Goal: Task Accomplishment & Management: Use online tool/utility

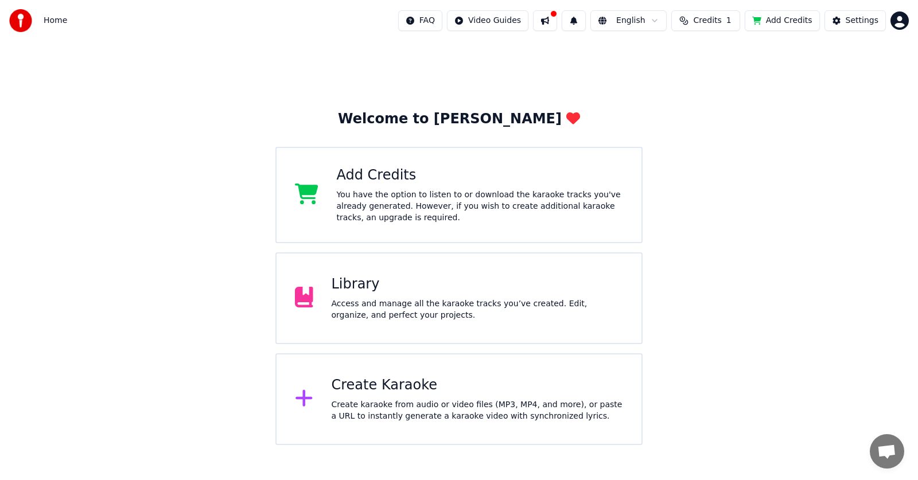
click at [493, 285] on div "Library" at bounding box center [478, 285] width 292 height 18
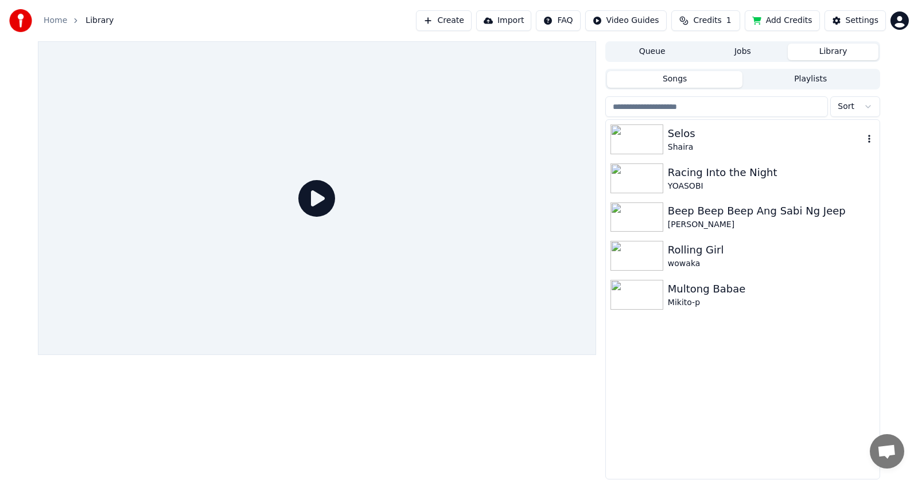
click at [744, 129] on div "Selos" at bounding box center [766, 134] width 196 height 16
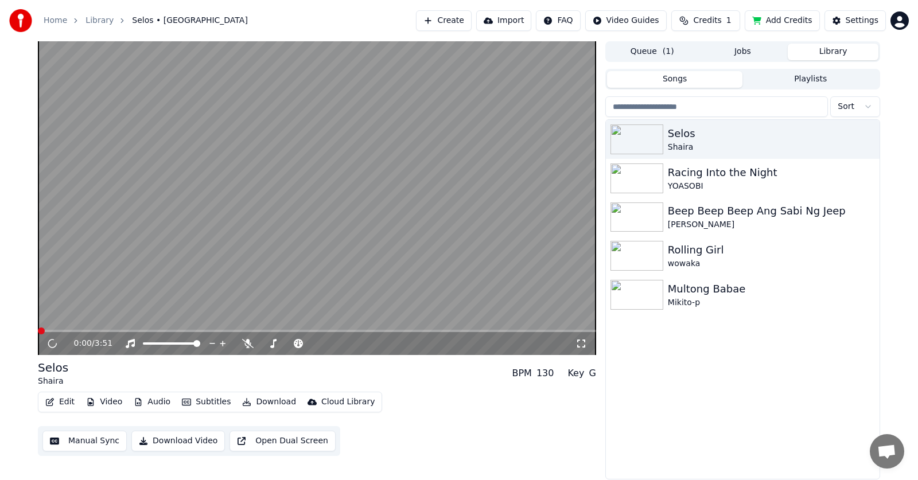
click at [58, 400] on button "Edit" at bounding box center [60, 402] width 38 height 16
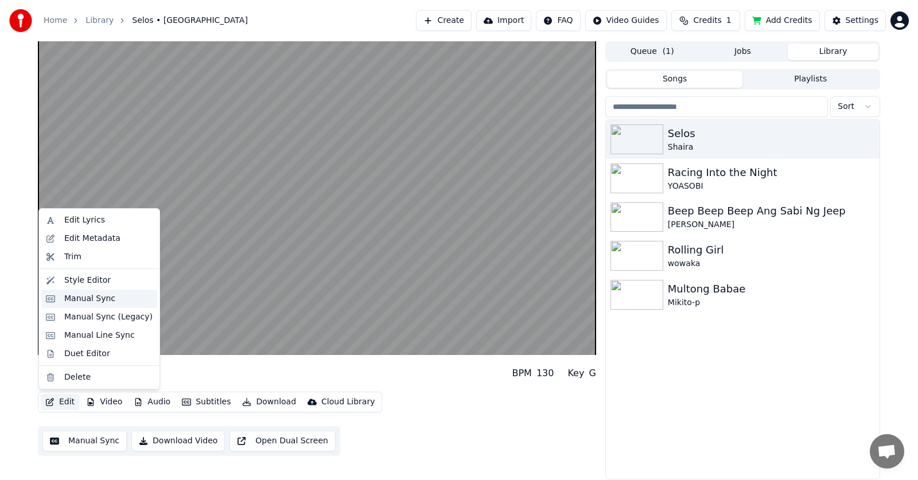
click at [103, 301] on div "Manual Sync" at bounding box center [89, 298] width 51 height 11
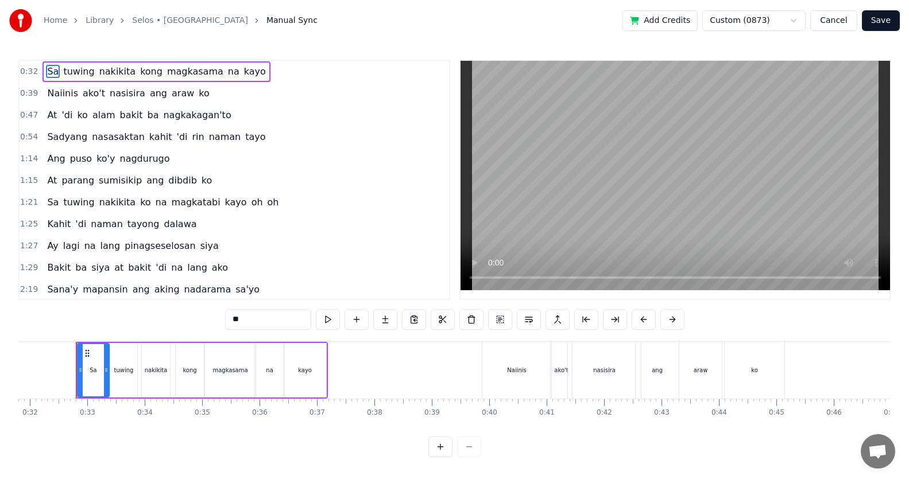
click at [101, 166] on div "[PERSON_NAME]'y nagdurugo" at bounding box center [107, 159] width 131 height 21
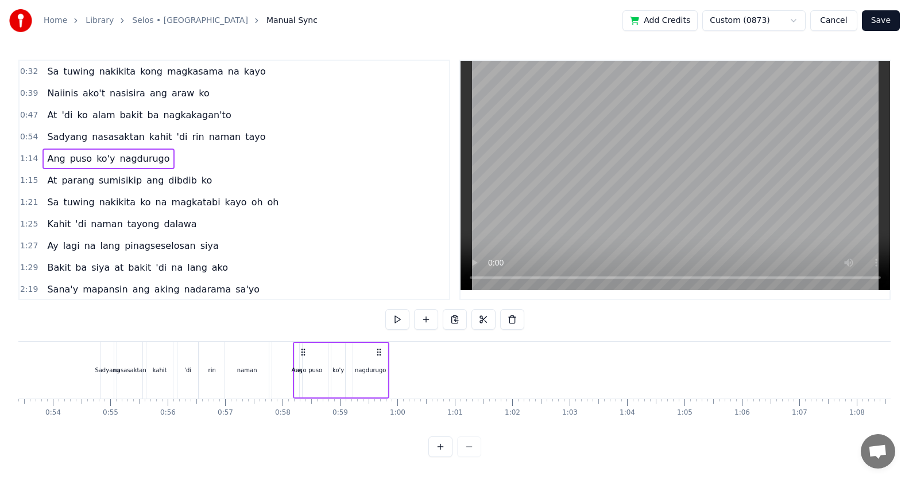
scroll to position [0, 3064]
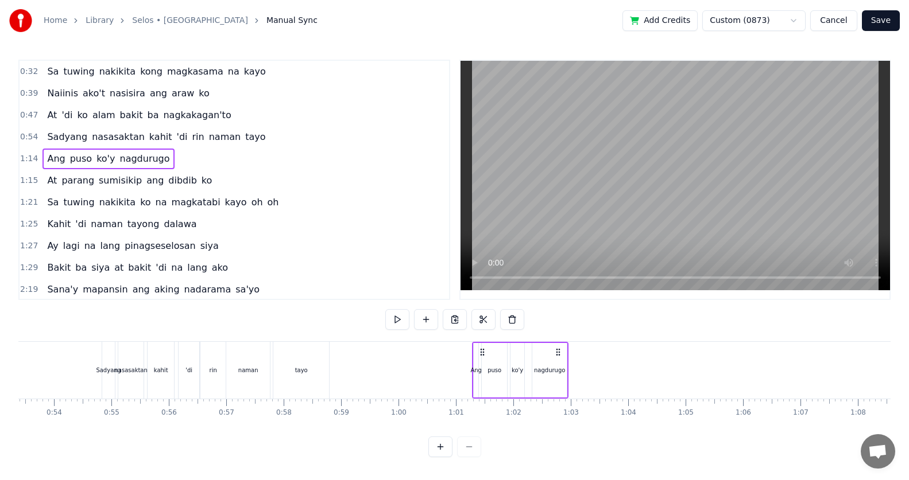
drag, startPoint x: 84, startPoint y: 354, endPoint x: 484, endPoint y: 349, distance: 400.1
click at [484, 349] on icon at bounding box center [482, 352] width 9 height 9
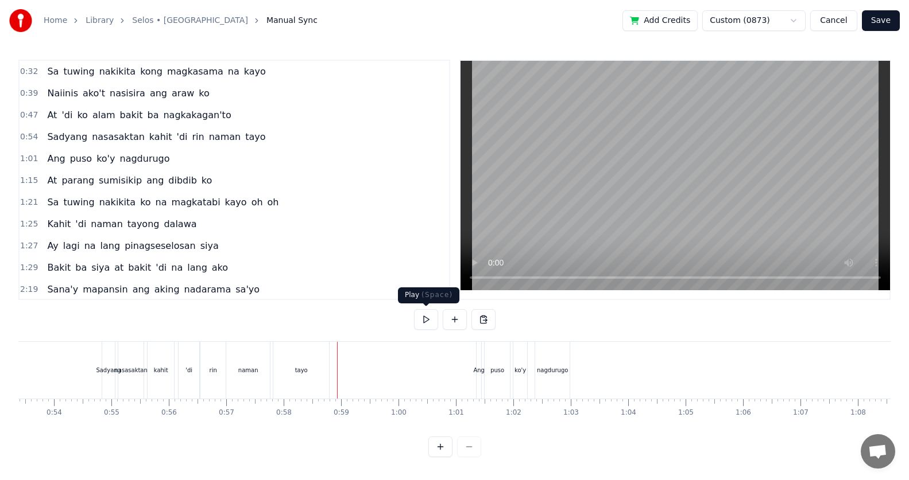
click at [429, 320] on button at bounding box center [426, 319] width 24 height 21
click at [60, 169] on div "[PERSON_NAME]'y nagdurugo" at bounding box center [107, 159] width 131 height 21
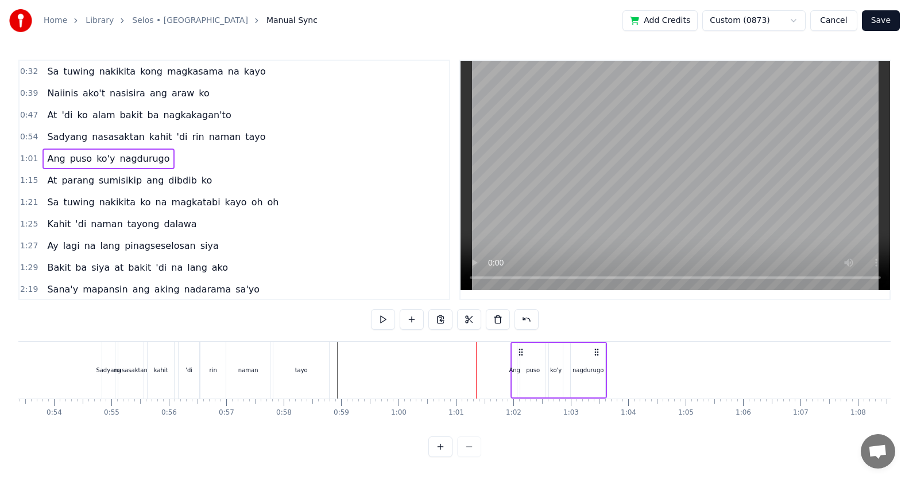
drag, startPoint x: 486, startPoint y: 351, endPoint x: 521, endPoint y: 353, distance: 34.5
click at [521, 353] on icon at bounding box center [520, 352] width 9 height 9
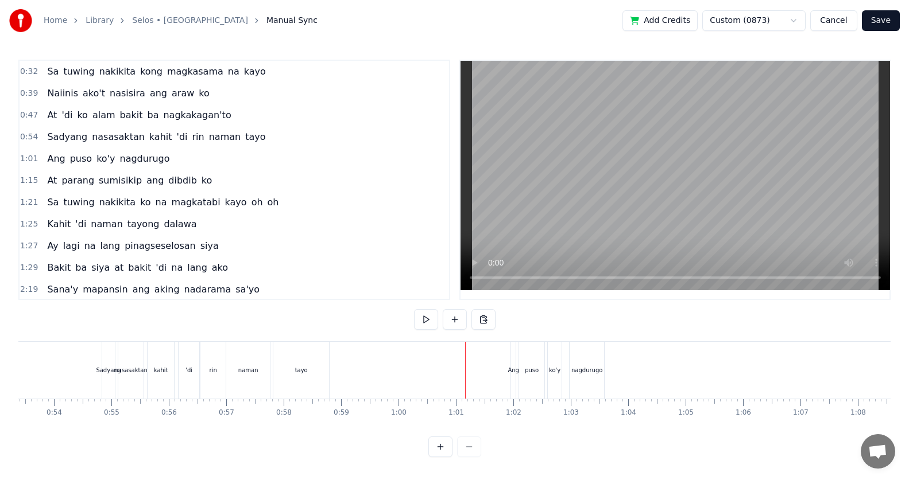
click at [424, 321] on button at bounding box center [426, 319] width 24 height 21
click at [424, 320] on button at bounding box center [426, 319] width 24 height 21
click at [581, 354] on div "nagdurugo" at bounding box center [586, 370] width 34 height 57
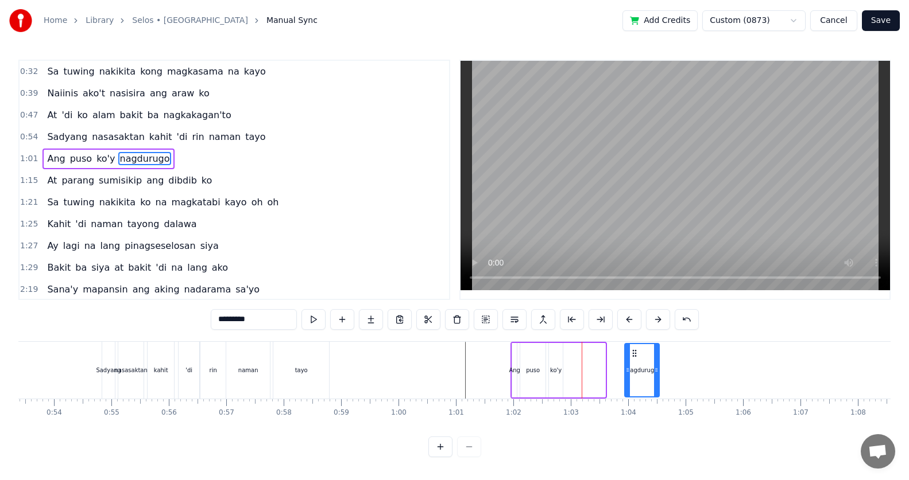
drag, startPoint x: 580, startPoint y: 352, endPoint x: 634, endPoint y: 364, distance: 55.4
click at [634, 364] on div "nagdurugo" at bounding box center [641, 370] width 33 height 52
click at [657, 372] on icon at bounding box center [656, 370] width 5 height 9
click at [667, 374] on icon at bounding box center [664, 370] width 5 height 9
click at [557, 366] on div "ko'y" at bounding box center [555, 370] width 11 height 9
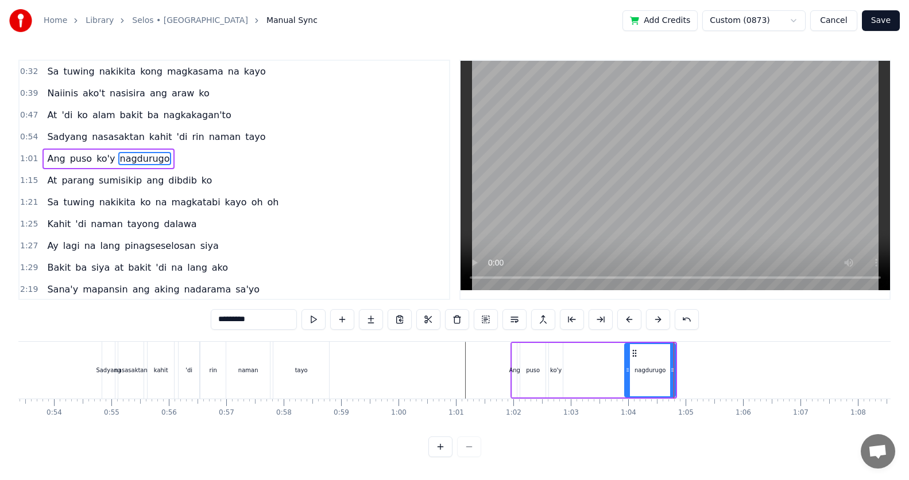
type input "****"
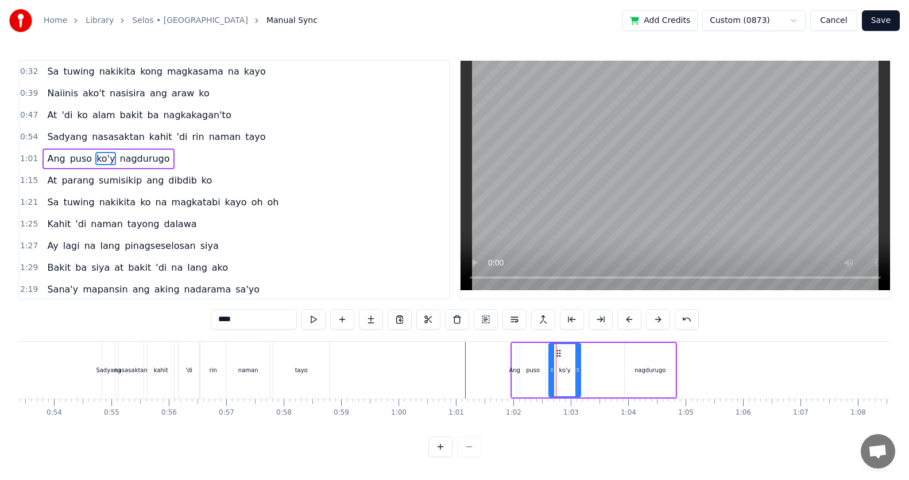
drag, startPoint x: 561, startPoint y: 371, endPoint x: 591, endPoint y: 376, distance: 30.9
click at [580, 375] on div at bounding box center [577, 370] width 5 height 52
click at [591, 376] on div "[PERSON_NAME]'y nagdurugo" at bounding box center [593, 370] width 166 height 57
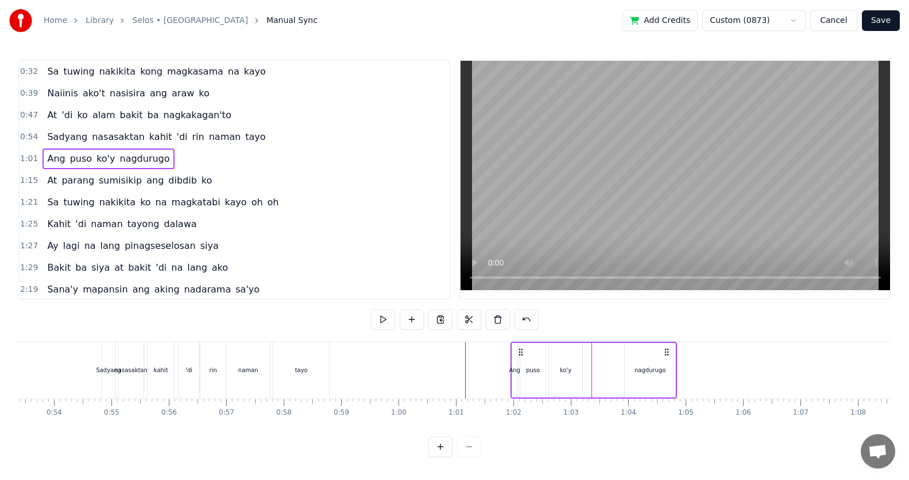
click at [562, 358] on div "ko'y" at bounding box center [565, 370] width 33 height 55
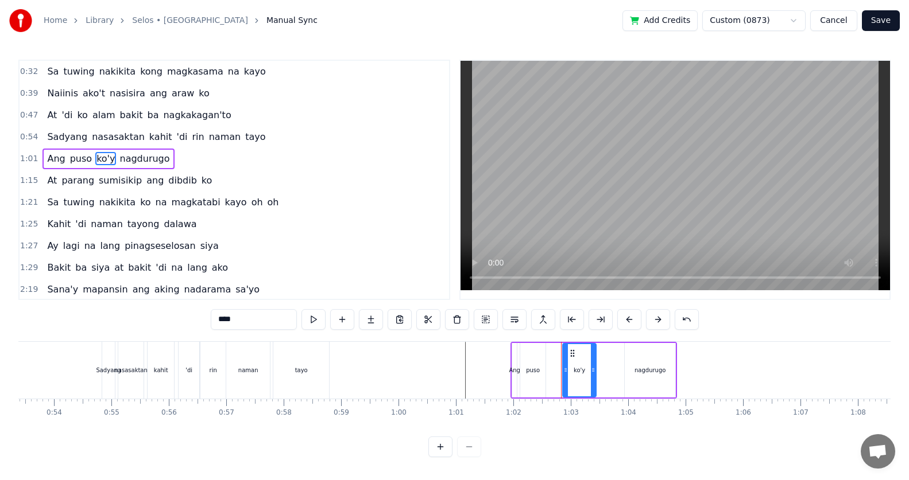
click at [585, 357] on div "ko'y" at bounding box center [579, 370] width 32 height 52
click at [534, 358] on div "puso" at bounding box center [532, 370] width 25 height 55
type input "****"
drag, startPoint x: 544, startPoint y: 363, endPoint x: 564, endPoint y: 367, distance: 20.5
click at [558, 367] on div at bounding box center [555, 370] width 5 height 52
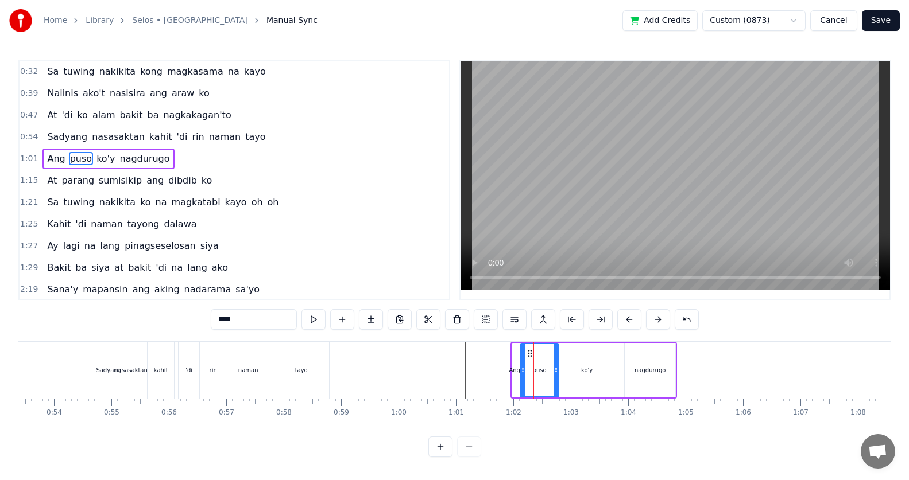
click at [558, 367] on icon at bounding box center [555, 370] width 5 height 9
drag, startPoint x: 531, startPoint y: 352, endPoint x: 545, endPoint y: 355, distance: 14.6
click at [545, 355] on icon at bounding box center [544, 353] width 9 height 9
drag, startPoint x: 545, startPoint y: 355, endPoint x: 522, endPoint y: 364, distance: 25.3
click at [545, 355] on div "puso" at bounding box center [557, 370] width 44 height 52
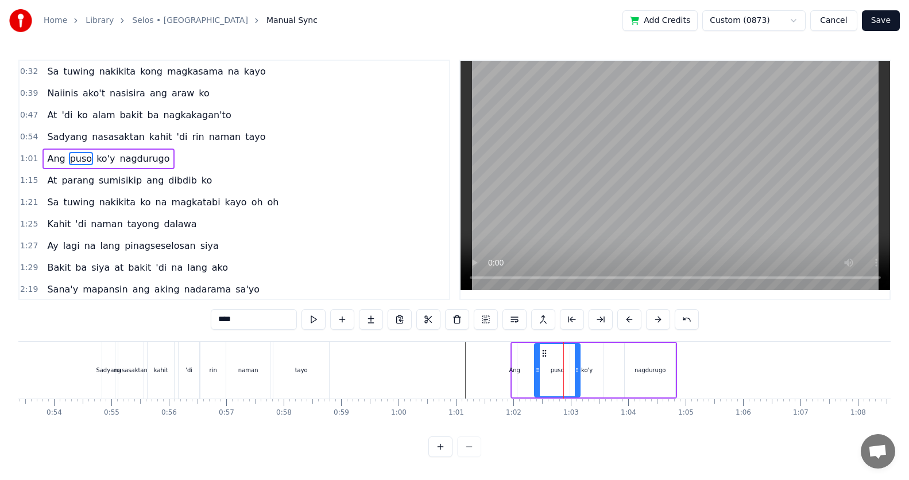
click at [514, 362] on div "[PERSON_NAME]'y nagdurugo" at bounding box center [593, 370] width 166 height 57
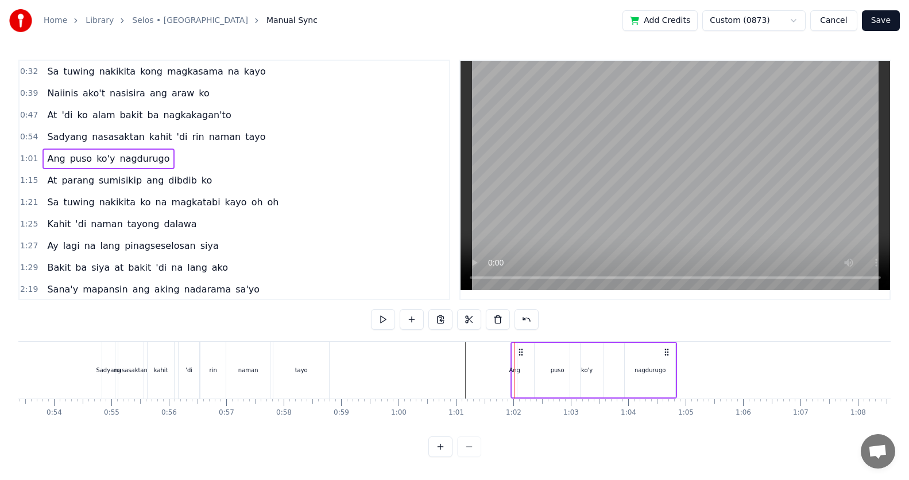
click at [514, 364] on div "Ang" at bounding box center [514, 370] width 5 height 55
drag, startPoint x: 517, startPoint y: 369, endPoint x: 534, endPoint y: 371, distance: 17.9
click at [538, 371] on div "[PERSON_NAME]'y nagdurugo" at bounding box center [593, 370] width 166 height 57
click at [538, 371] on div "puso" at bounding box center [556, 370] width 45 height 55
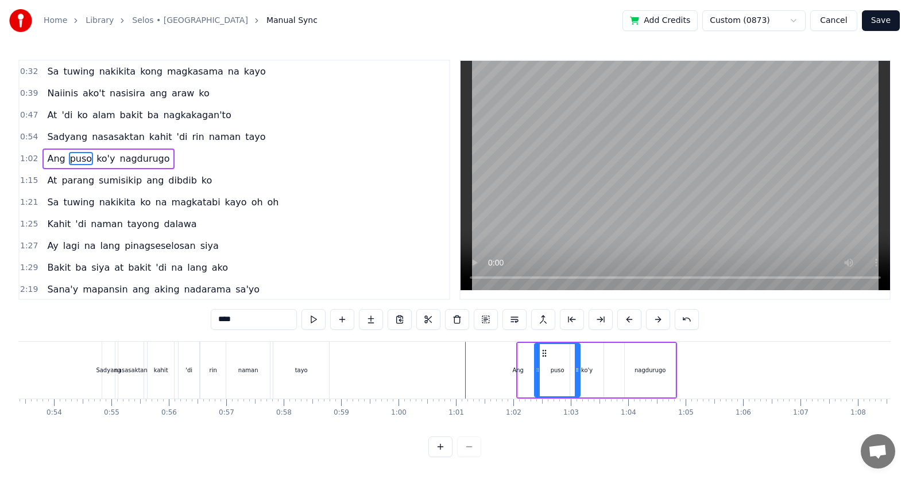
click at [518, 371] on div "Ang" at bounding box center [517, 370] width 11 height 9
type input "***"
click at [532, 373] on div "[PERSON_NAME]'y nagdurugo" at bounding box center [596, 370] width 161 height 57
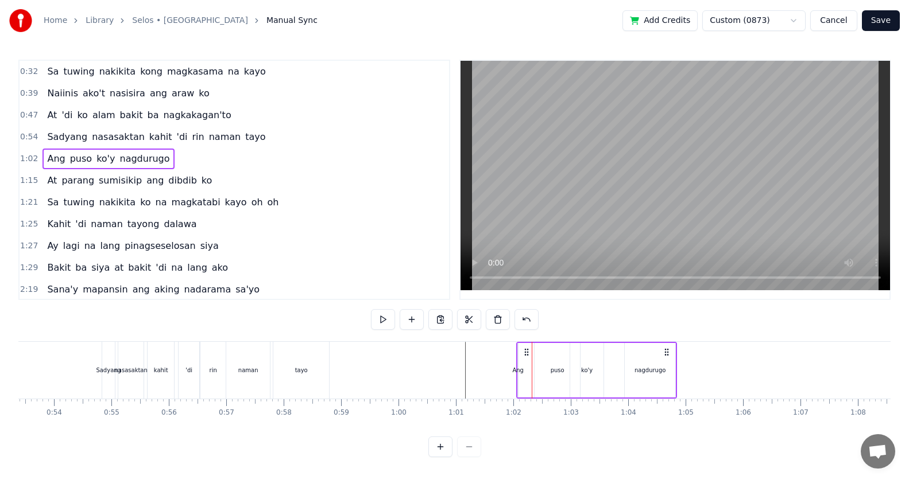
click at [518, 371] on div "Ang" at bounding box center [517, 370] width 11 height 9
drag, startPoint x: 522, startPoint y: 374, endPoint x: 534, endPoint y: 374, distance: 12.1
click at [534, 374] on div "[PERSON_NAME]'y nagdurugo" at bounding box center [596, 370] width 161 height 57
click at [517, 371] on div "Ang" at bounding box center [517, 370] width 11 height 9
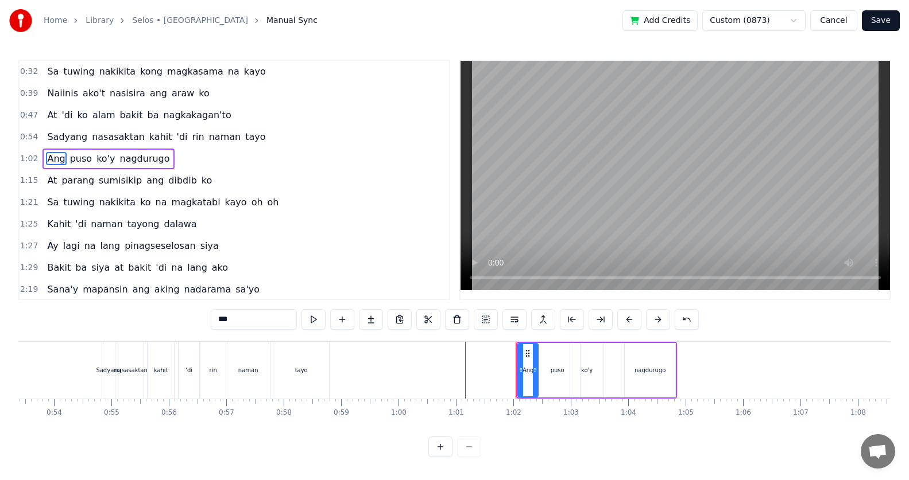
drag, startPoint x: 518, startPoint y: 371, endPoint x: 540, endPoint y: 374, distance: 21.4
click at [540, 374] on div "[PERSON_NAME]'y nagdurugo" at bounding box center [596, 370] width 161 height 57
click at [540, 374] on div "puso" at bounding box center [556, 370] width 45 height 55
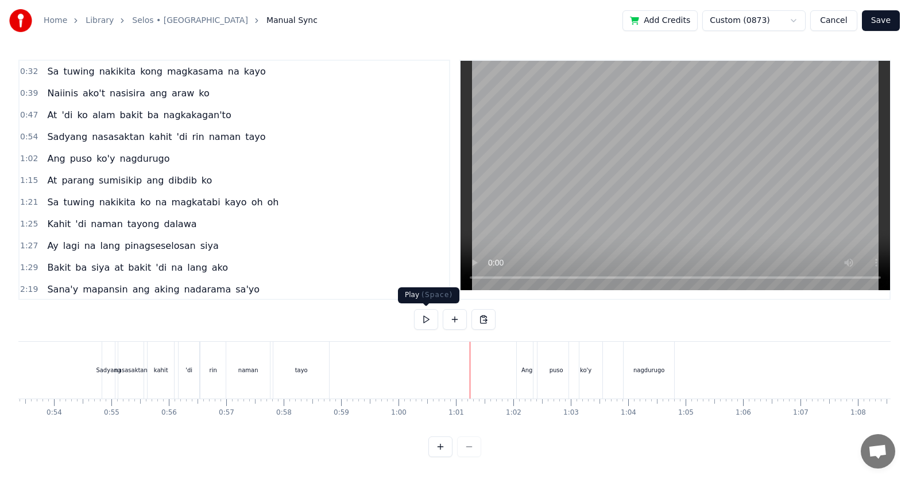
click at [424, 323] on button at bounding box center [426, 319] width 24 height 21
click at [660, 373] on div "nagdurugo" at bounding box center [648, 370] width 31 height 9
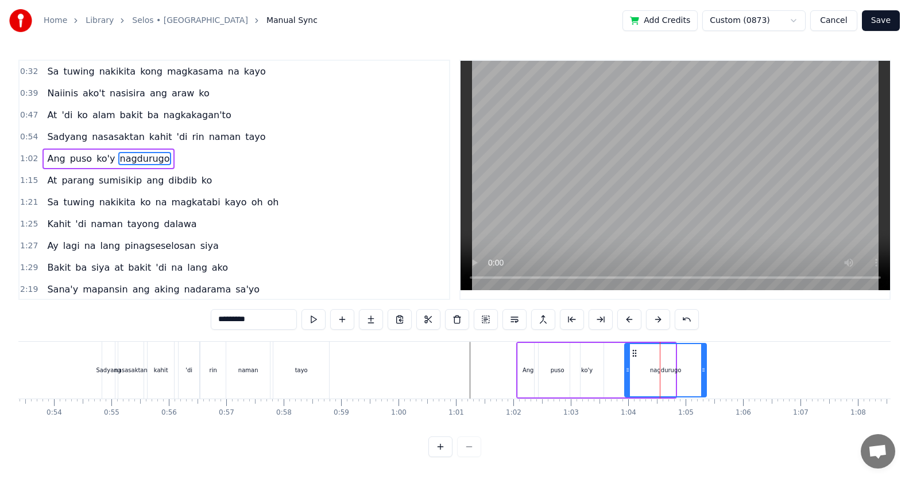
drag, startPoint x: 674, startPoint y: 374, endPoint x: 705, endPoint y: 379, distance: 31.3
click at [705, 379] on div at bounding box center [703, 370] width 5 height 52
click at [598, 368] on div "ko'y" at bounding box center [586, 370] width 33 height 55
type input "****"
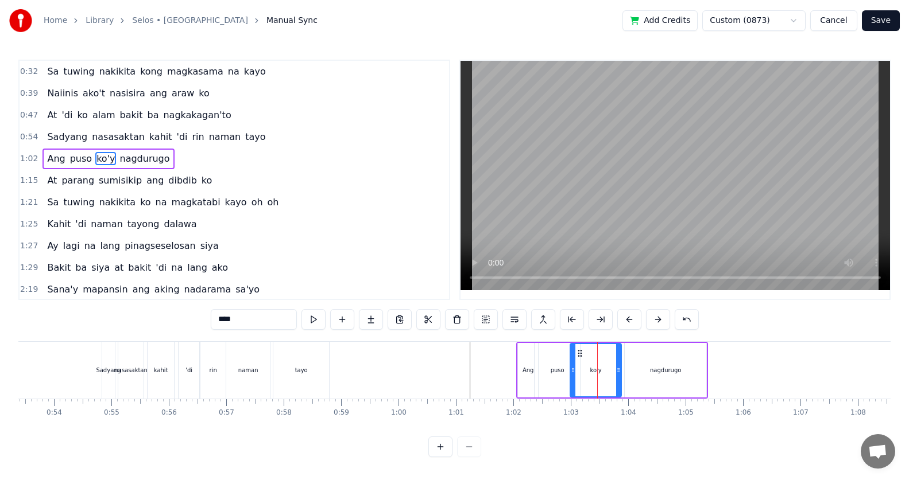
drag, startPoint x: 602, startPoint y: 370, endPoint x: 622, endPoint y: 375, distance: 20.7
click at [620, 375] on div at bounding box center [618, 370] width 5 height 52
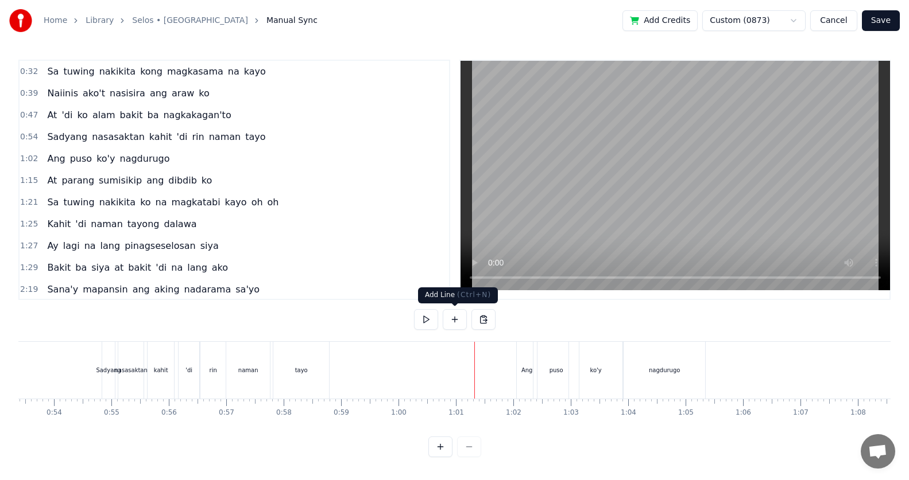
click at [426, 321] on button at bounding box center [426, 319] width 24 height 21
click at [425, 320] on button at bounding box center [426, 319] width 24 height 21
click at [70, 192] on div "1:21 Sa tuwing nakikita ko na magkatabi kayo oh oh" at bounding box center [234, 203] width 429 height 22
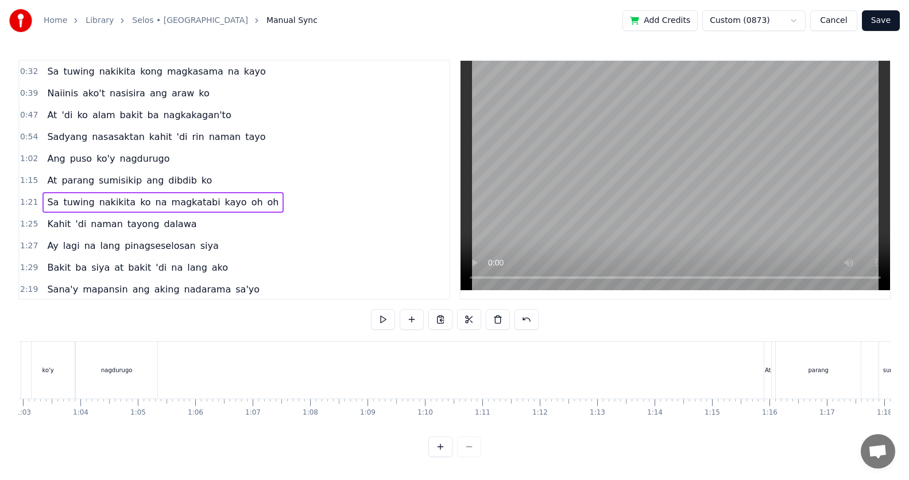
click at [63, 189] on div "At parang sumisikip ang dibdib ko" at bounding box center [129, 180] width 174 height 21
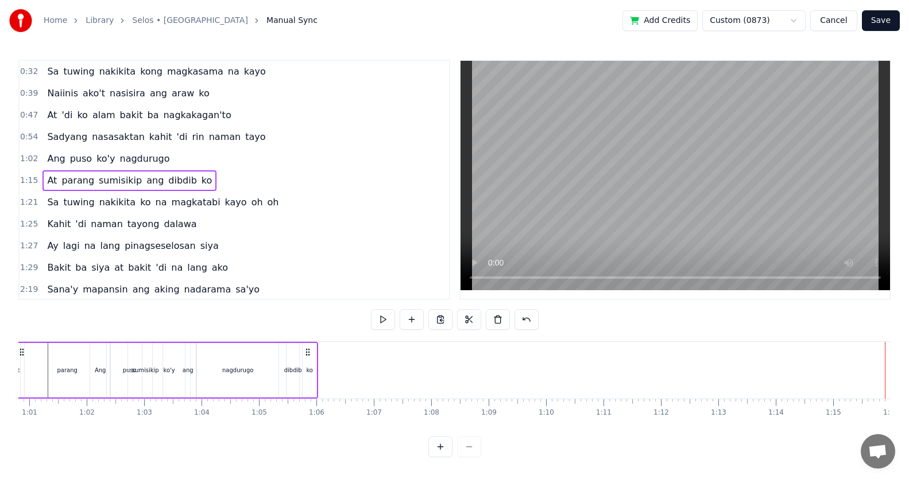
scroll to position [0, 3476]
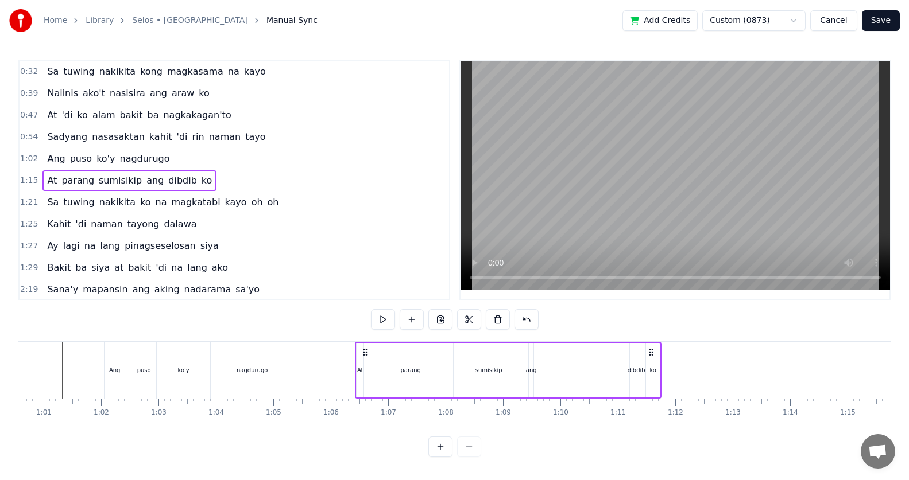
drag, startPoint x: 195, startPoint y: 353, endPoint x: 364, endPoint y: 377, distance: 171.6
click at [364, 377] on div "At parang sumisikip ang dibdib ko" at bounding box center [508, 370] width 307 height 57
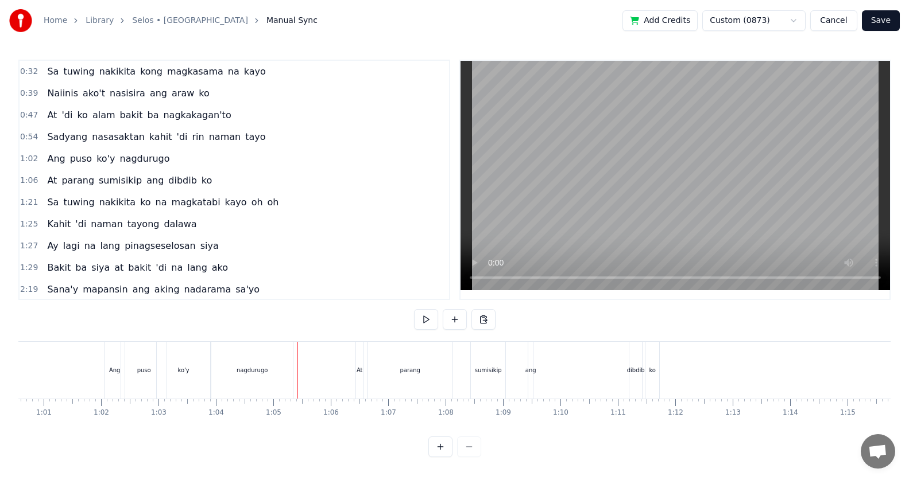
click at [439, 321] on div at bounding box center [455, 319] width 82 height 21
click at [435, 321] on button at bounding box center [426, 319] width 24 height 21
click at [433, 320] on button at bounding box center [426, 319] width 24 height 21
click at [51, 189] on div "At parang sumisikip ang dibdib ko" at bounding box center [129, 180] width 174 height 21
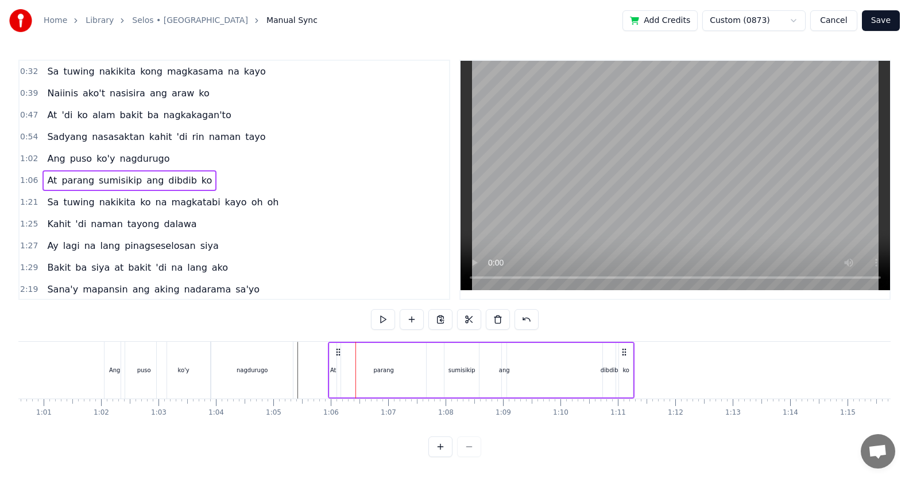
drag, startPoint x: 364, startPoint y: 354, endPoint x: 337, endPoint y: 359, distance: 28.1
click at [337, 359] on div "At parang sumisikip ang dibdib ko" at bounding box center [481, 370] width 307 height 57
click at [332, 371] on div "At" at bounding box center [333, 370] width 6 height 9
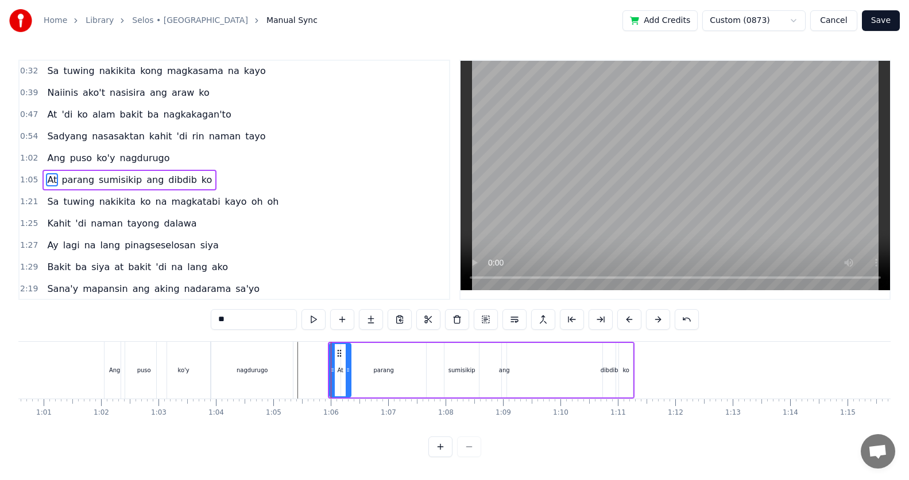
drag, startPoint x: 335, startPoint y: 373, endPoint x: 366, endPoint y: 371, distance: 30.5
click at [351, 371] on div "At" at bounding box center [340, 370] width 22 height 55
click at [370, 370] on div "parang" at bounding box center [383, 370] width 85 height 55
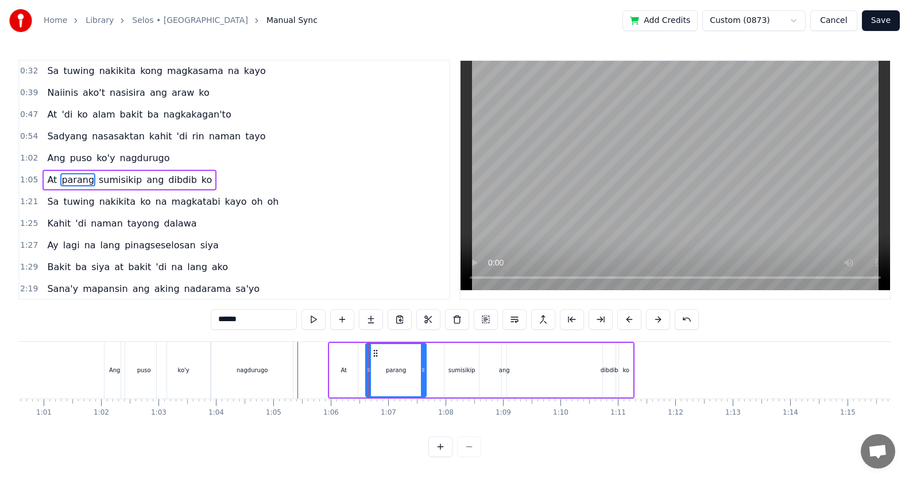
drag, startPoint x: 344, startPoint y: 371, endPoint x: 374, endPoint y: 375, distance: 29.5
click at [371, 375] on div at bounding box center [368, 370] width 5 height 52
click at [354, 374] on div "At" at bounding box center [343, 370] width 28 height 55
type input "**"
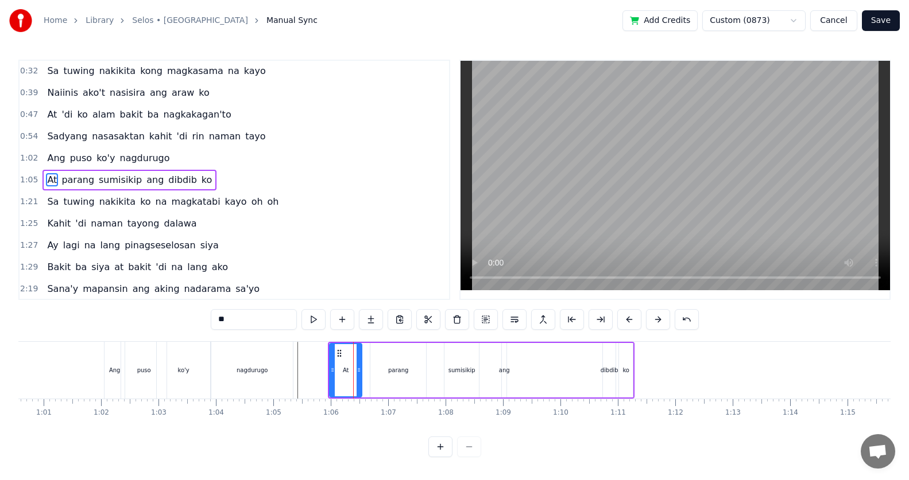
drag, startPoint x: 356, startPoint y: 373, endPoint x: 428, endPoint y: 366, distance: 71.5
click at [364, 372] on div "At parang sumisikip ang dibdib ko" at bounding box center [481, 370] width 307 height 57
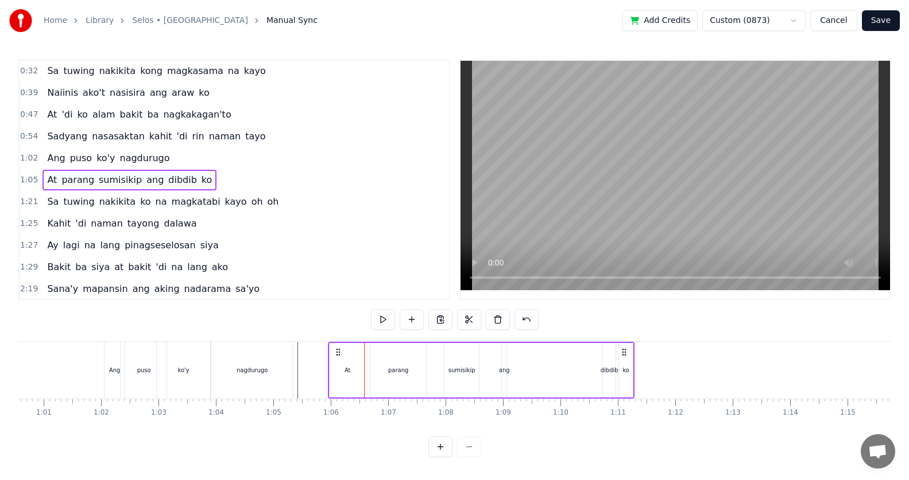
click at [453, 371] on div "sumisikip" at bounding box center [461, 370] width 27 height 9
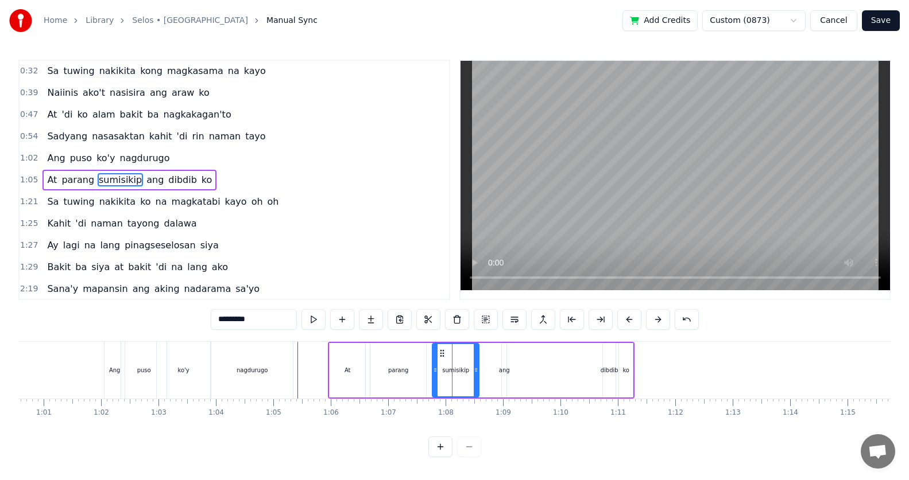
drag, startPoint x: 448, startPoint y: 371, endPoint x: 437, endPoint y: 372, distance: 10.9
click at [433, 372] on icon at bounding box center [435, 370] width 5 height 9
click at [507, 369] on div "ang" at bounding box center [504, 370] width 11 height 9
type input "***"
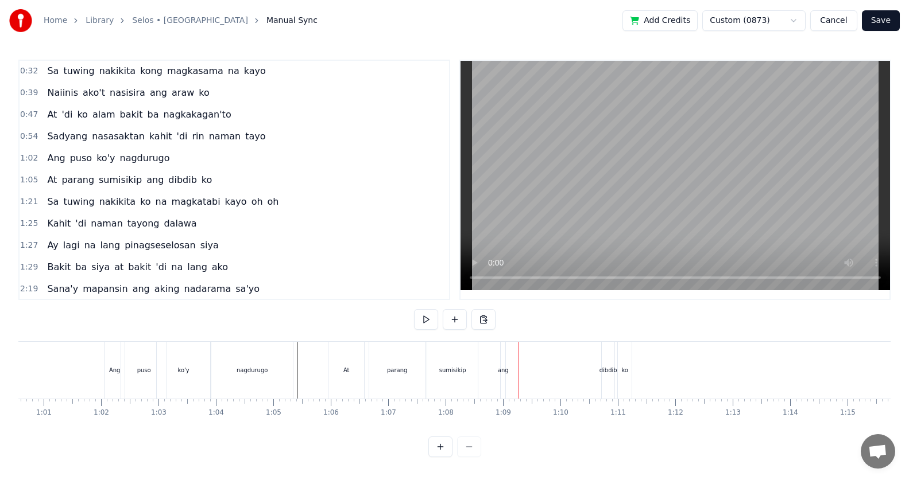
click at [504, 371] on div "ang" at bounding box center [503, 370] width 11 height 9
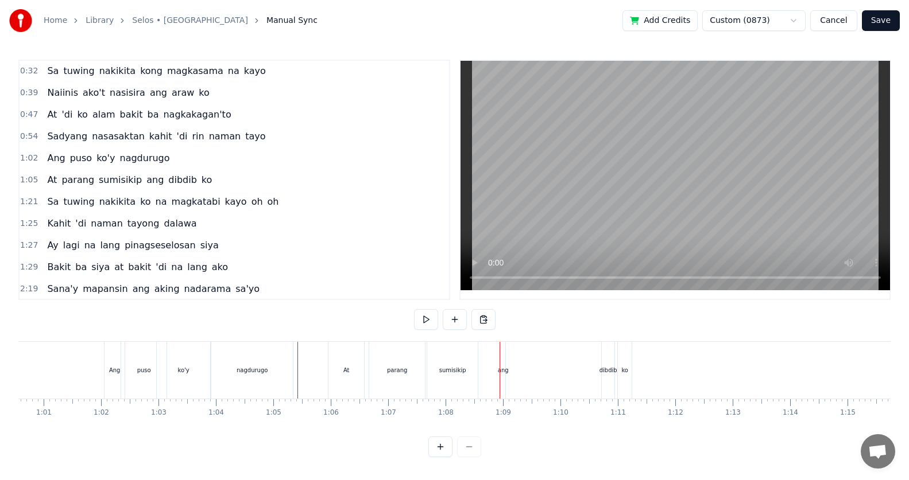
click at [505, 371] on div "ang" at bounding box center [503, 370] width 11 height 9
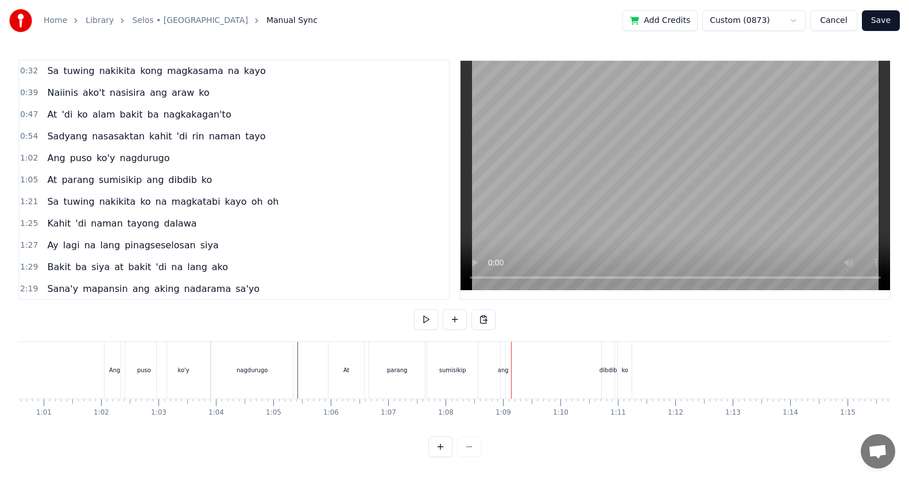
click at [506, 369] on div "ang" at bounding box center [503, 370] width 11 height 9
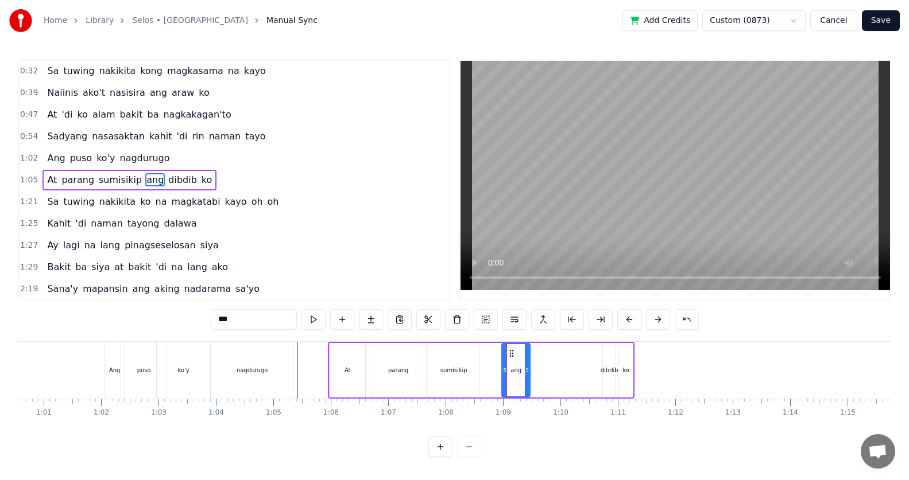
drag, startPoint x: 505, startPoint y: 369, endPoint x: 513, endPoint y: 354, distance: 16.7
click at [528, 375] on div at bounding box center [527, 370] width 5 height 52
drag, startPoint x: 513, startPoint y: 354, endPoint x: 491, endPoint y: 352, distance: 21.3
click at [491, 352] on icon at bounding box center [490, 353] width 9 height 9
click at [604, 373] on div "dibdib" at bounding box center [609, 370] width 18 height 9
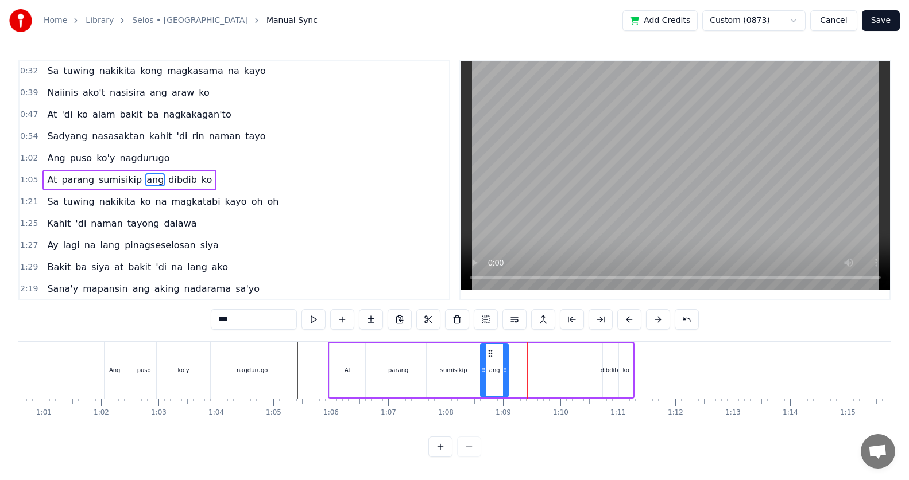
type input "******"
click at [606, 366] on icon at bounding box center [605, 370] width 5 height 9
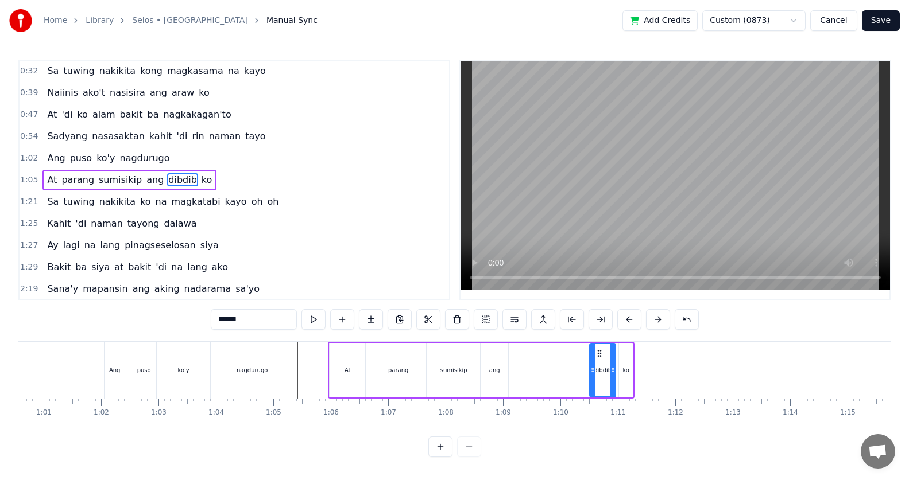
drag, startPoint x: 606, startPoint y: 371, endPoint x: 581, endPoint y: 369, distance: 25.4
click at [590, 375] on div at bounding box center [592, 370] width 5 height 52
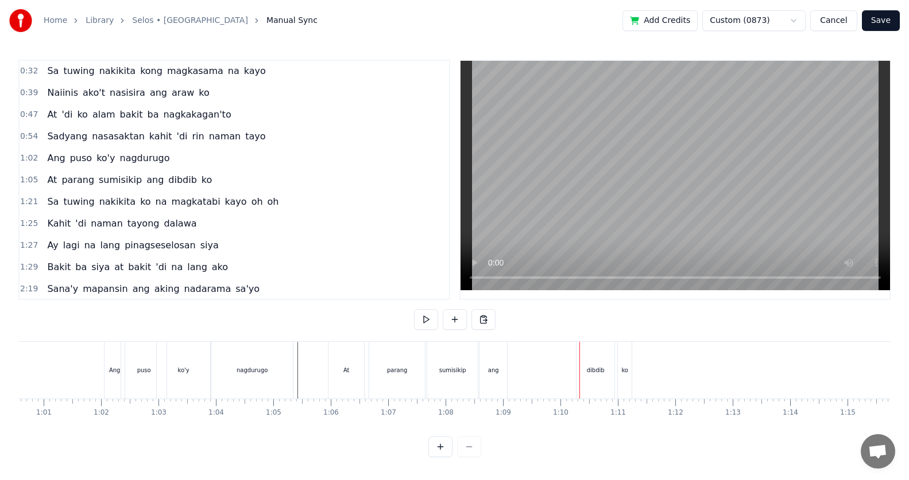
click at [584, 356] on div "dibdib" at bounding box center [595, 370] width 38 height 57
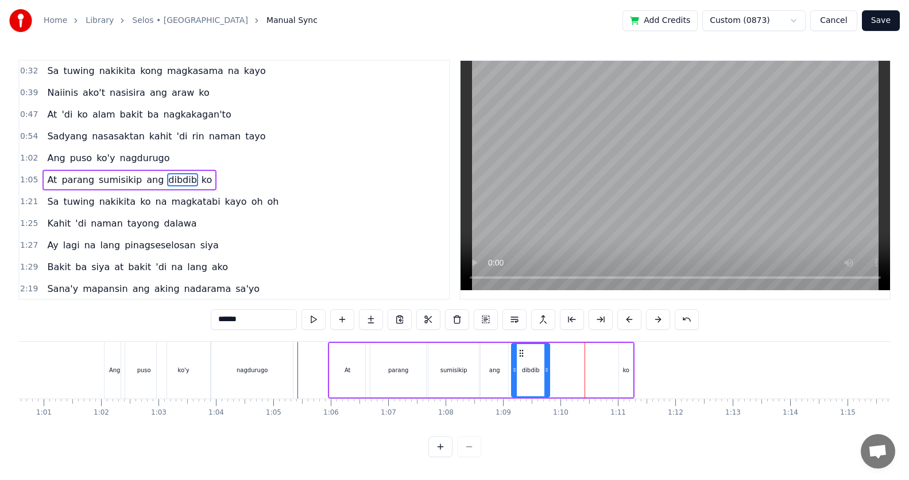
drag, startPoint x: 587, startPoint y: 356, endPoint x: 569, endPoint y: 365, distance: 19.8
click at [519, 364] on div "dibdib" at bounding box center [530, 370] width 37 height 52
click at [624, 370] on div "ko" at bounding box center [625, 370] width 7 height 9
type input "**"
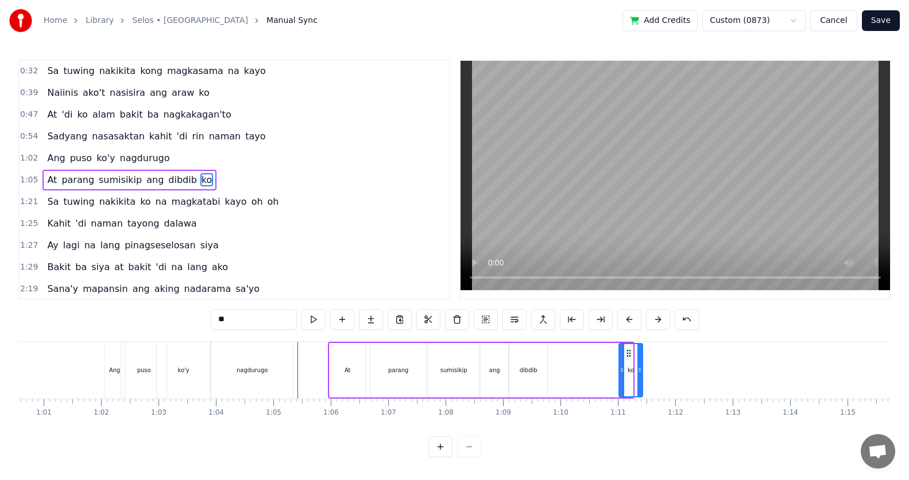
drag, startPoint x: 629, startPoint y: 370, endPoint x: 673, endPoint y: 369, distance: 43.6
click at [642, 369] on icon at bounding box center [639, 370] width 5 height 9
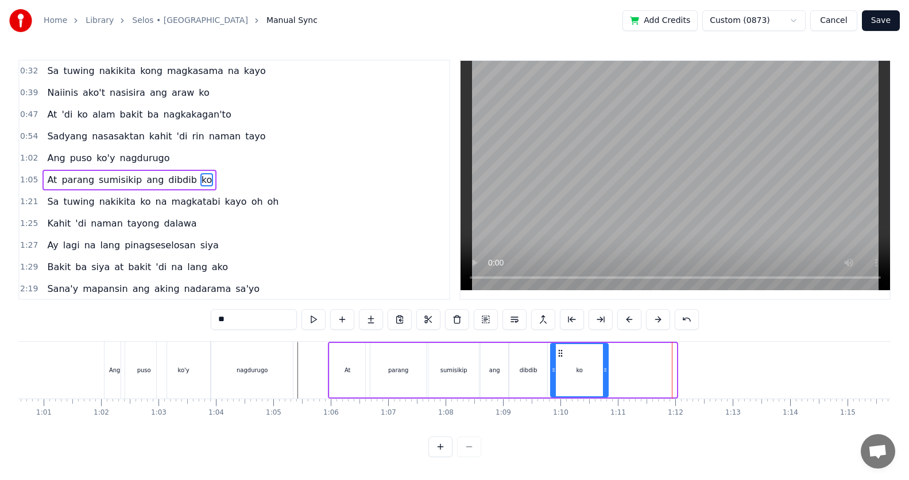
drag, startPoint x: 624, startPoint y: 355, endPoint x: 557, endPoint y: 357, distance: 66.6
click at [557, 357] on icon at bounding box center [560, 353] width 9 height 9
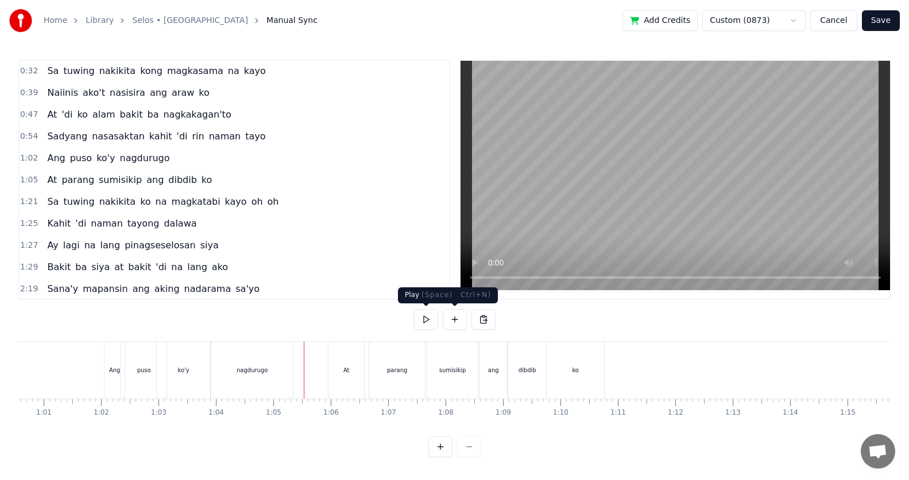
click at [432, 326] on button at bounding box center [426, 319] width 24 height 21
click at [436, 318] on button at bounding box center [426, 319] width 24 height 21
drag, startPoint x: 457, startPoint y: 397, endPoint x: 463, endPoint y: 383, distance: 14.9
click at [457, 397] on div "sumisikip" at bounding box center [452, 370] width 51 height 57
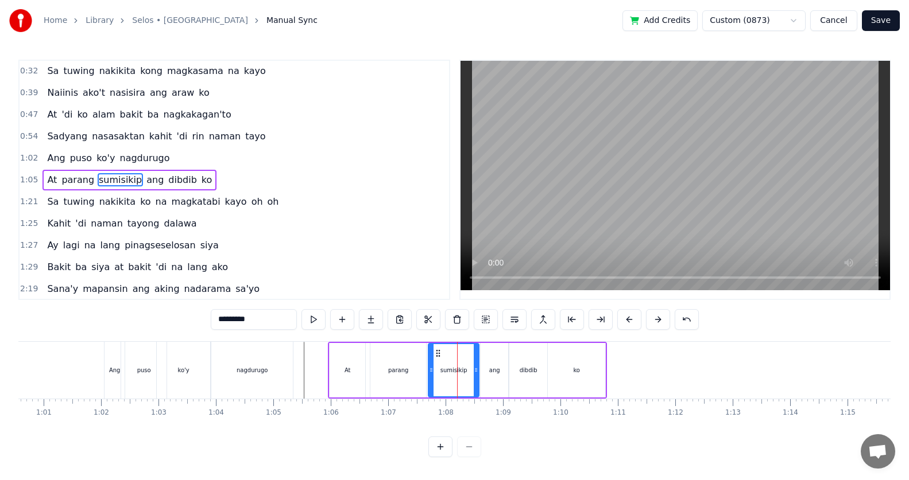
click at [413, 373] on div "parang" at bounding box center [398, 370] width 56 height 55
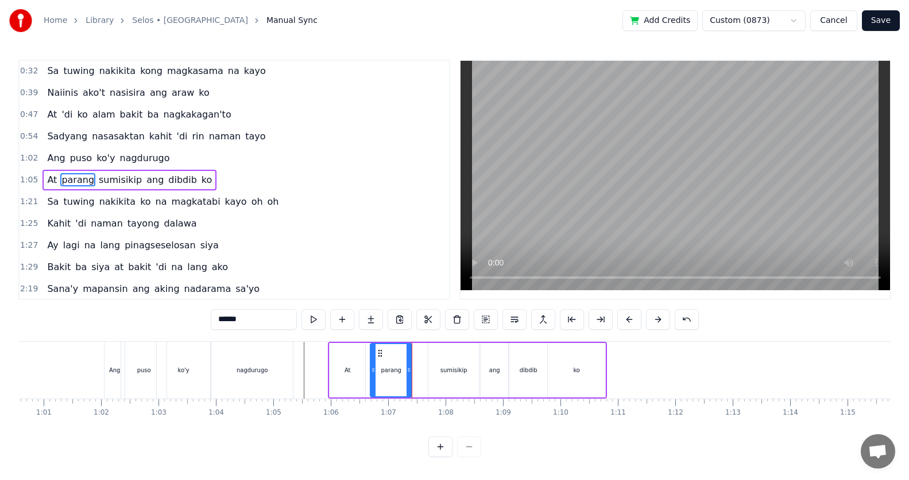
drag, startPoint x: 422, startPoint y: 373, endPoint x: 430, endPoint y: 378, distance: 8.8
click at [406, 379] on div at bounding box center [408, 370] width 5 height 52
click at [478, 376] on div "sumisikip" at bounding box center [453, 370] width 51 height 55
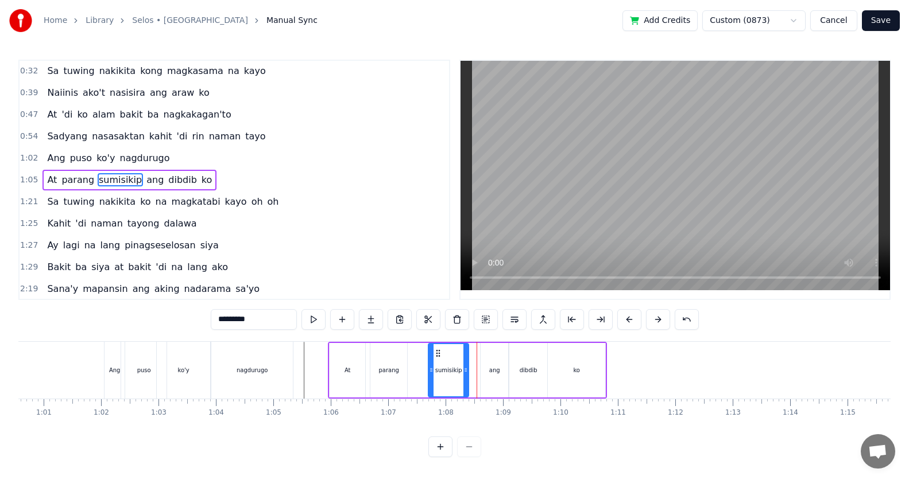
drag, startPoint x: 475, startPoint y: 370, endPoint x: 456, endPoint y: 364, distance: 19.8
click at [463, 373] on icon at bounding box center [465, 370] width 5 height 9
drag, startPoint x: 434, startPoint y: 355, endPoint x: 421, endPoint y: 358, distance: 12.8
click at [421, 358] on icon at bounding box center [425, 353] width 9 height 9
click at [428, 358] on div "sumisikip" at bounding box center [447, 370] width 39 height 55
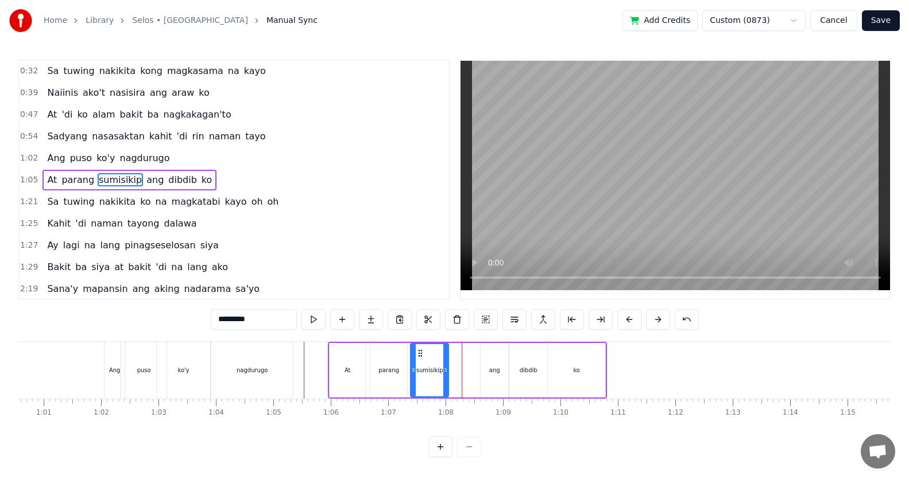
click at [499, 367] on div "ang" at bounding box center [494, 370] width 28 height 55
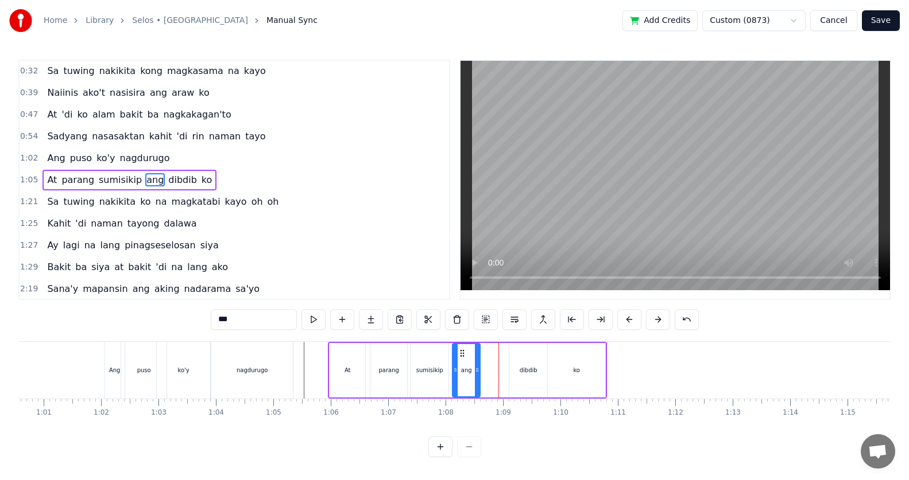
drag, startPoint x: 482, startPoint y: 354, endPoint x: 475, endPoint y: 362, distance: 10.2
click at [459, 360] on div "ang" at bounding box center [466, 370] width 26 height 52
click at [480, 360] on div "ang" at bounding box center [494, 370] width 29 height 55
drag, startPoint x: 477, startPoint y: 371, endPoint x: 471, endPoint y: 373, distance: 6.0
click at [471, 373] on icon at bounding box center [469, 370] width 5 height 9
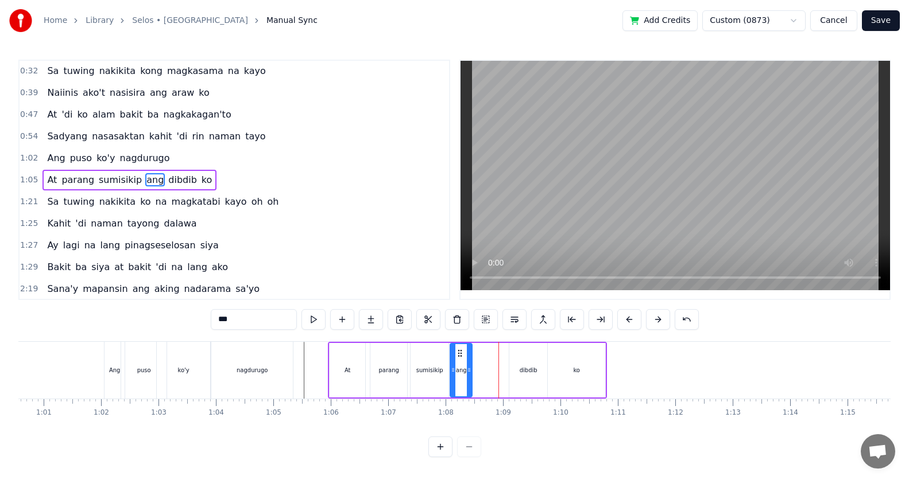
click at [471, 373] on icon at bounding box center [469, 370] width 5 height 9
click at [528, 360] on div "dibdib" at bounding box center [528, 370] width 38 height 55
type input "******"
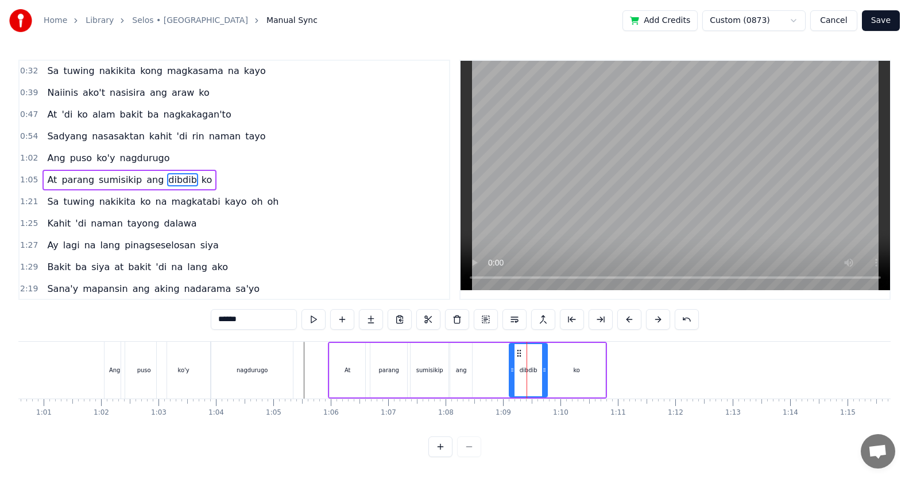
click at [518, 354] on circle at bounding box center [518, 353] width 1 height 1
drag, startPoint x: 484, startPoint y: 355, endPoint x: 500, endPoint y: 356, distance: 16.1
click at [488, 355] on div "At parang sumisikip ang dibdib ko" at bounding box center [467, 370] width 279 height 57
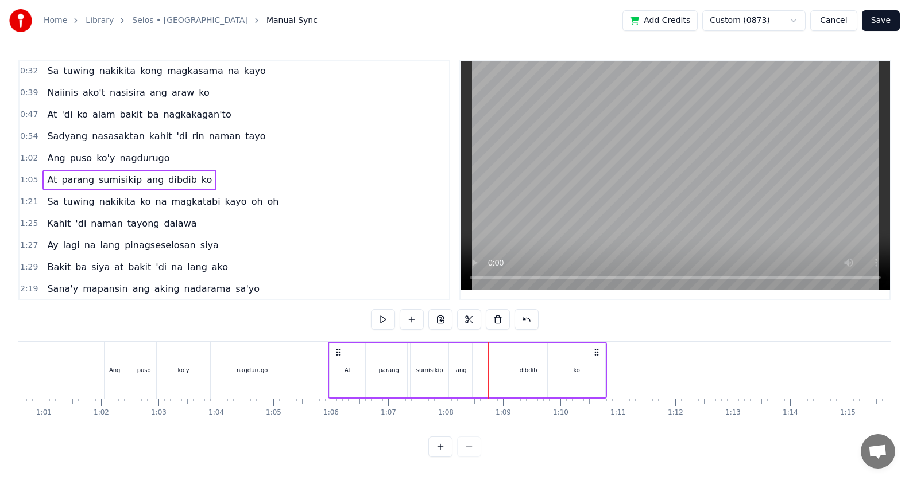
click at [522, 362] on div "dibdib" at bounding box center [528, 370] width 38 height 55
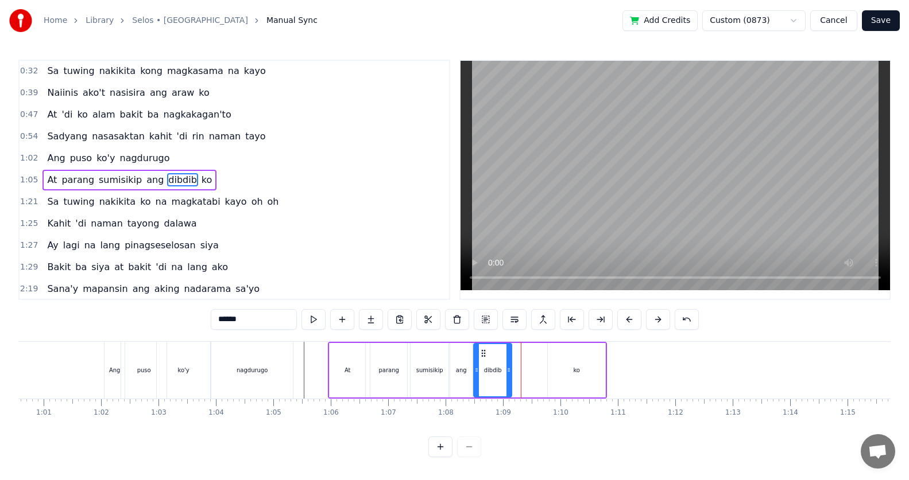
drag, startPoint x: 521, startPoint y: 359, endPoint x: 483, endPoint y: 360, distance: 37.9
click at [483, 360] on div "dibdib" at bounding box center [492, 370] width 37 height 52
drag, startPoint x: 511, startPoint y: 374, endPoint x: 501, endPoint y: 375, distance: 10.4
click at [501, 375] on div at bounding box center [503, 370] width 5 height 52
click at [571, 364] on div "ko" at bounding box center [576, 370] width 57 height 55
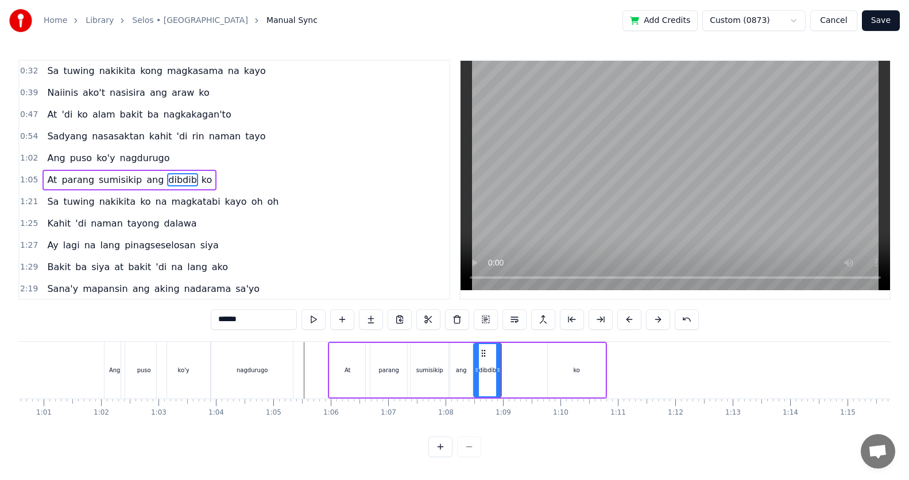
type input "**"
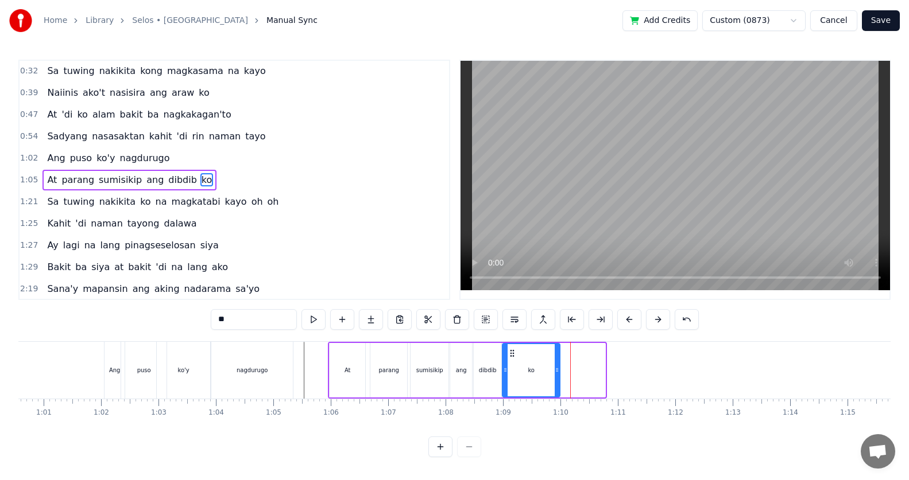
drag, startPoint x: 553, startPoint y: 351, endPoint x: 511, endPoint y: 355, distance: 42.1
click at [511, 355] on icon at bounding box center [511, 353] width 9 height 9
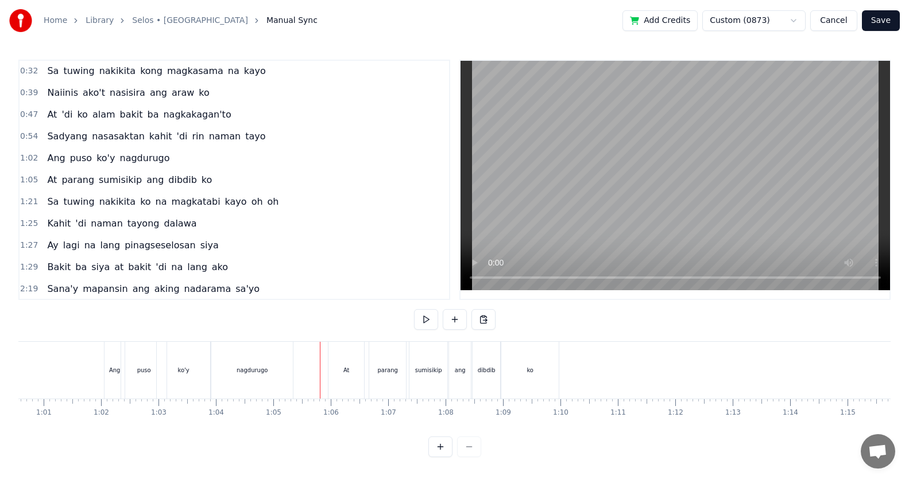
click at [412, 325] on div "0:32 Sa tuwing nakikita kong magkasama na kayo 0:39 Naiinis ako't nasisira ang …" at bounding box center [454, 259] width 872 height 398
click at [422, 324] on button at bounding box center [426, 319] width 24 height 21
drag, startPoint x: 429, startPoint y: 316, endPoint x: 440, endPoint y: 341, distance: 27.0
click at [429, 316] on button at bounding box center [426, 319] width 24 height 21
click at [400, 378] on div "parang" at bounding box center [387, 370] width 37 height 57
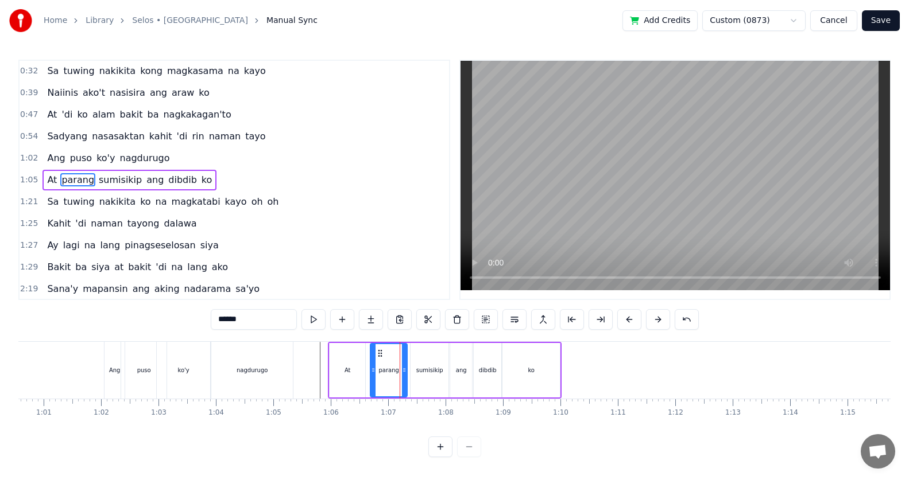
click at [402, 383] on div at bounding box center [404, 370] width 5 height 52
click at [413, 383] on div "sumisikip" at bounding box center [429, 370] width 38 height 55
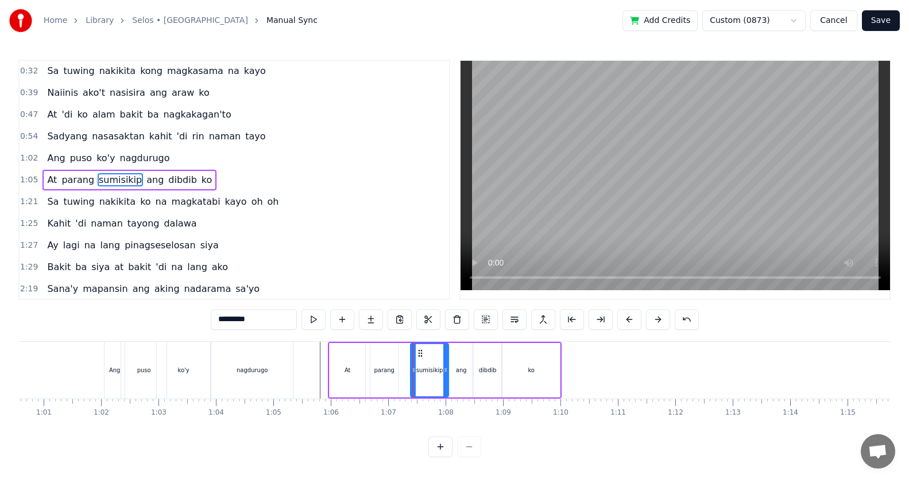
type input "*********"
click at [419, 354] on circle at bounding box center [419, 353] width 1 height 1
click at [407, 357] on div "At parang sumisikip ang dibdib ko" at bounding box center [445, 370] width 234 height 57
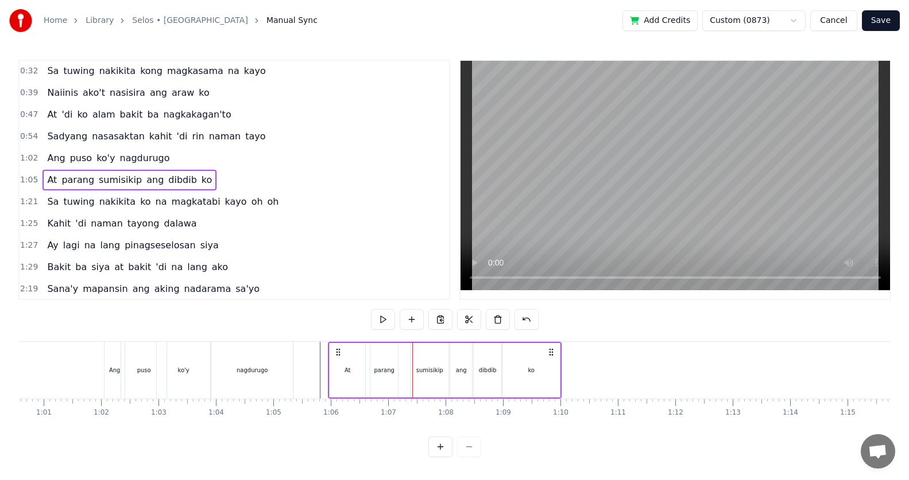
click at [424, 358] on div "sumisikip" at bounding box center [429, 370] width 38 height 55
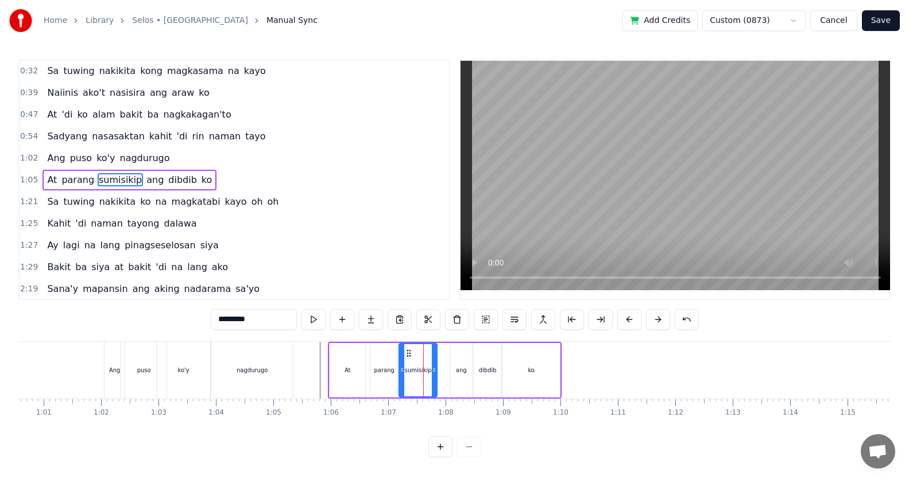
drag, startPoint x: 417, startPoint y: 354, endPoint x: 409, endPoint y: 356, distance: 9.1
click at [409, 356] on icon at bounding box center [408, 353] width 9 height 9
click at [410, 356] on div "sumisikip" at bounding box center [429, 370] width 39 height 55
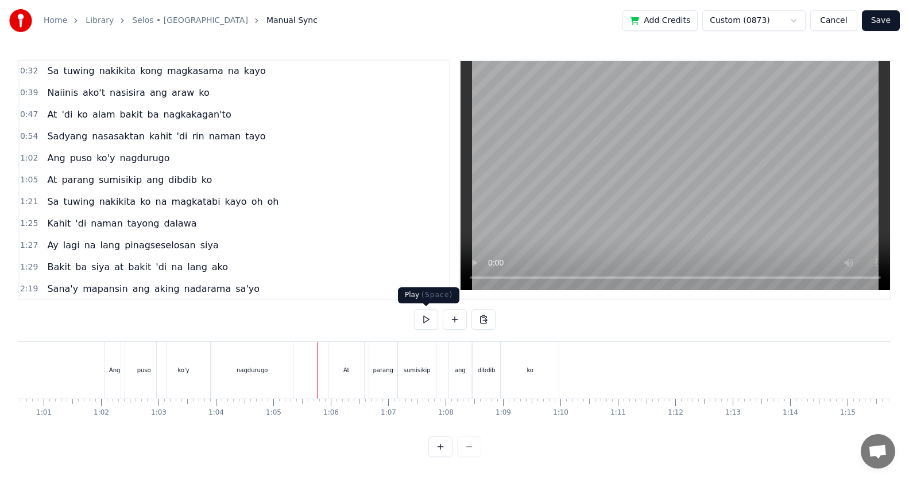
click at [427, 324] on button at bounding box center [426, 319] width 24 height 21
drag, startPoint x: 427, startPoint y: 324, endPoint x: 389, endPoint y: 352, distance: 47.6
click at [423, 325] on button at bounding box center [426, 319] width 24 height 21
click at [352, 377] on div "At" at bounding box center [346, 370] width 36 height 57
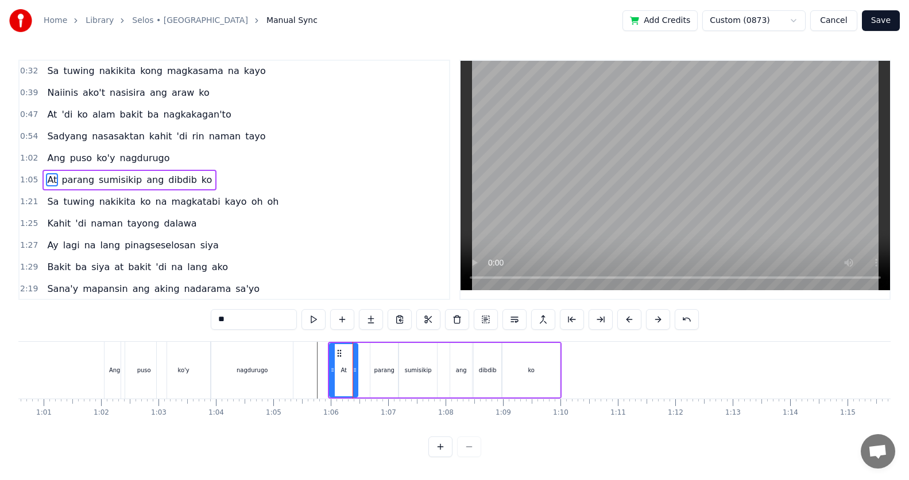
drag, startPoint x: 364, startPoint y: 377, endPoint x: 350, endPoint y: 378, distance: 14.4
click at [352, 378] on div at bounding box center [354, 370] width 5 height 52
click at [375, 374] on div "parang" at bounding box center [384, 370] width 20 height 9
drag, startPoint x: 374, startPoint y: 352, endPoint x: 362, endPoint y: 357, distance: 12.9
click at [362, 357] on icon at bounding box center [364, 353] width 9 height 9
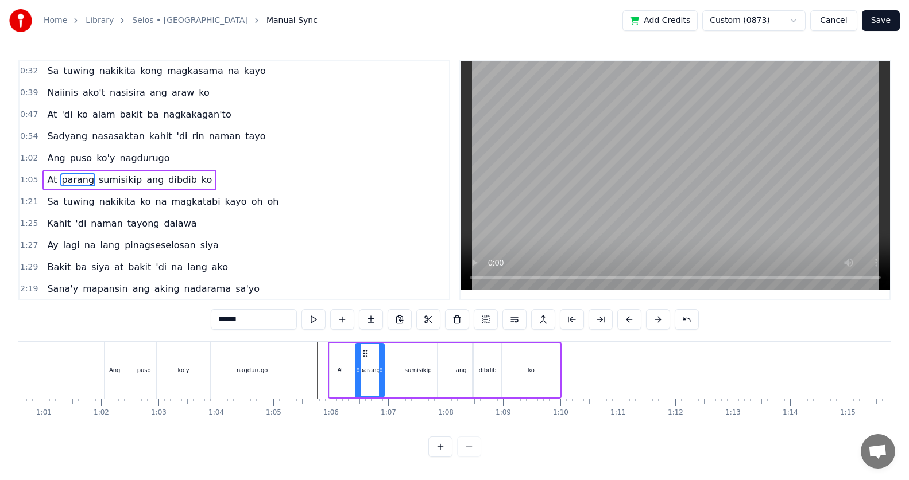
drag, startPoint x: 379, startPoint y: 367, endPoint x: 391, endPoint y: 369, distance: 11.5
click at [383, 369] on icon at bounding box center [381, 370] width 5 height 9
click at [342, 378] on div "At" at bounding box center [339, 370] width 21 height 55
type input "**"
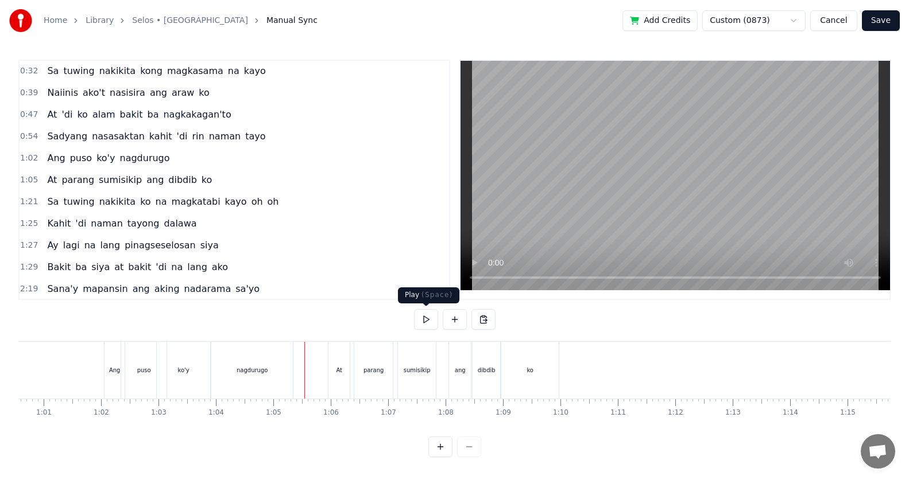
click at [426, 322] on button at bounding box center [426, 319] width 24 height 21
drag, startPoint x: 426, startPoint y: 322, endPoint x: 383, endPoint y: 353, distance: 52.6
click at [425, 322] on button at bounding box center [426, 319] width 24 height 21
click at [361, 372] on div "parang" at bounding box center [373, 370] width 38 height 57
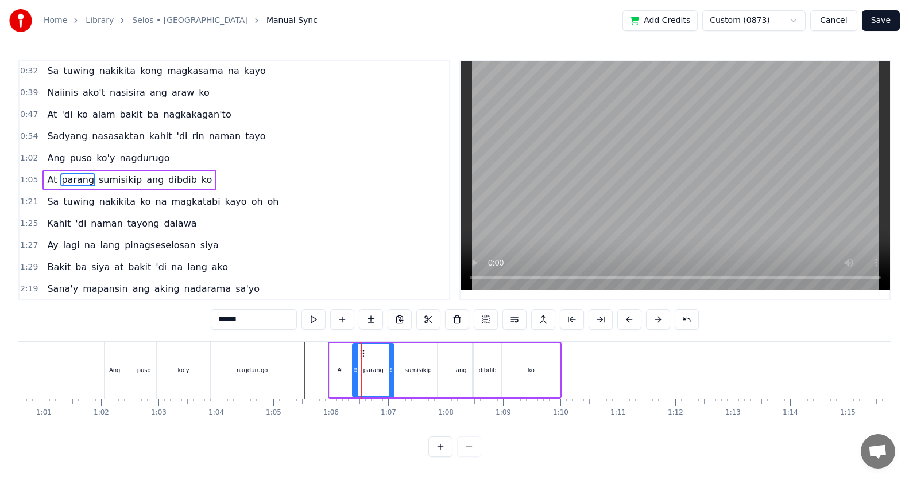
drag, startPoint x: 358, startPoint y: 377, endPoint x: 351, endPoint y: 378, distance: 7.1
click at [353, 378] on div at bounding box center [355, 370] width 5 height 52
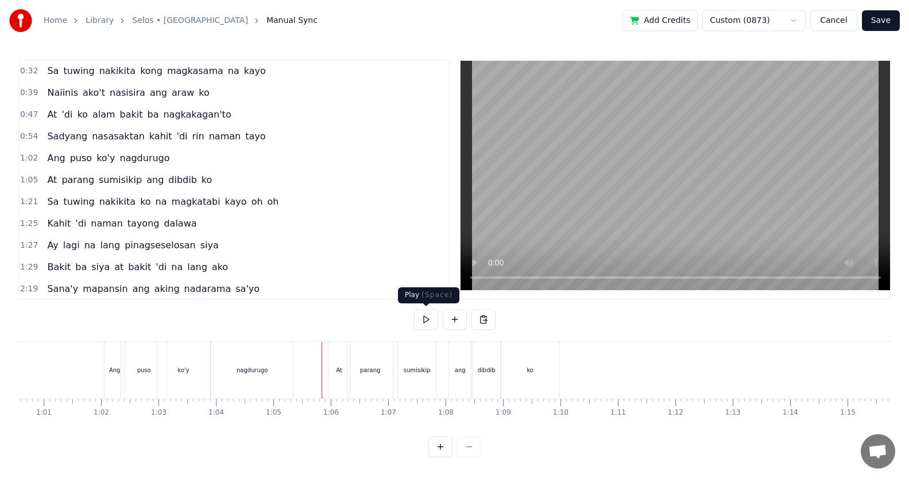
click at [426, 320] on button at bounding box center [426, 319] width 24 height 21
click at [426, 319] on button at bounding box center [426, 319] width 24 height 21
click at [340, 377] on div "At" at bounding box center [338, 370] width 21 height 57
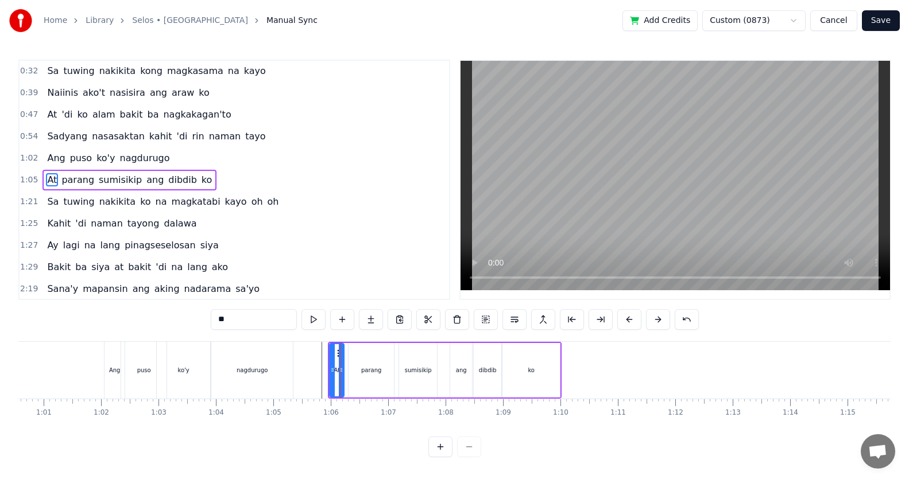
drag, startPoint x: 350, startPoint y: 377, endPoint x: 343, endPoint y: 378, distance: 7.0
click at [343, 378] on div at bounding box center [341, 370] width 5 height 52
click at [363, 377] on div "parang" at bounding box center [370, 370] width 45 height 55
type input "******"
drag, startPoint x: 359, startPoint y: 348, endPoint x: 352, endPoint y: 351, distance: 8.0
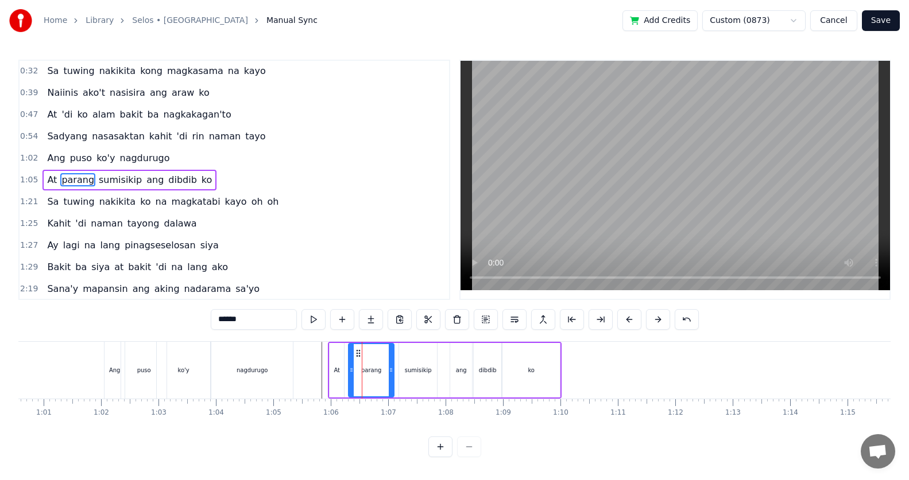
click at [352, 351] on div "parang" at bounding box center [371, 370] width 44 height 52
drag, startPoint x: 360, startPoint y: 353, endPoint x: 353, endPoint y: 355, distance: 7.8
click at [353, 355] on icon at bounding box center [351, 353] width 9 height 9
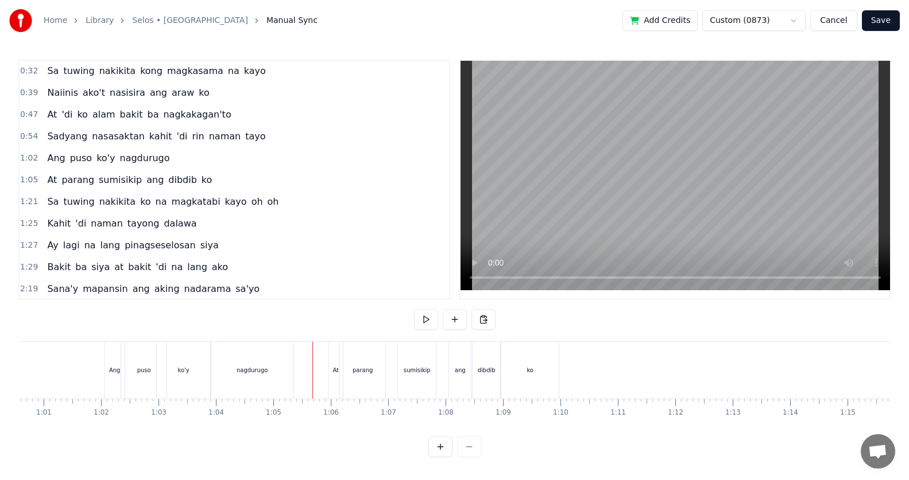
click at [417, 323] on button at bounding box center [426, 319] width 24 height 21
drag, startPoint x: 423, startPoint y: 319, endPoint x: 424, endPoint y: 336, distance: 17.3
click at [423, 317] on button at bounding box center [426, 319] width 24 height 21
click at [425, 355] on div "sumisikip" at bounding box center [417, 370] width 38 height 57
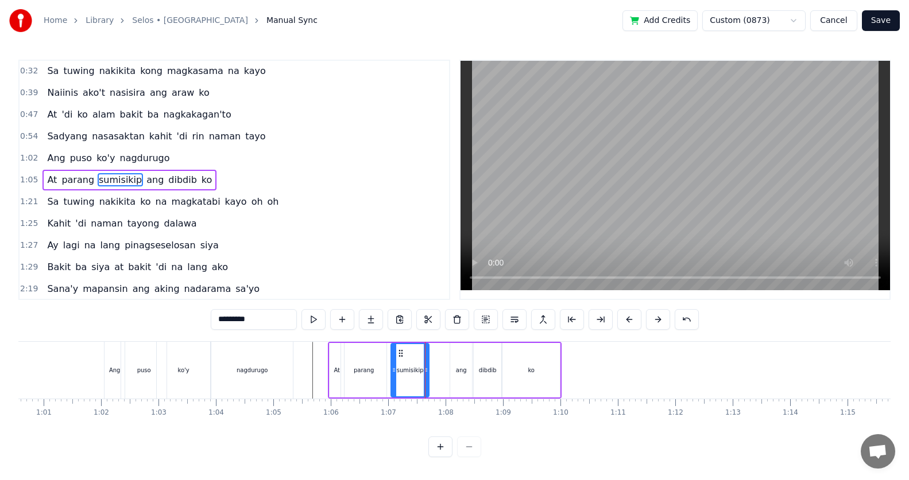
click at [396, 354] on icon at bounding box center [400, 353] width 9 height 9
click at [398, 354] on div "sumisikip" at bounding box center [417, 370] width 39 height 55
click at [466, 368] on div "ang" at bounding box center [461, 370] width 22 height 55
type input "***"
drag, startPoint x: 456, startPoint y: 352, endPoint x: 439, endPoint y: 359, distance: 19.1
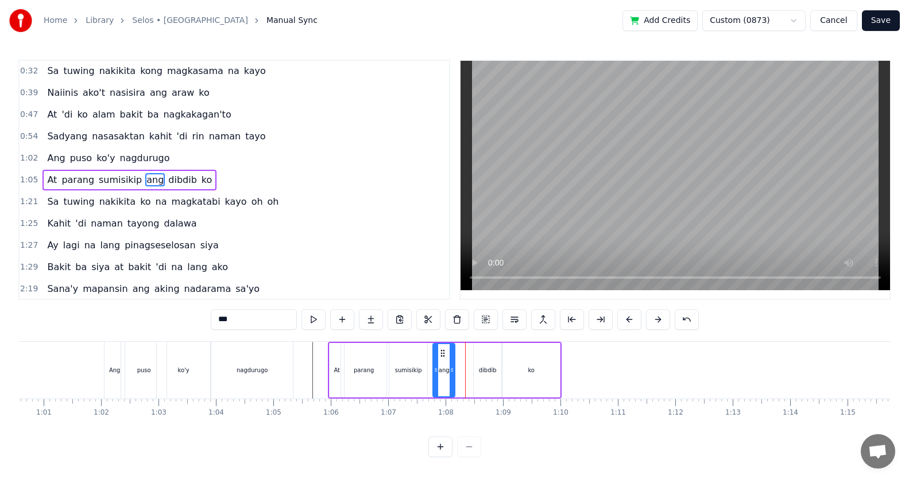
click at [438, 358] on icon at bounding box center [442, 353] width 9 height 9
click at [449, 358] on div "ang" at bounding box center [460, 370] width 23 height 55
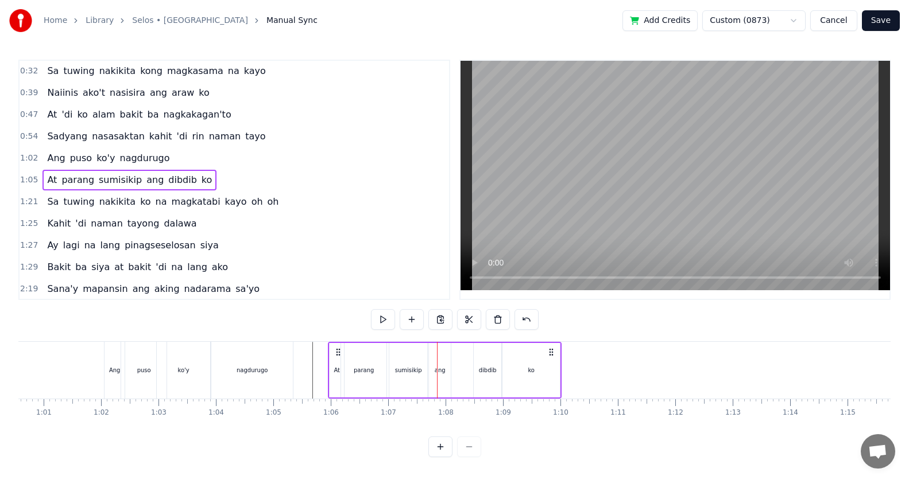
click at [488, 362] on div "dibdib" at bounding box center [488, 370] width 28 height 55
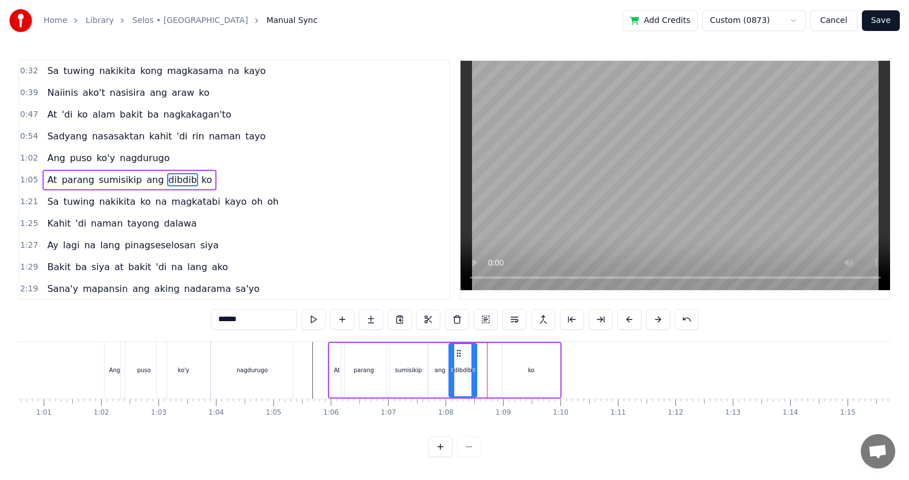
drag, startPoint x: 482, startPoint y: 354, endPoint x: 458, endPoint y: 362, distance: 25.4
click at [458, 362] on div "dibdib" at bounding box center [462, 370] width 26 height 52
click at [525, 367] on div "ko" at bounding box center [530, 370] width 57 height 55
type input "**"
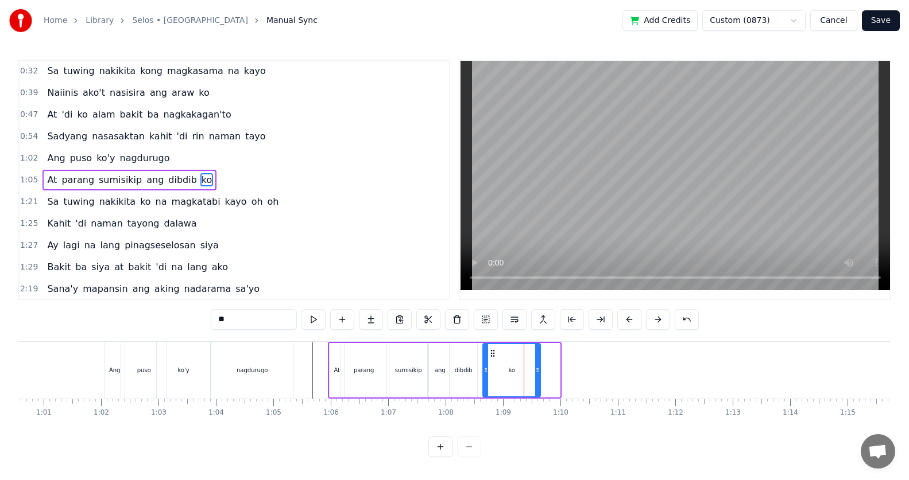
drag, startPoint x: 509, startPoint y: 352, endPoint x: 495, endPoint y: 356, distance: 14.8
click at [495, 356] on icon at bounding box center [492, 353] width 9 height 9
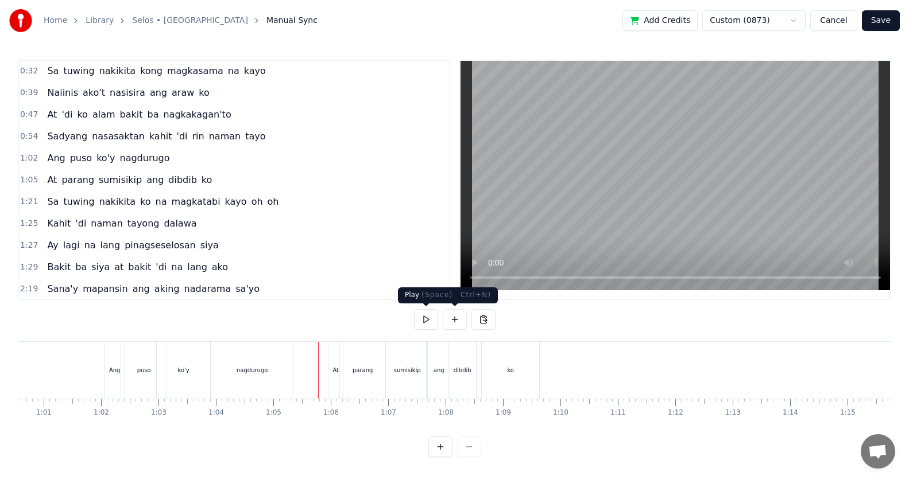
click at [431, 316] on button at bounding box center [426, 319] width 24 height 21
click at [436, 316] on button at bounding box center [426, 319] width 24 height 21
click at [519, 375] on div "ko" at bounding box center [510, 370] width 57 height 57
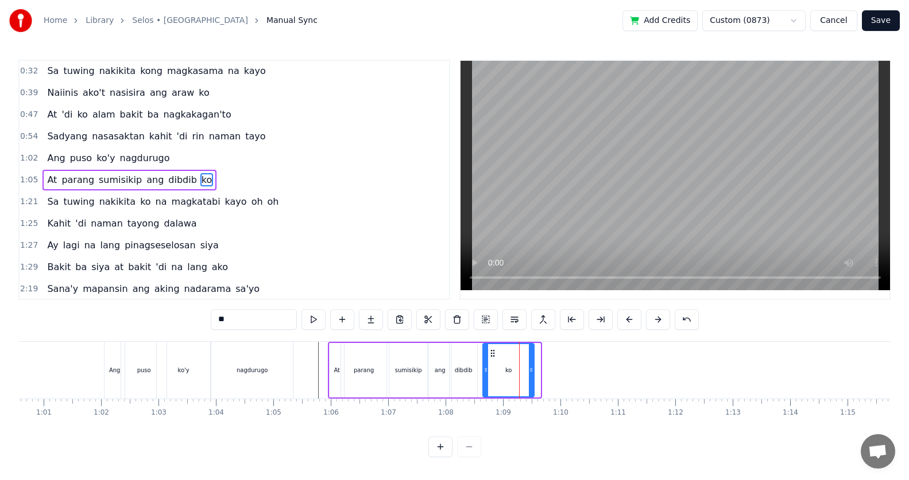
drag, startPoint x: 537, startPoint y: 377, endPoint x: 531, endPoint y: 378, distance: 6.4
click at [531, 378] on div at bounding box center [531, 370] width 5 height 52
click at [131, 211] on div "Sa tuwing nakikita ko na magkatabi kayo oh oh" at bounding box center [162, 202] width 241 height 21
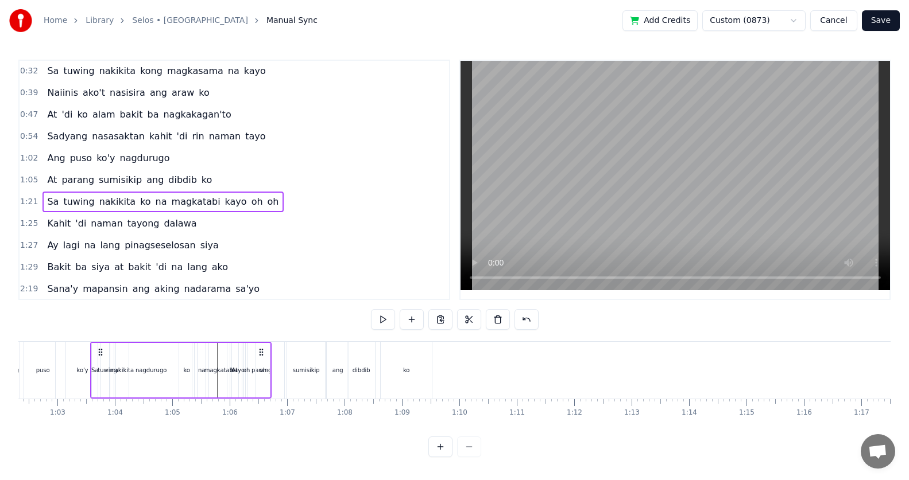
scroll to position [0, 3569]
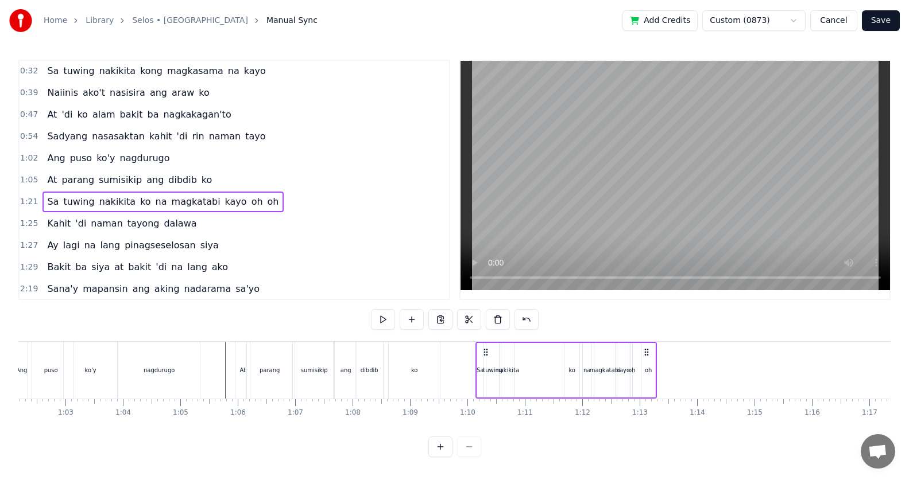
drag, startPoint x: 81, startPoint y: 354, endPoint x: 486, endPoint y: 369, distance: 405.5
click at [486, 369] on div "Sa tuwing nakikita ko na magkatabi kayo oh oh" at bounding box center [565, 370] width 181 height 57
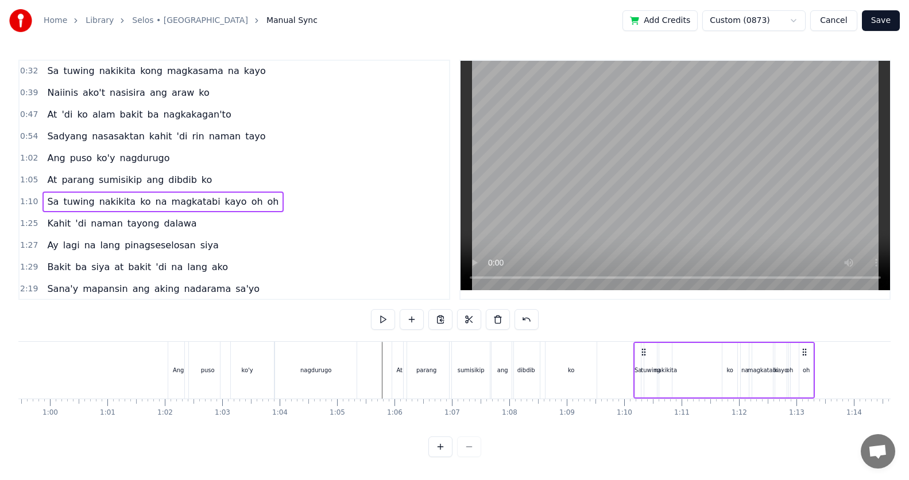
scroll to position [0, 3296]
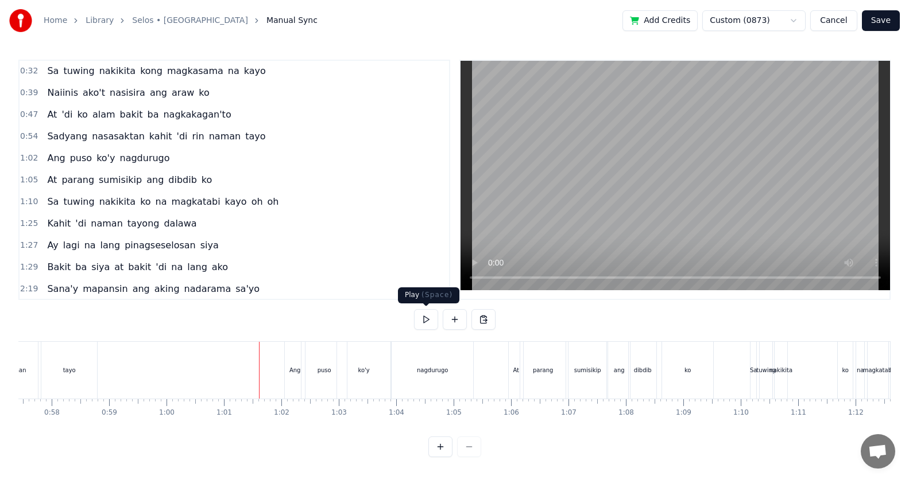
click at [427, 321] on button at bounding box center [426, 319] width 24 height 21
click at [433, 323] on button at bounding box center [426, 319] width 24 height 21
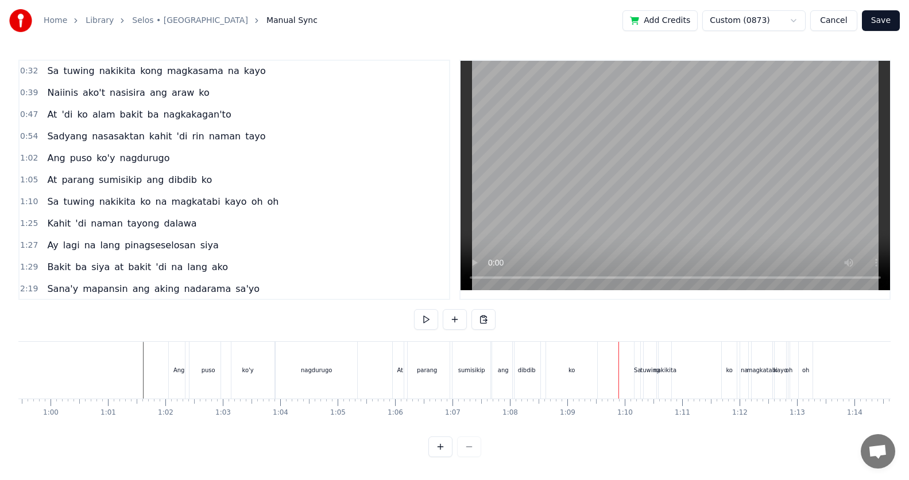
scroll to position [0, 3421]
click at [627, 371] on div "Sa" at bounding box center [628, 370] width 7 height 9
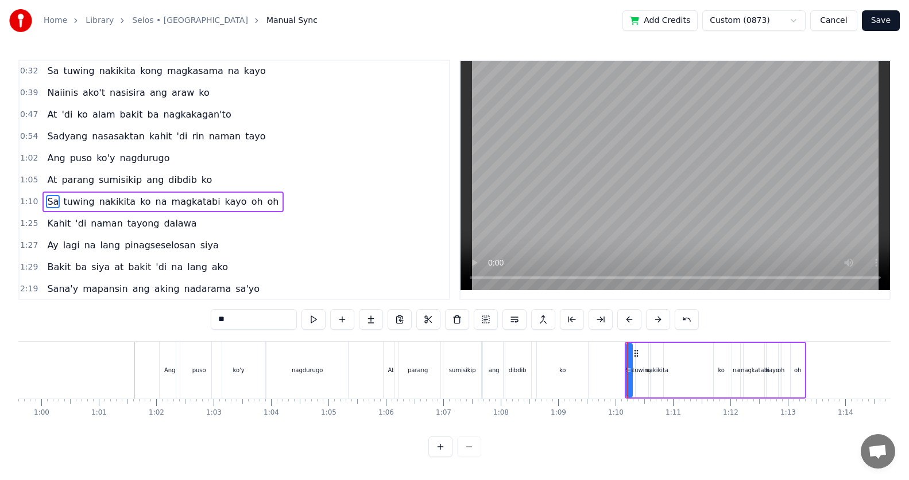
scroll to position [22, 0]
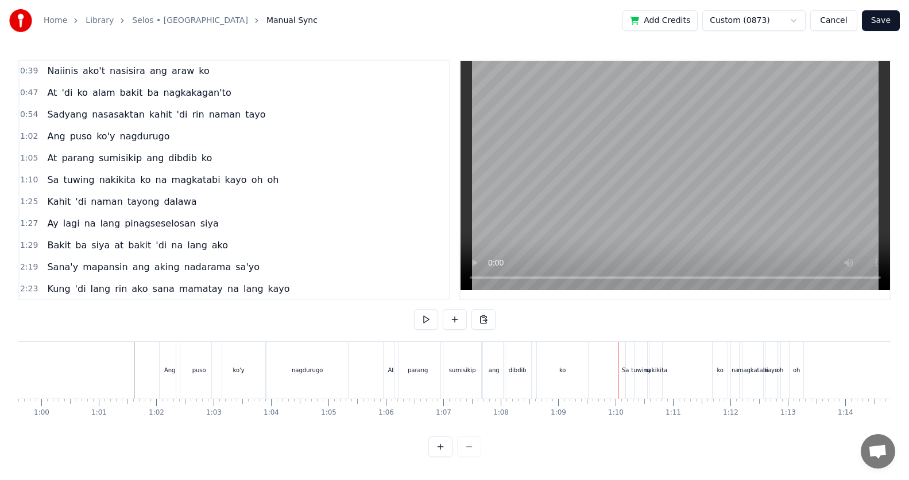
click at [625, 371] on div "Sa" at bounding box center [625, 370] width 7 height 9
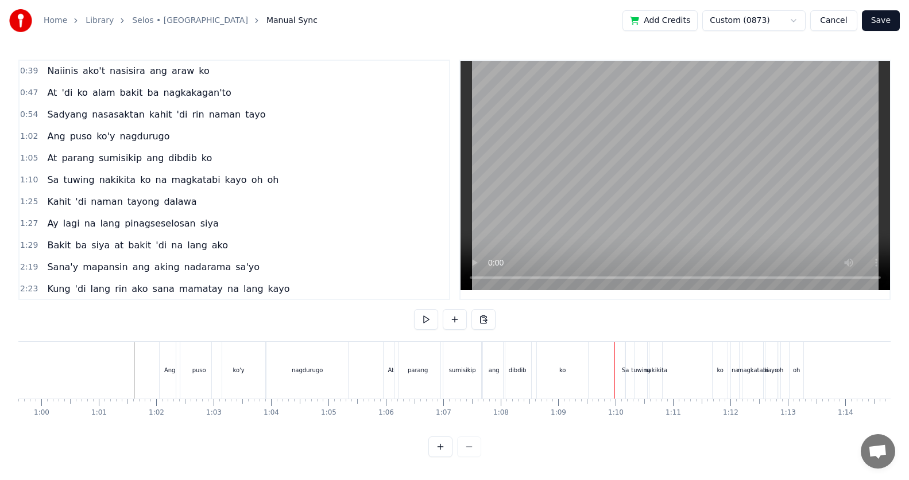
click at [626, 373] on div "Sa" at bounding box center [625, 370] width 7 height 9
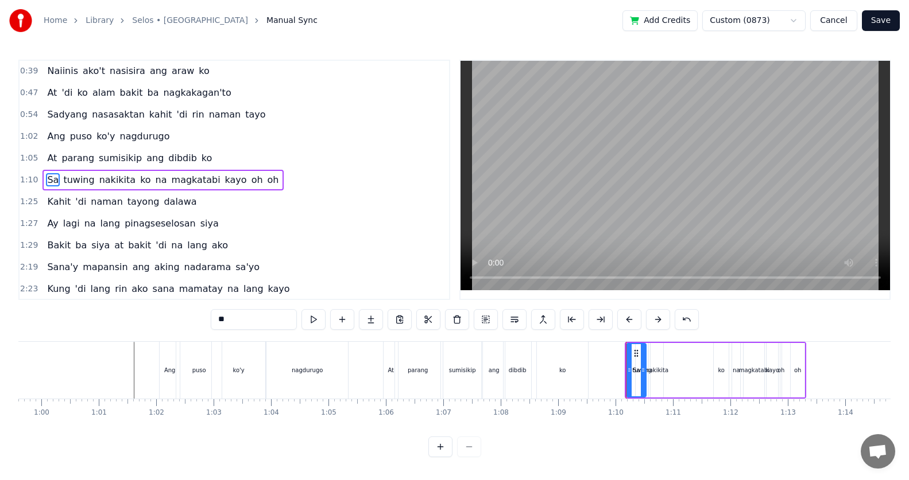
drag, startPoint x: 623, startPoint y: 369, endPoint x: 636, endPoint y: 373, distance: 13.4
click at [641, 376] on div at bounding box center [643, 370] width 5 height 52
drag, startPoint x: 629, startPoint y: 370, endPoint x: 614, endPoint y: 358, distance: 19.2
click at [606, 366] on icon at bounding box center [606, 370] width 5 height 9
click at [608, 356] on circle at bounding box center [608, 356] width 1 height 1
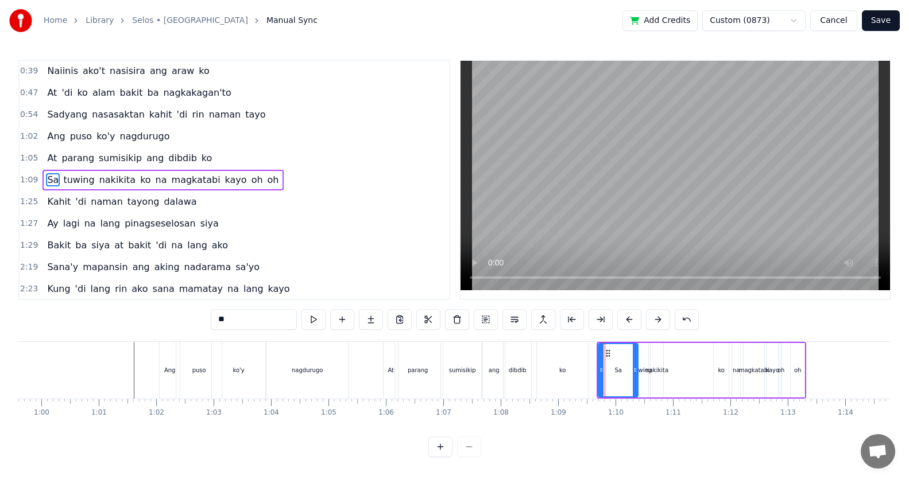
drag, startPoint x: 638, startPoint y: 368, endPoint x: 630, endPoint y: 365, distance: 8.5
click at [633, 368] on div "Sa" at bounding box center [618, 370] width 41 height 55
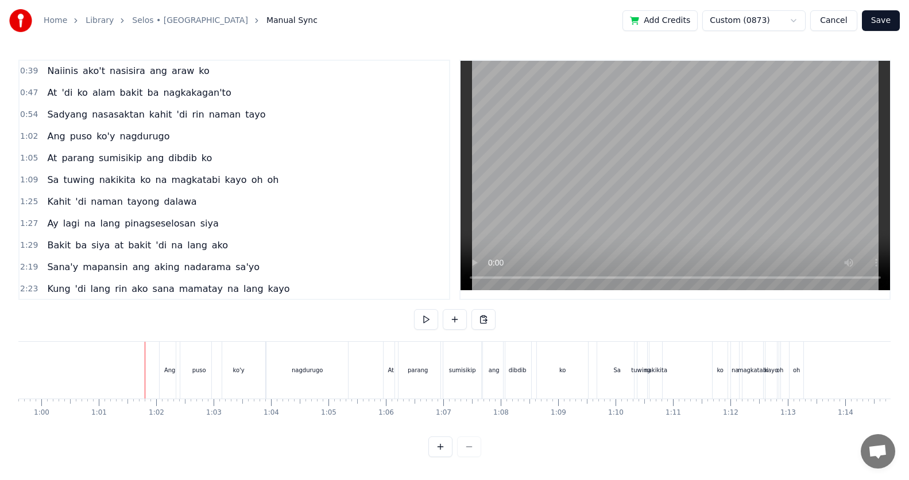
click at [424, 320] on button at bounding box center [426, 319] width 24 height 21
click at [422, 317] on button at bounding box center [426, 319] width 24 height 21
click at [609, 353] on div at bounding box center [609, 370] width 1 height 57
click at [622, 365] on div "Sa" at bounding box center [617, 370] width 40 height 57
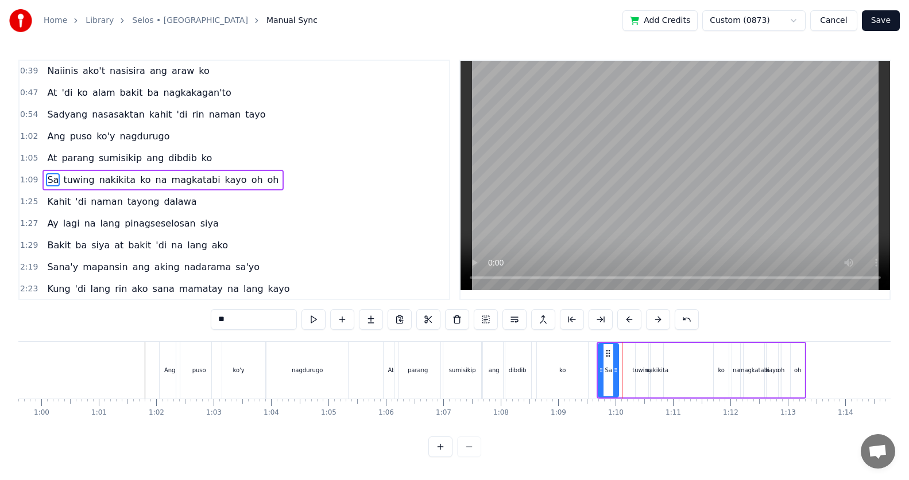
drag, startPoint x: 637, startPoint y: 371, endPoint x: 617, endPoint y: 366, distance: 20.2
click at [617, 366] on icon at bounding box center [615, 370] width 5 height 9
click at [637, 373] on div "tuwing" at bounding box center [642, 370] width 20 height 9
drag, startPoint x: 639, startPoint y: 374, endPoint x: 625, endPoint y: 373, distance: 13.8
click at [625, 373] on icon at bounding box center [624, 370] width 5 height 9
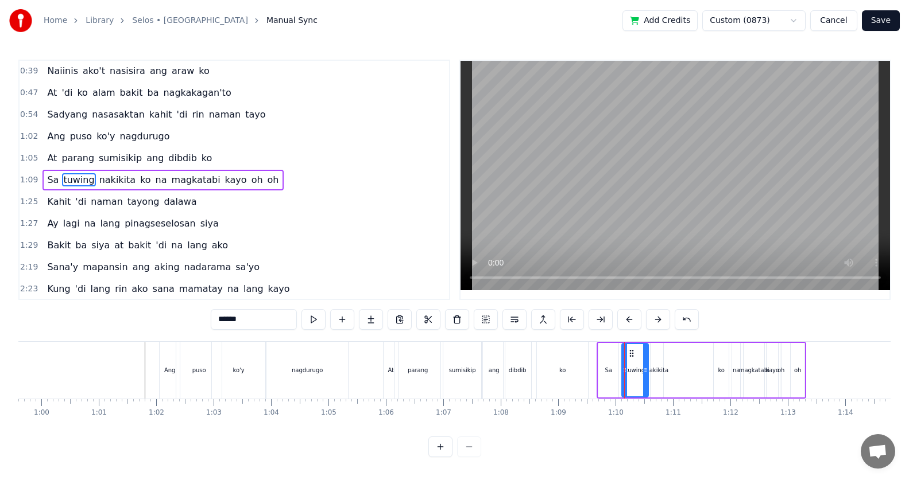
click at [653, 373] on div "nakikita" at bounding box center [656, 370] width 23 height 9
drag, startPoint x: 664, startPoint y: 371, endPoint x: 659, endPoint y: 359, distance: 13.1
click at [683, 376] on div at bounding box center [683, 370] width 5 height 52
click at [719, 376] on div "ko" at bounding box center [720, 370] width 15 height 55
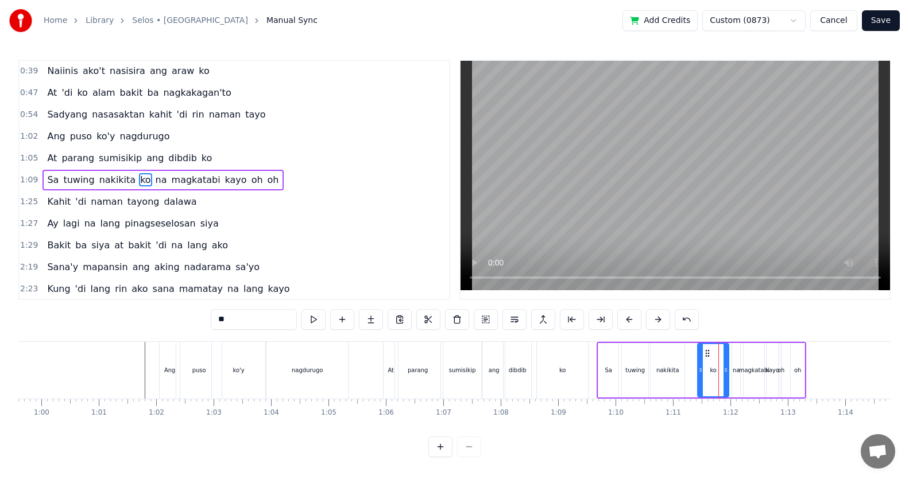
click at [700, 364] on div at bounding box center [700, 370] width 5 height 52
click at [739, 373] on div "na" at bounding box center [736, 370] width 8 height 55
drag, startPoint x: 739, startPoint y: 373, endPoint x: 754, endPoint y: 376, distance: 15.9
click at [754, 376] on div at bounding box center [752, 370] width 5 height 52
click at [759, 377] on div "magkatabi" at bounding box center [753, 370] width 21 height 55
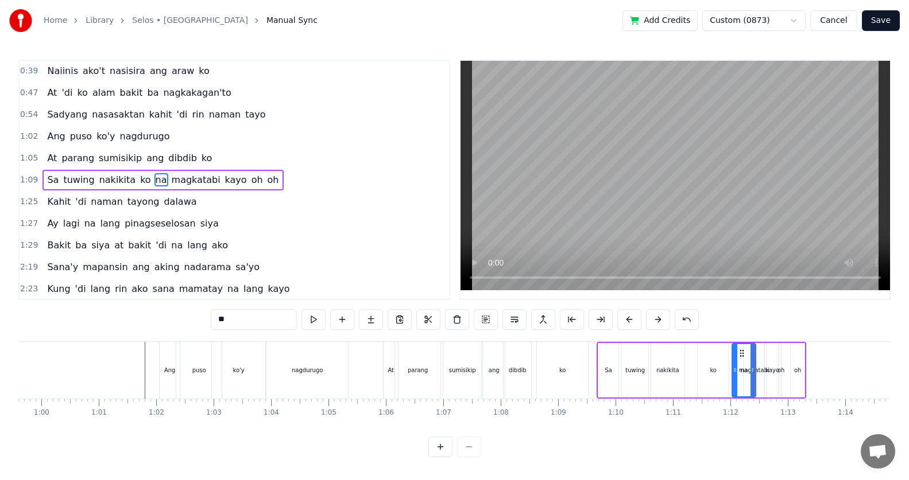
type input "*********"
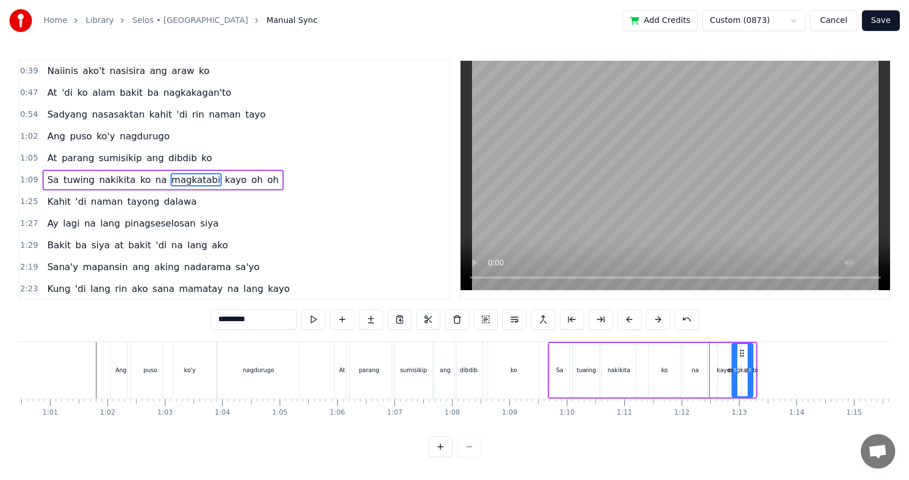
scroll to position [0, 3476]
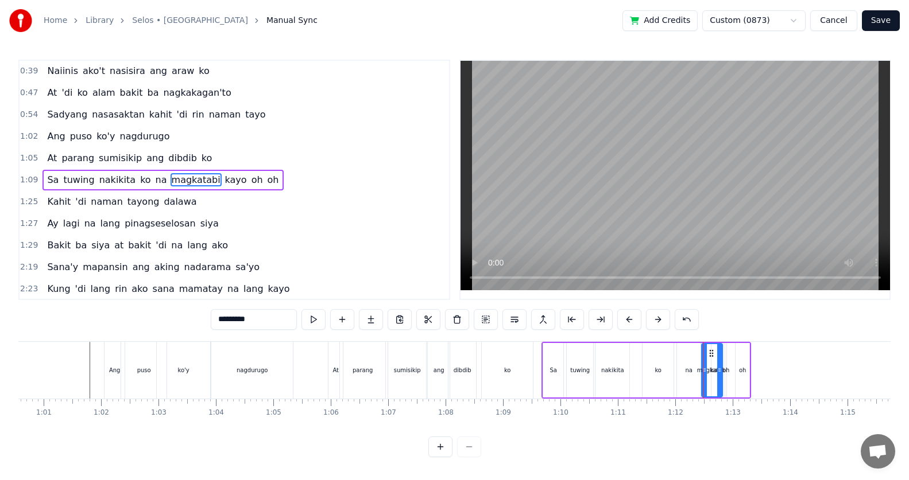
drag, startPoint x: 754, startPoint y: 354, endPoint x: 709, endPoint y: 361, distance: 45.4
click at [709, 361] on div "magkatabi" at bounding box center [712, 370] width 20 height 52
click at [730, 372] on div "Sa tuwing nakikita ko na magkatabi kayo oh oh" at bounding box center [646, 370] width 210 height 57
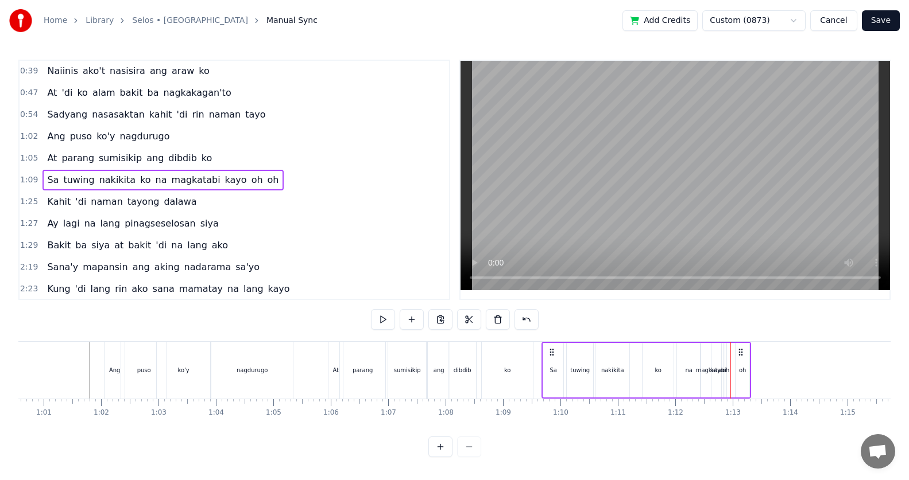
click at [224, 177] on span "kayo" at bounding box center [236, 179] width 24 height 13
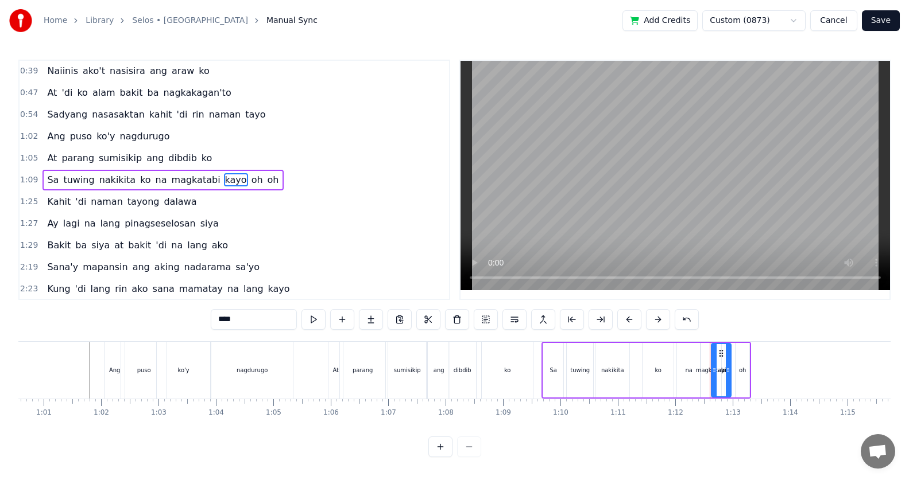
drag, startPoint x: 720, startPoint y: 377, endPoint x: 741, endPoint y: 378, distance: 21.3
click at [730, 378] on div at bounding box center [728, 370] width 5 height 52
drag, startPoint x: 720, startPoint y: 355, endPoint x: 734, endPoint y: 356, distance: 13.9
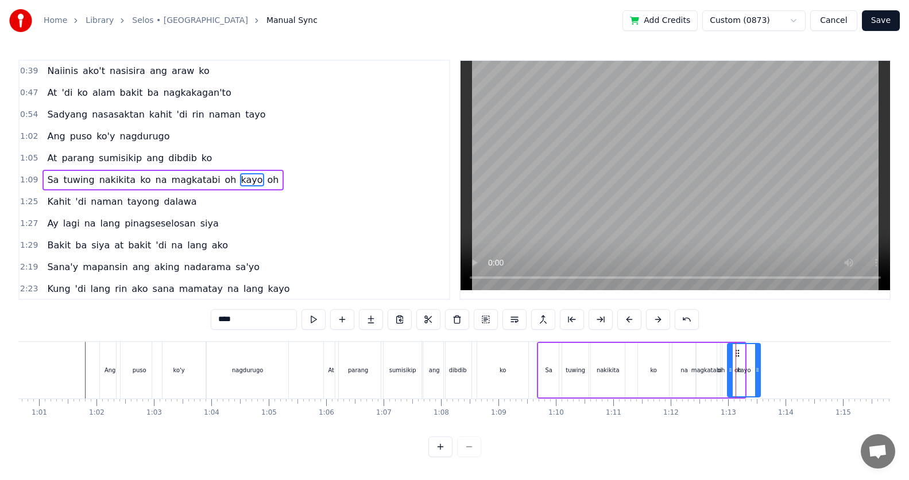
scroll to position [0, 3483]
click at [266, 184] on span "oh" at bounding box center [273, 179] width 14 height 13
type input "**"
click at [224, 177] on span "oh" at bounding box center [231, 179] width 14 height 13
drag, startPoint x: 722, startPoint y: 369, endPoint x: 735, endPoint y: 367, distance: 13.9
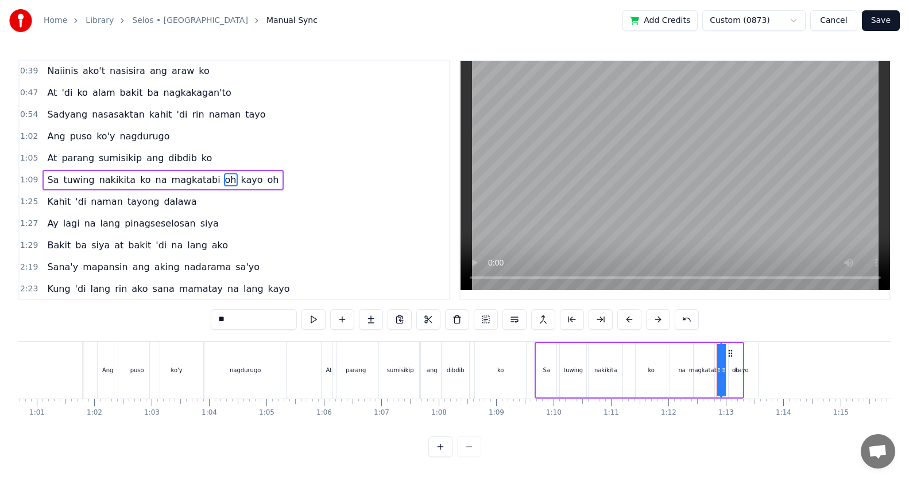
click at [744, 369] on div "Sa tuwing nakikita ko na magkatabi oh kayo oh" at bounding box center [639, 370] width 210 height 57
click at [720, 367] on div "oh" at bounding box center [720, 370] width 7 height 9
drag, startPoint x: 722, startPoint y: 373, endPoint x: 699, endPoint y: 365, distance: 23.6
click at [694, 371] on icon at bounding box center [696, 370] width 5 height 9
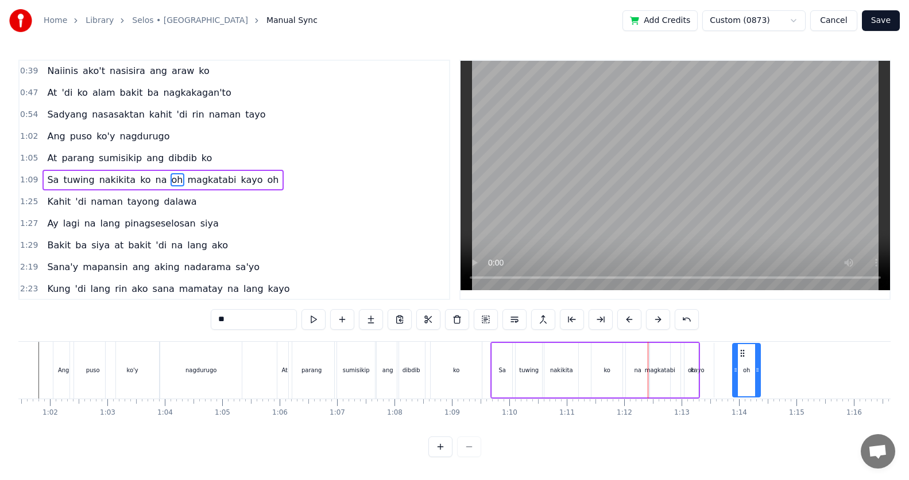
scroll to position [0, 3528]
drag, startPoint x: 701, startPoint y: 356, endPoint x: 712, endPoint y: 359, distance: 11.8
click at [250, 180] on span "oh" at bounding box center [257, 179] width 14 height 13
drag, startPoint x: 696, startPoint y: 359, endPoint x: 708, endPoint y: 359, distance: 11.5
click at [697, 358] on div at bounding box center [695, 370] width 5 height 52
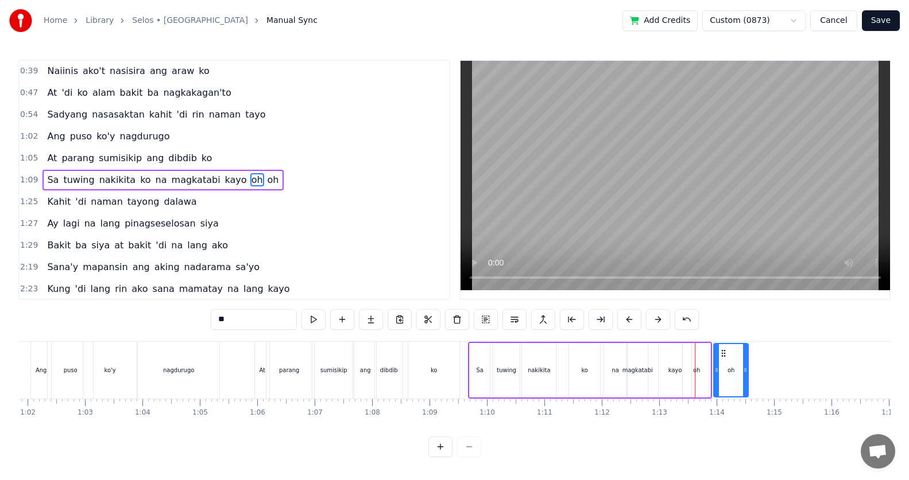
scroll to position [0, 3555]
drag, startPoint x: 693, startPoint y: 352, endPoint x: 724, endPoint y: 359, distance: 31.8
click at [693, 368] on div "oh" at bounding box center [691, 370] width 7 height 9
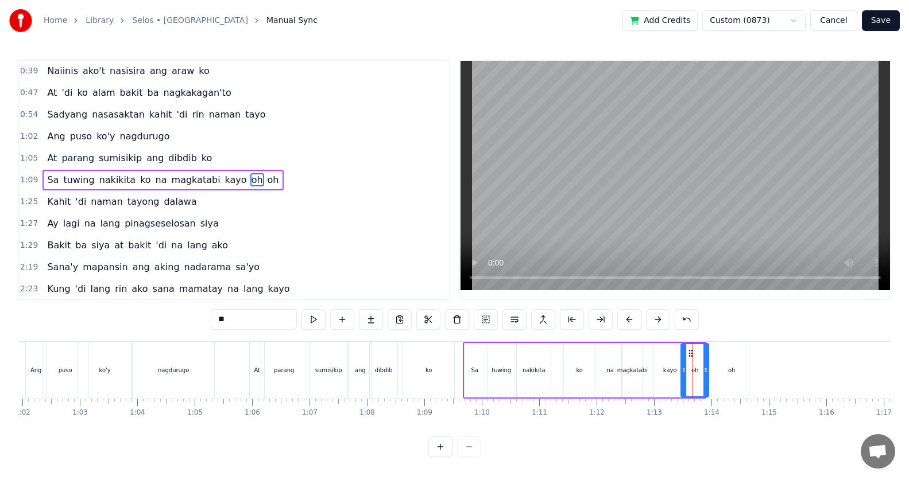
drag, startPoint x: 687, startPoint y: 352, endPoint x: 694, endPoint y: 351, distance: 7.5
click at [694, 351] on icon at bounding box center [690, 353] width 9 height 9
click at [457, 377] on div "At parang sumisikip ang dibdib ko" at bounding box center [353, 370] width 208 height 57
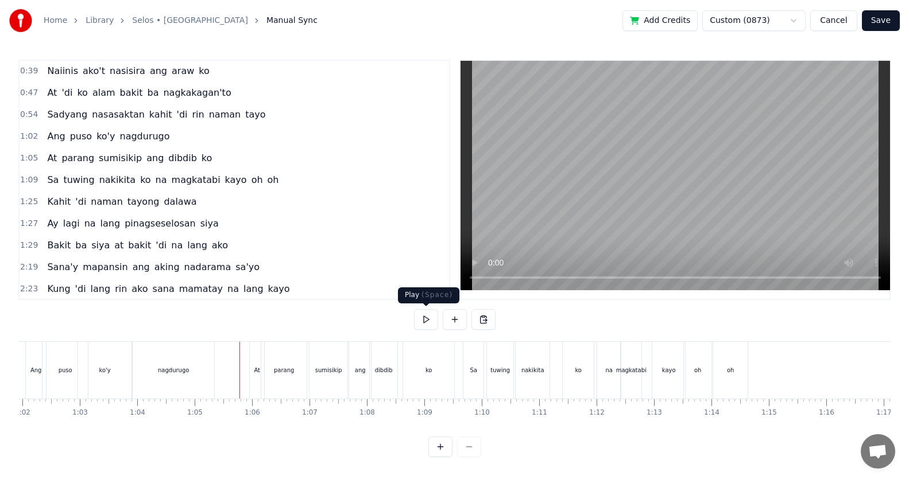
click at [434, 316] on button at bounding box center [426, 319] width 24 height 21
click at [433, 316] on button at bounding box center [426, 319] width 24 height 21
click at [470, 377] on div "Sa" at bounding box center [473, 370] width 20 height 57
click at [422, 325] on button at bounding box center [426, 319] width 24 height 21
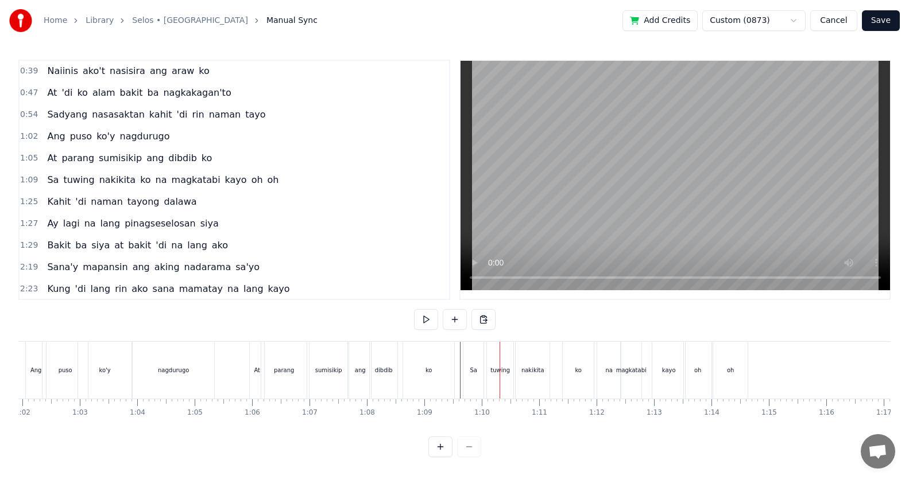
click at [499, 382] on div at bounding box center [499, 370] width 1 height 57
click at [495, 354] on div "tuwing" at bounding box center [500, 370] width 26 height 57
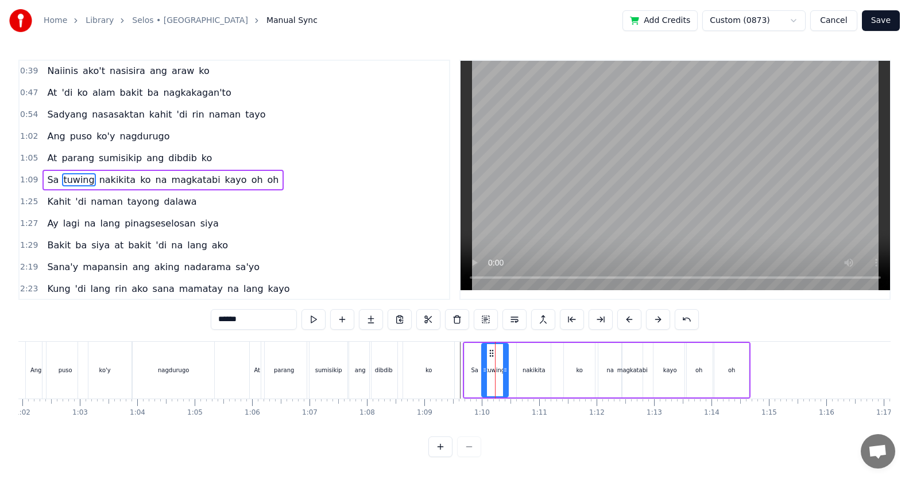
drag, startPoint x: 497, startPoint y: 354, endPoint x: 490, endPoint y: 355, distance: 6.4
click at [490, 355] on icon at bounding box center [491, 353] width 9 height 9
click at [532, 367] on div "nakikita" at bounding box center [533, 370] width 23 height 9
drag, startPoint x: 523, startPoint y: 353, endPoint x: 517, endPoint y: 355, distance: 6.5
click at [517, 355] on icon at bounding box center [515, 353] width 9 height 9
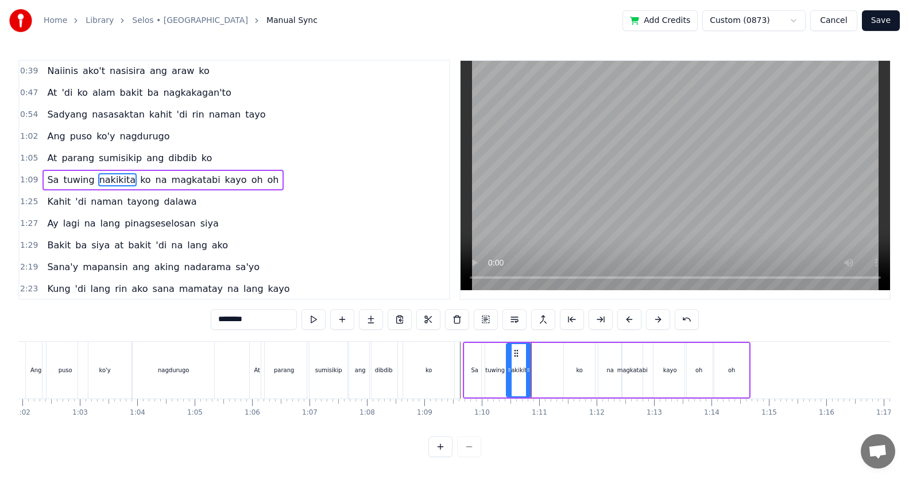
drag, startPoint x: 537, startPoint y: 369, endPoint x: 528, endPoint y: 370, distance: 9.3
click at [528, 370] on icon at bounding box center [528, 370] width 5 height 9
click at [577, 368] on div "ko" at bounding box center [579, 370] width 7 height 9
drag, startPoint x: 573, startPoint y: 354, endPoint x: 549, endPoint y: 365, distance: 26.5
click at [540, 360] on div "ko" at bounding box center [548, 370] width 30 height 52
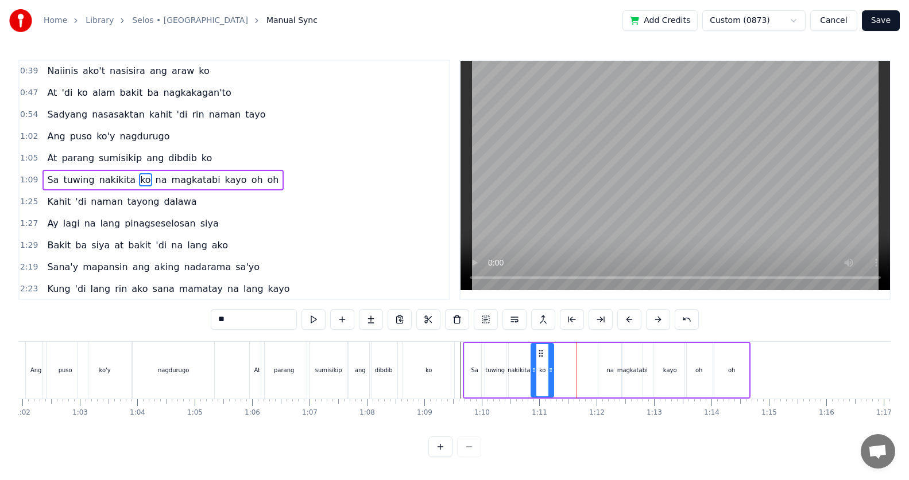
drag, startPoint x: 559, startPoint y: 370, endPoint x: 549, endPoint y: 371, distance: 9.8
click at [549, 371] on icon at bounding box center [550, 370] width 5 height 9
click at [611, 371] on div "na" at bounding box center [609, 370] width 7 height 9
type input "**"
drag, startPoint x: 608, startPoint y: 354, endPoint x: 573, endPoint y: 358, distance: 34.7
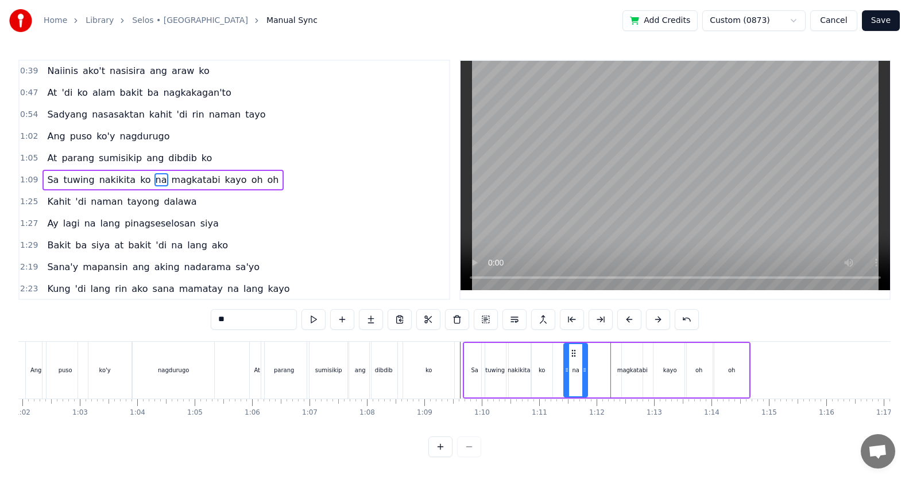
click at [573, 358] on div "na" at bounding box center [575, 370] width 22 height 52
drag, startPoint x: 583, startPoint y: 370, endPoint x: 610, endPoint y: 369, distance: 26.4
click at [587, 369] on icon at bounding box center [584, 370] width 5 height 9
click at [619, 367] on div "Sa tuwing nakikita ko na magkatabi kayo oh oh" at bounding box center [607, 370] width 288 height 57
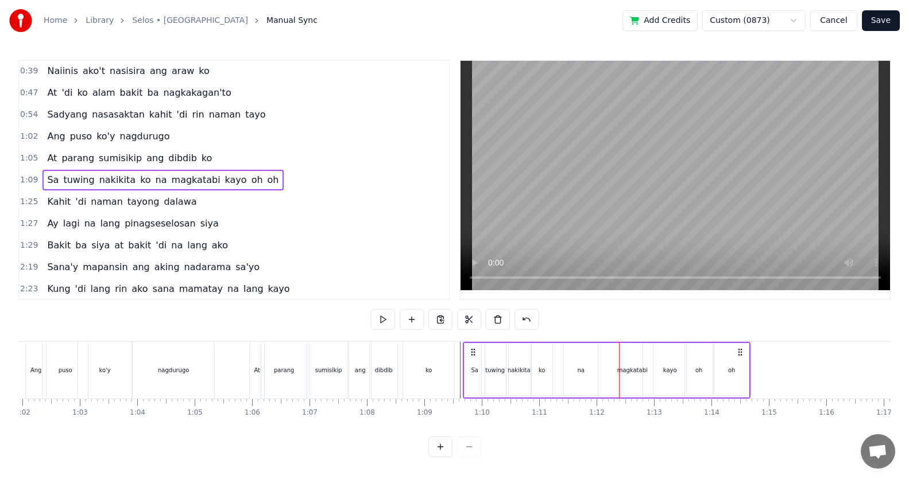
click at [629, 363] on div "magkatabi" at bounding box center [632, 370] width 21 height 55
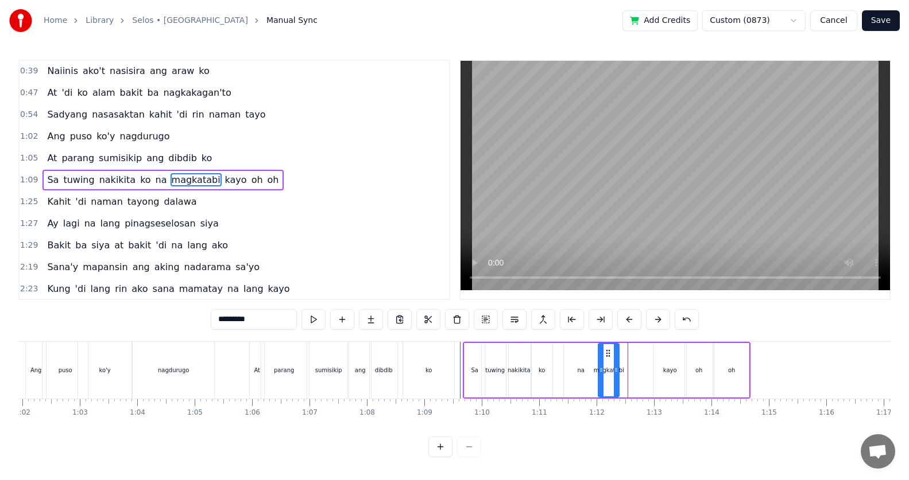
drag, startPoint x: 630, startPoint y: 352, endPoint x: 603, endPoint y: 356, distance: 27.3
click at [603, 356] on icon at bounding box center [607, 353] width 9 height 9
drag, startPoint x: 611, startPoint y: 369, endPoint x: 649, endPoint y: 370, distance: 37.9
click at [629, 367] on icon at bounding box center [629, 370] width 5 height 9
click at [668, 370] on div "kayo" at bounding box center [670, 370] width 14 height 9
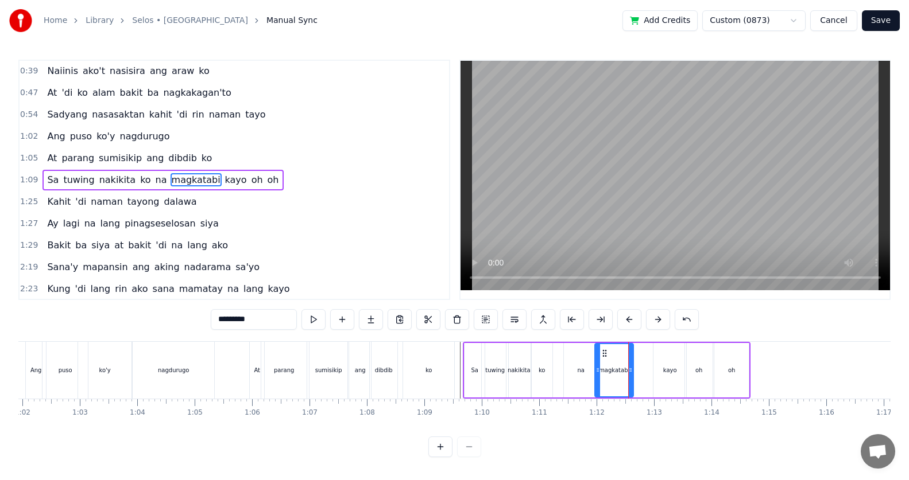
type input "****"
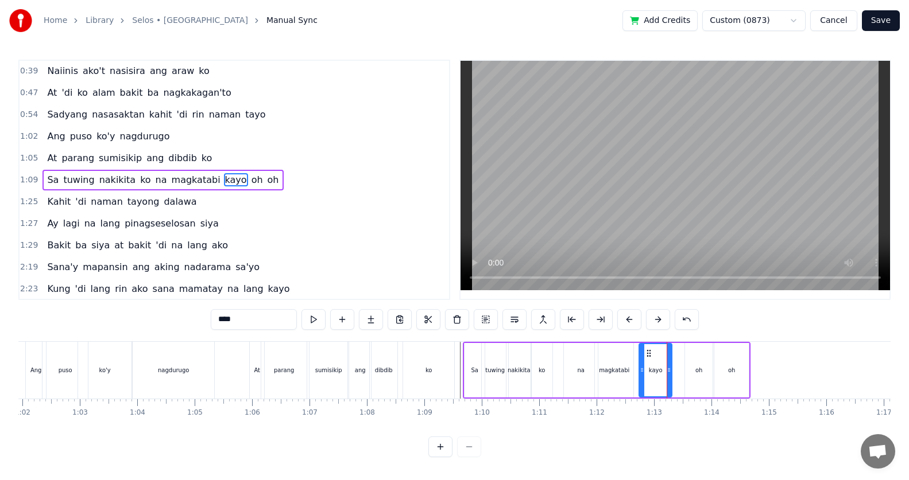
drag, startPoint x: 662, startPoint y: 349, endPoint x: 641, endPoint y: 355, distance: 22.0
click at [644, 355] on icon at bounding box center [648, 353] width 9 height 9
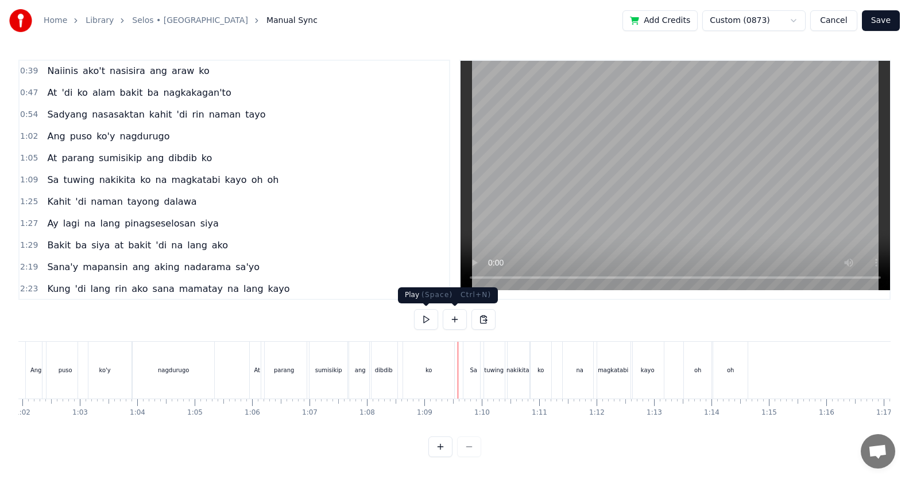
click at [435, 324] on button at bounding box center [426, 319] width 24 height 21
click at [645, 383] on div "kayo" at bounding box center [647, 370] width 33 height 57
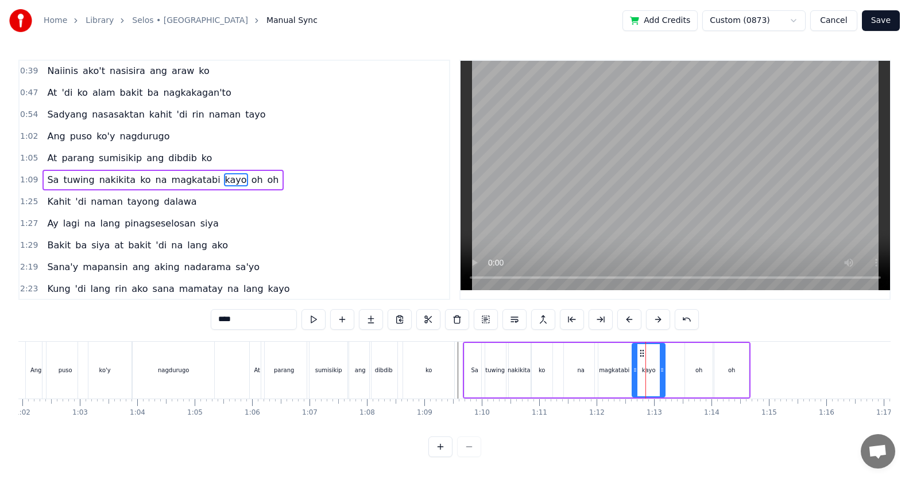
click at [665, 375] on div "Sa tuwing nakikita ko na magkatabi kayo oh oh" at bounding box center [607, 370] width 288 height 57
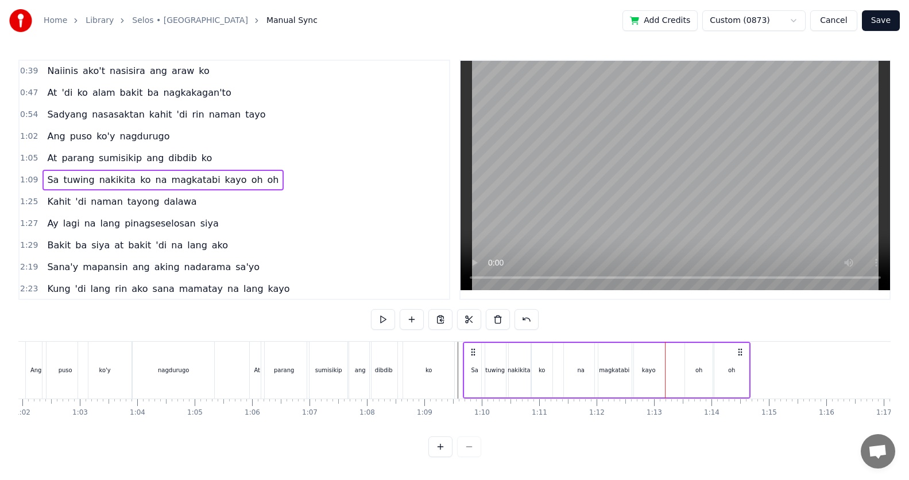
click at [656, 374] on div "kayo" at bounding box center [648, 370] width 33 height 55
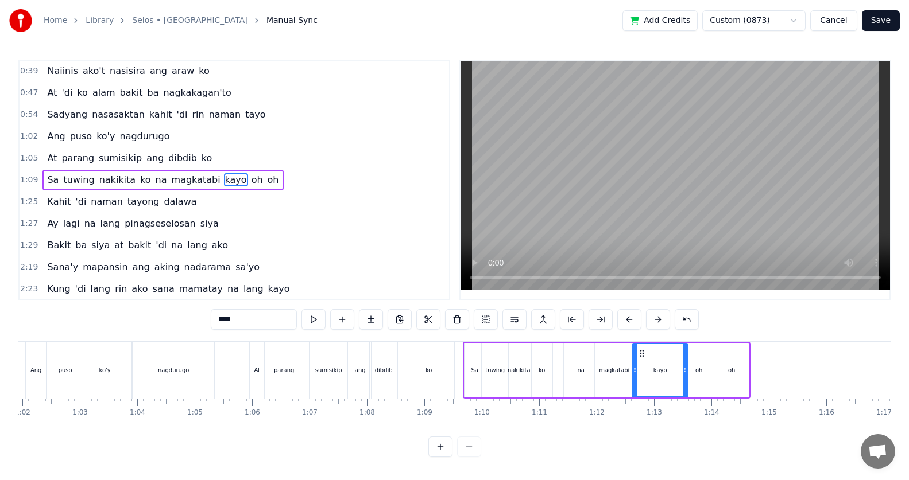
drag, startPoint x: 662, startPoint y: 373, endPoint x: 687, endPoint y: 374, distance: 24.1
click at [687, 374] on icon at bounding box center [684, 370] width 5 height 9
drag, startPoint x: 634, startPoint y: 373, endPoint x: 567, endPoint y: 371, distance: 66.6
click at [643, 373] on icon at bounding box center [643, 370] width 5 height 9
click at [455, 375] on div "ko" at bounding box center [428, 370] width 52 height 57
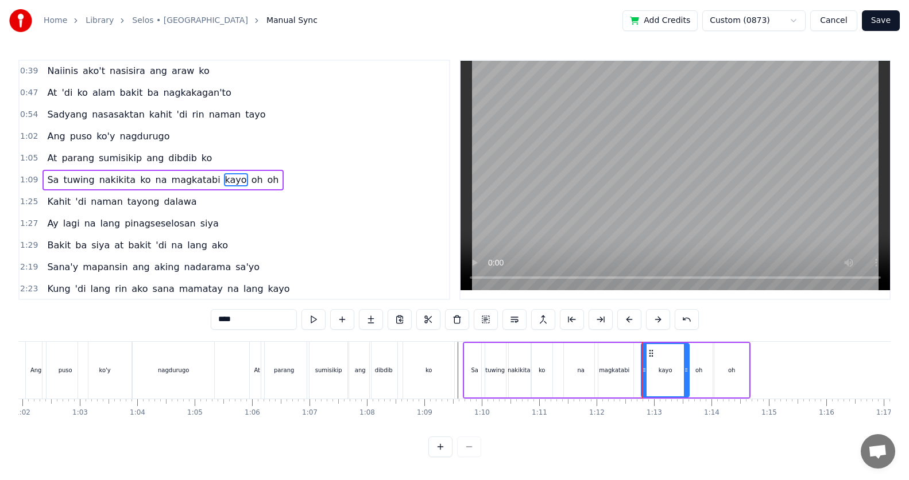
type input "**"
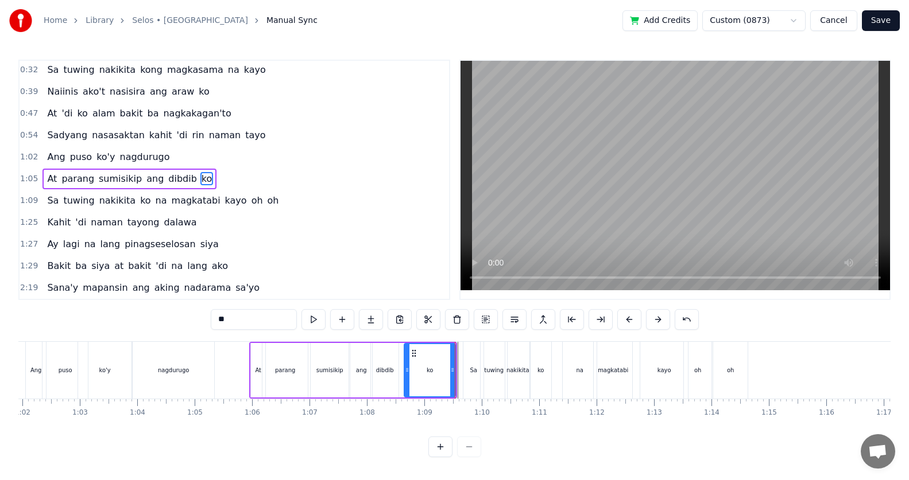
scroll to position [1, 0]
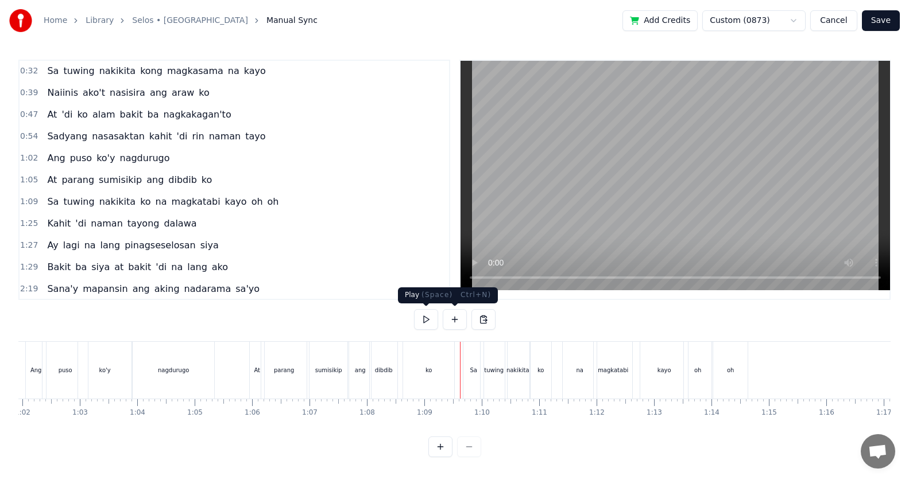
click at [425, 328] on button at bounding box center [426, 319] width 24 height 21
click at [731, 362] on div "oh" at bounding box center [730, 370] width 34 height 57
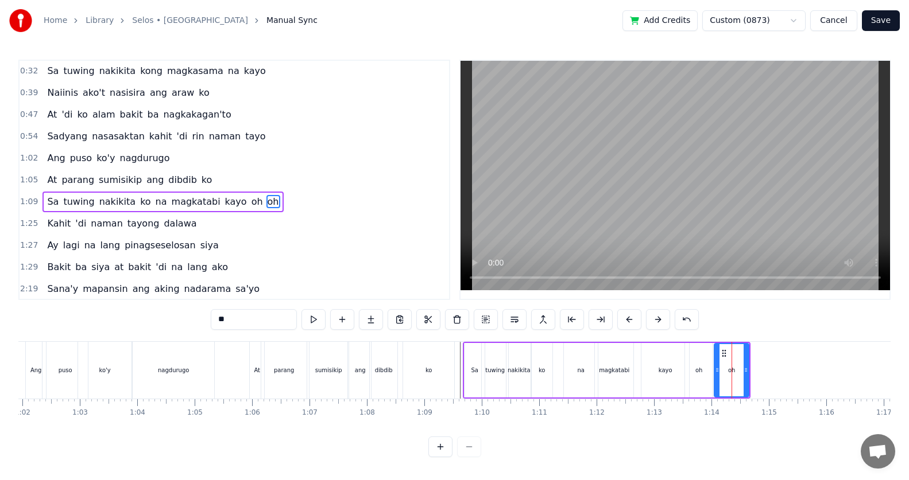
scroll to position [22, 0]
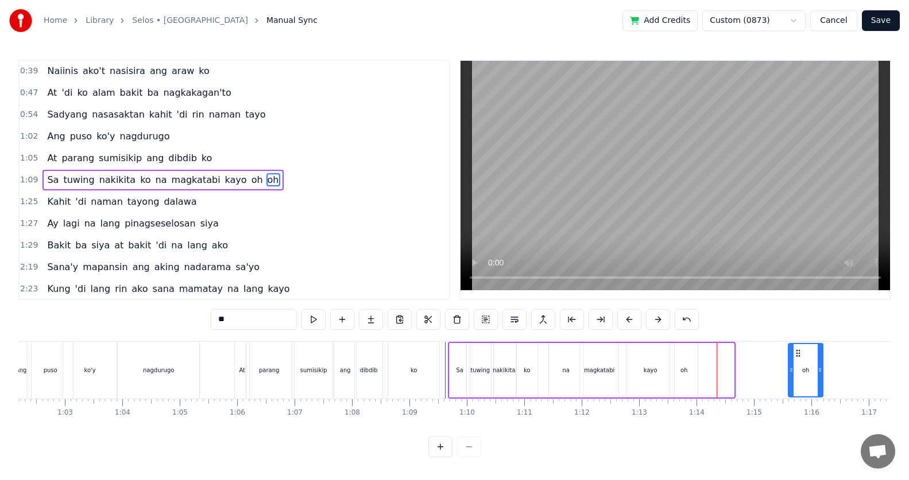
drag, startPoint x: 725, startPoint y: 351, endPoint x: 800, endPoint y: 370, distance: 77.4
click at [810, 370] on div "oh" at bounding box center [805, 370] width 33 height 52
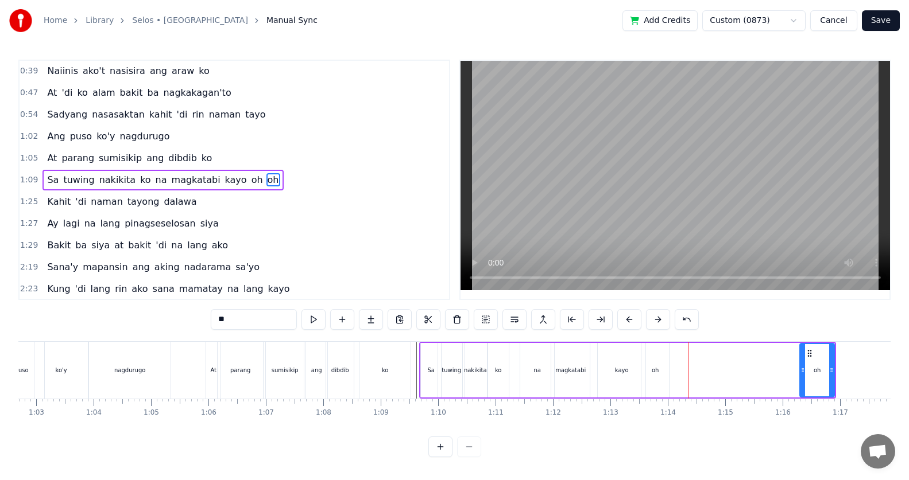
drag, startPoint x: 648, startPoint y: 377, endPoint x: 653, endPoint y: 363, distance: 14.7
click at [649, 376] on div "oh" at bounding box center [655, 370] width 28 height 55
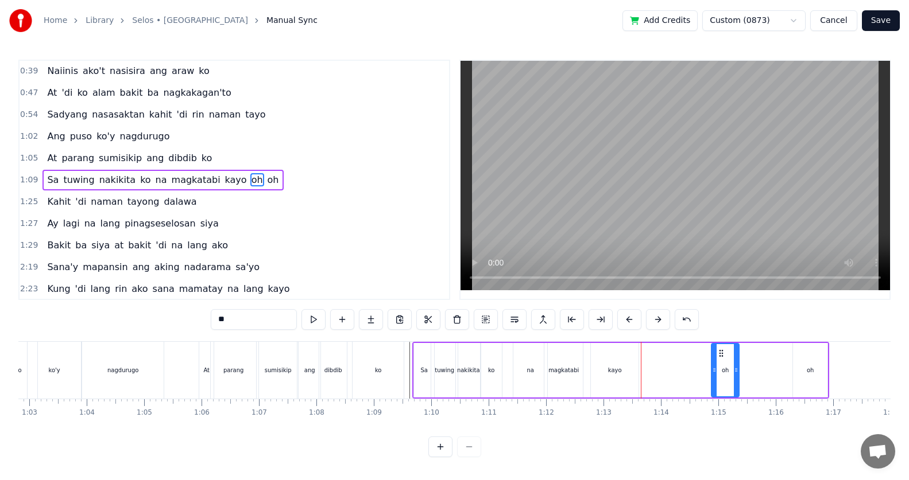
drag, startPoint x: 648, startPoint y: 354, endPoint x: 730, endPoint y: 373, distance: 83.7
click at [738, 376] on div "oh" at bounding box center [725, 370] width 26 height 52
click at [618, 386] on div "kayo" at bounding box center [611, 370] width 48 height 55
type input "****"
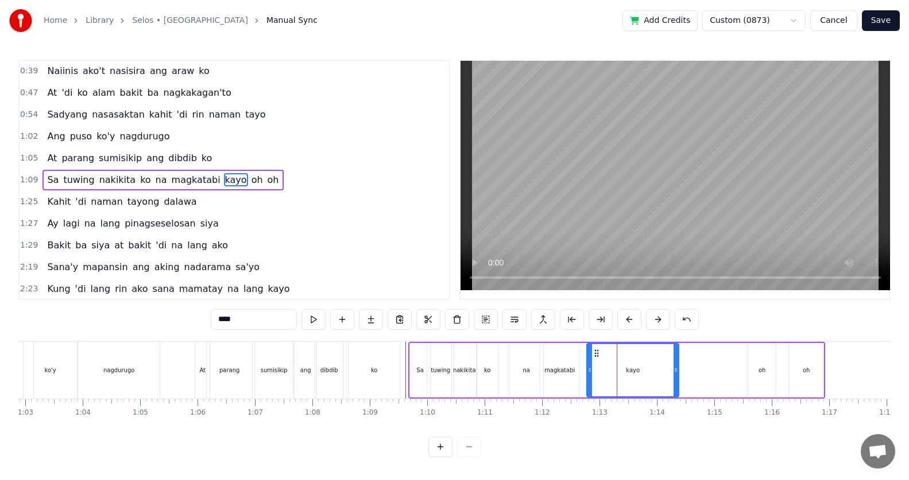
drag, startPoint x: 633, startPoint y: 376, endPoint x: 664, endPoint y: 389, distance: 33.7
click at [678, 385] on div at bounding box center [675, 370] width 5 height 52
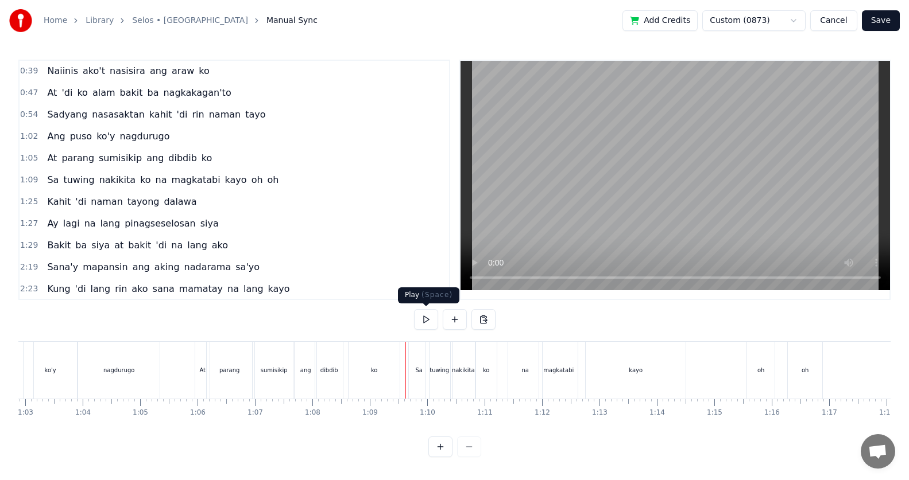
click at [426, 324] on button at bounding box center [426, 319] width 24 height 21
click at [427, 321] on button at bounding box center [426, 319] width 24 height 21
click at [764, 359] on div "oh" at bounding box center [761, 370] width 28 height 57
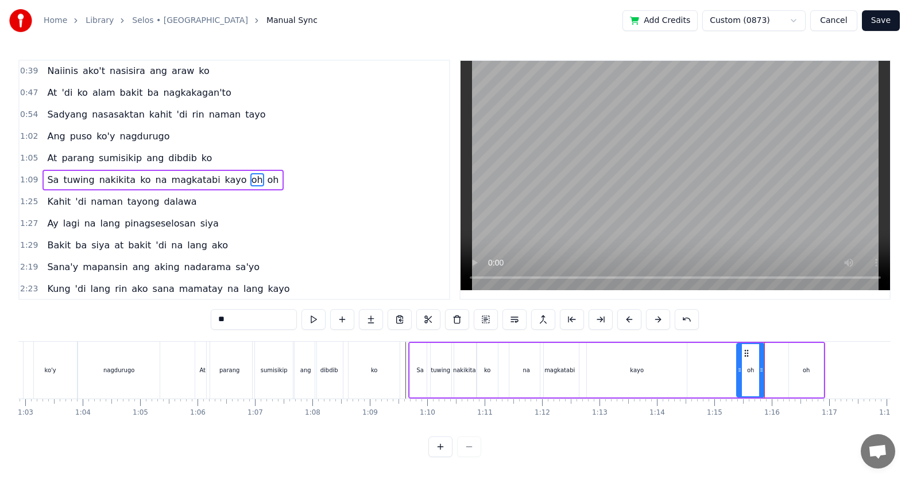
drag, startPoint x: 760, startPoint y: 352, endPoint x: 751, endPoint y: 354, distance: 8.8
click at [746, 351] on icon at bounding box center [746, 353] width 9 height 9
click at [798, 367] on div "oh" at bounding box center [806, 370] width 34 height 55
drag, startPoint x: 800, startPoint y: 355, endPoint x: 789, endPoint y: 359, distance: 11.6
click at [777, 352] on icon at bounding box center [777, 353] width 9 height 9
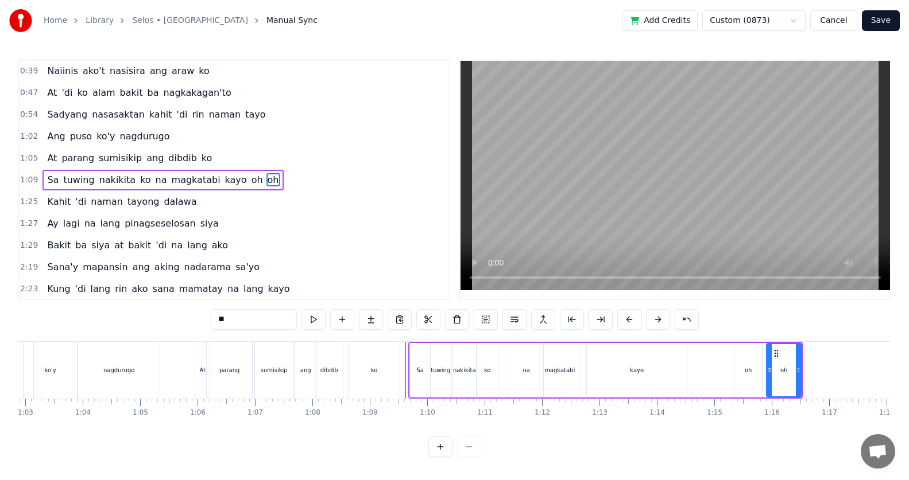
click at [794, 364] on div "oh" at bounding box center [783, 370] width 33 height 52
drag, startPoint x: 798, startPoint y: 366, endPoint x: 715, endPoint y: 368, distance: 82.7
click at [791, 367] on icon at bounding box center [792, 370] width 5 height 9
click at [402, 379] on div "At parang sumisikip ang dibdib ko" at bounding box center [299, 370] width 208 height 57
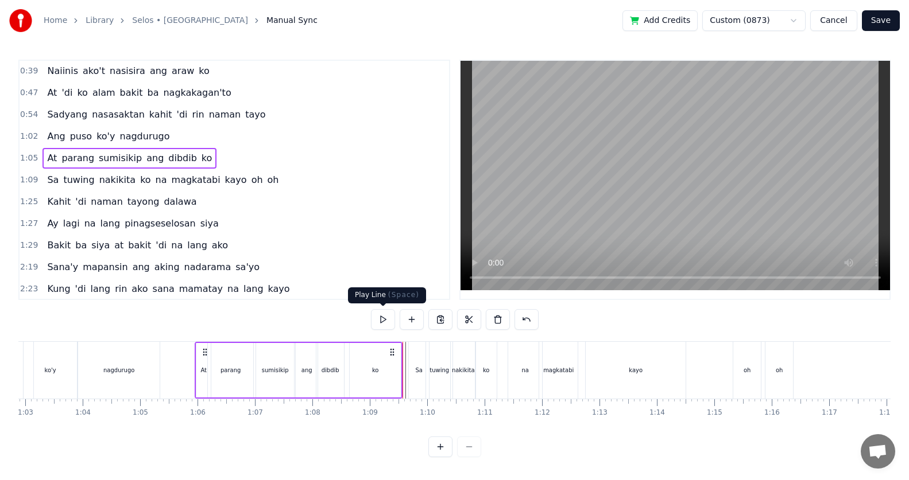
click at [390, 319] on button at bounding box center [383, 319] width 24 height 21
click at [413, 361] on div "Sa" at bounding box center [419, 370] width 20 height 57
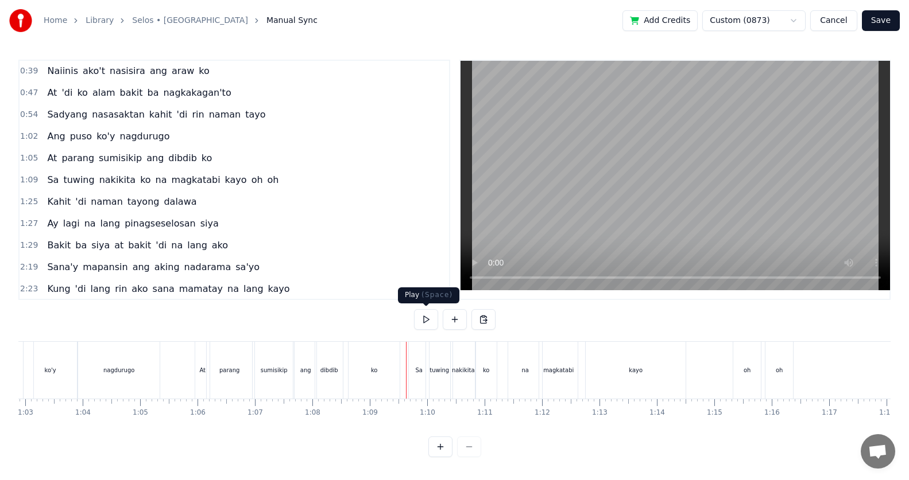
click at [423, 329] on button at bounding box center [426, 319] width 24 height 21
click at [422, 328] on button at bounding box center [426, 319] width 24 height 21
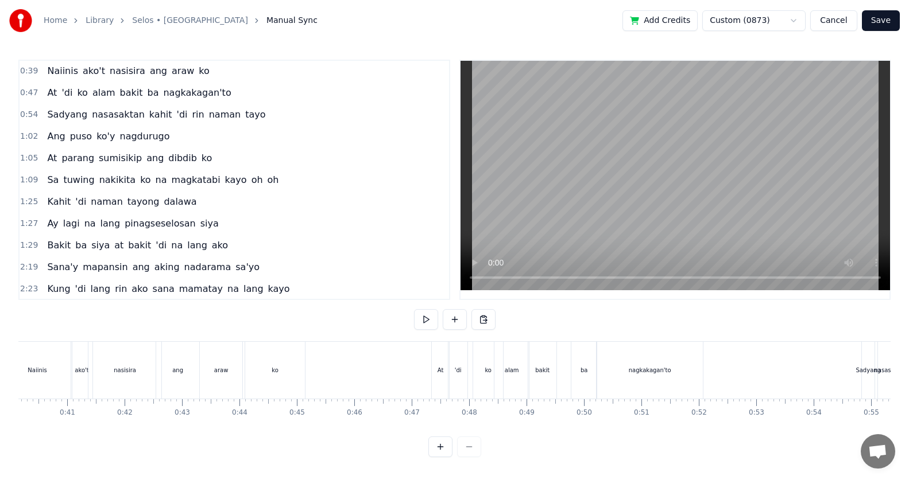
scroll to position [0, 2295]
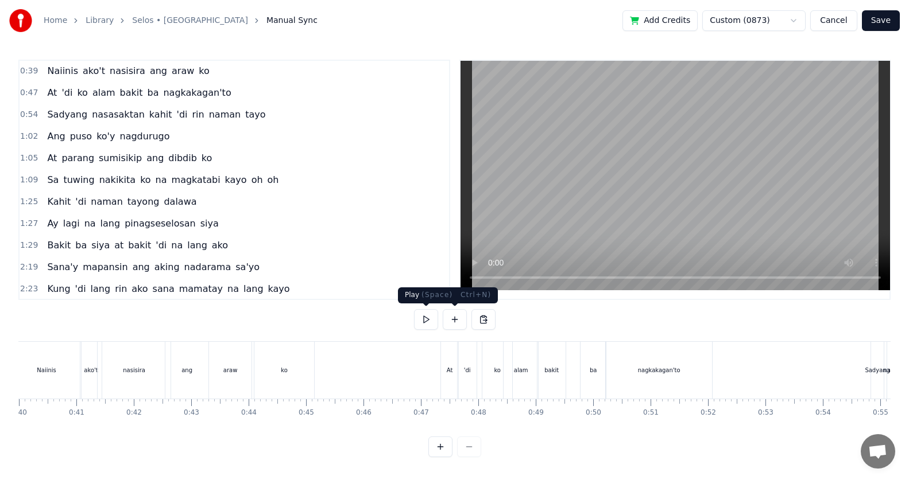
click at [433, 319] on button at bounding box center [426, 319] width 24 height 21
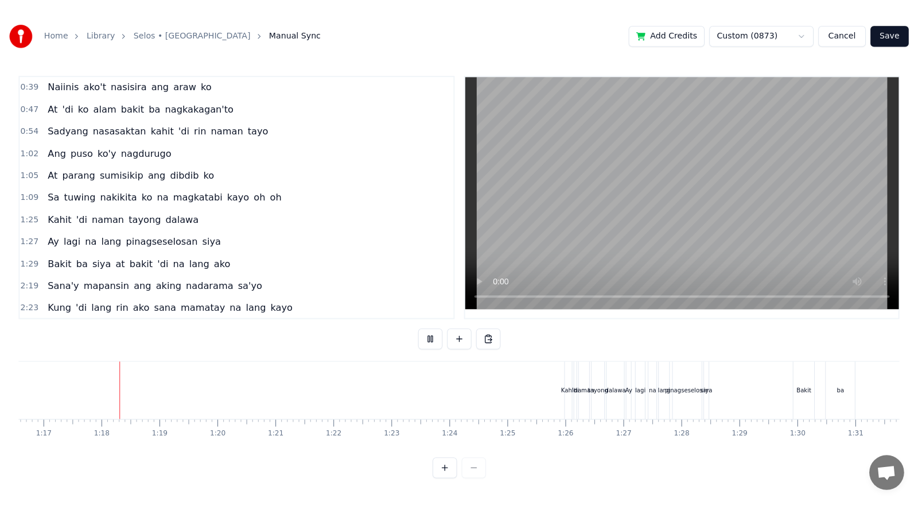
scroll to position [0, 4407]
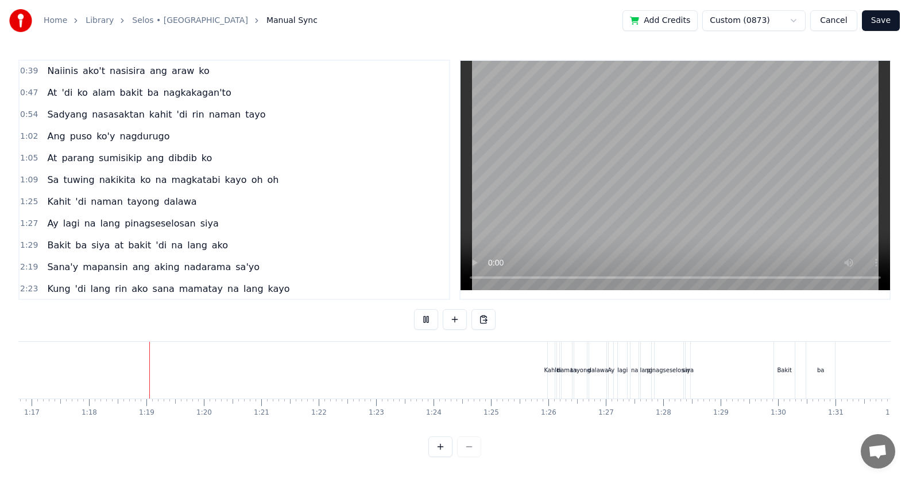
click at [879, 25] on button "Save" at bounding box center [881, 20] width 38 height 21
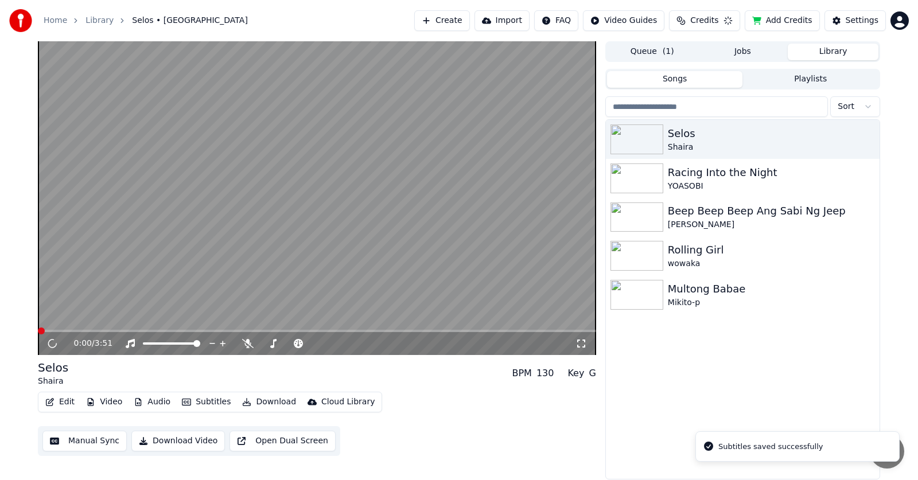
click at [580, 349] on div "0:00 / 3:51" at bounding box center [316, 343] width 549 height 11
click at [583, 346] on icon at bounding box center [581, 343] width 11 height 9
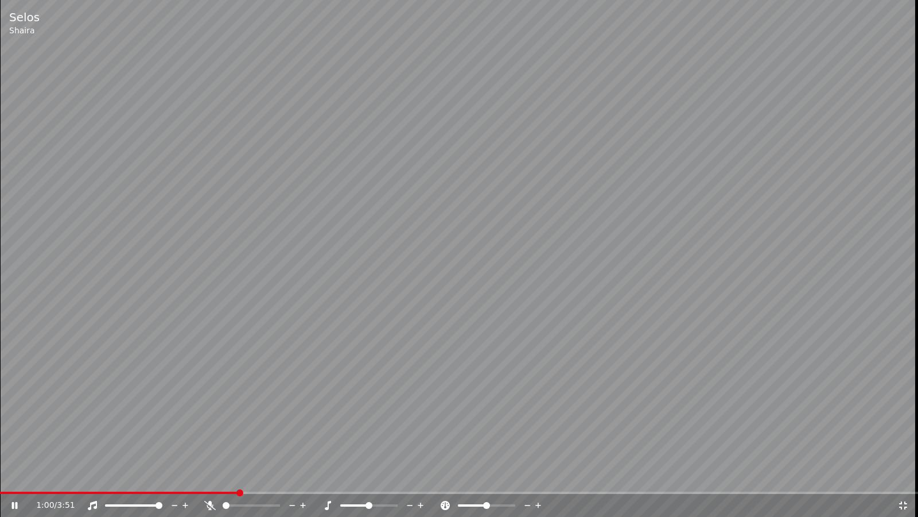
click at [239, 480] on span at bounding box center [119, 492] width 239 height 2
click at [201, 480] on span at bounding box center [156, 492] width 313 height 2
click at [135, 480] on span at bounding box center [67, 492] width 135 height 2
click at [140, 480] on span at bounding box center [158, 492] width 317 height 2
click at [52, 480] on span at bounding box center [26, 492] width 52 height 2
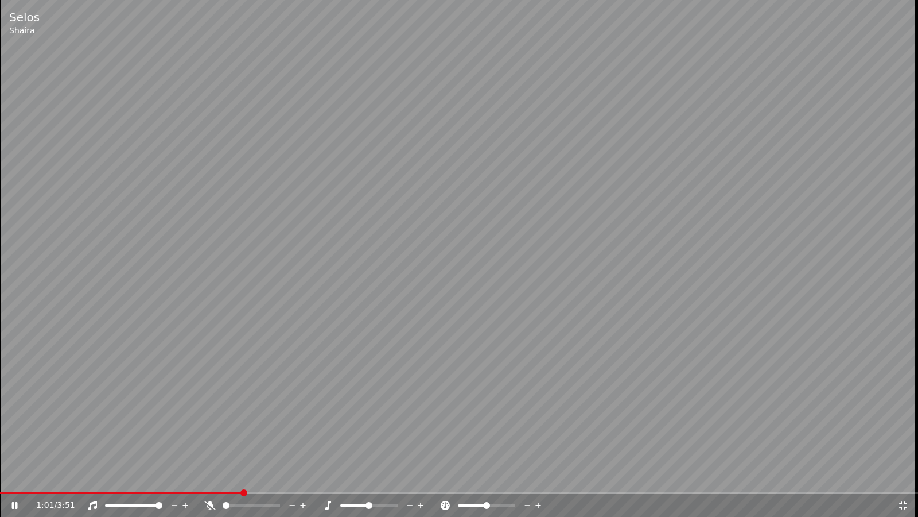
click at [242, 480] on span at bounding box center [121, 492] width 242 height 2
click at [149, 480] on span at bounding box center [156, 492] width 312 height 2
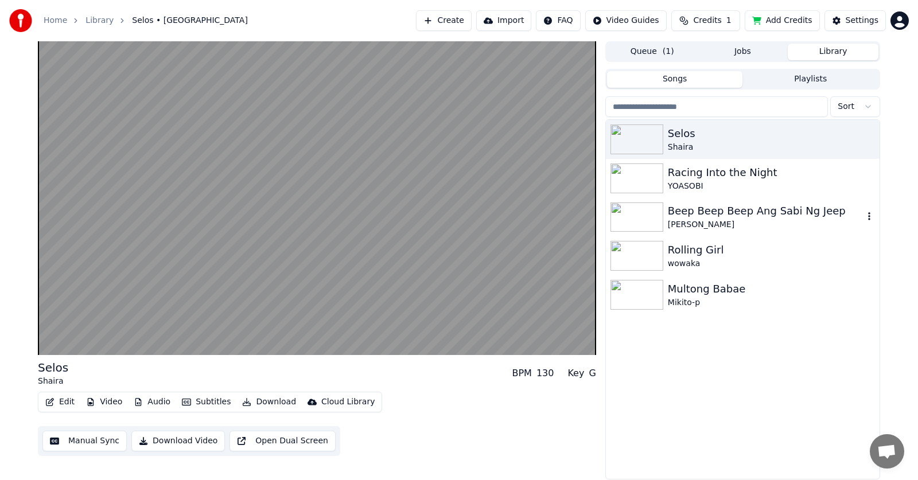
click at [712, 226] on div "[PERSON_NAME]" at bounding box center [766, 224] width 196 height 11
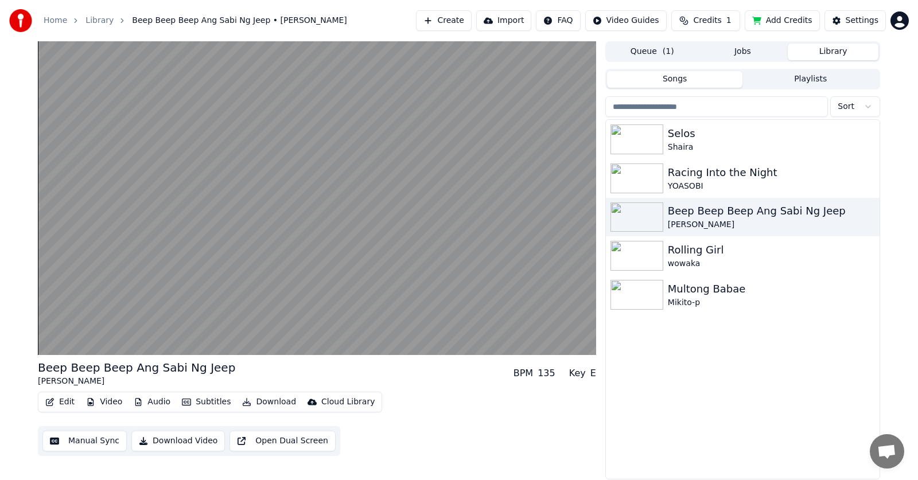
click at [150, 398] on button "Audio" at bounding box center [152, 402] width 46 height 16
click at [150, 400] on button "Audio" at bounding box center [152, 402] width 46 height 16
click at [150, 401] on button "Audio" at bounding box center [152, 402] width 46 height 16
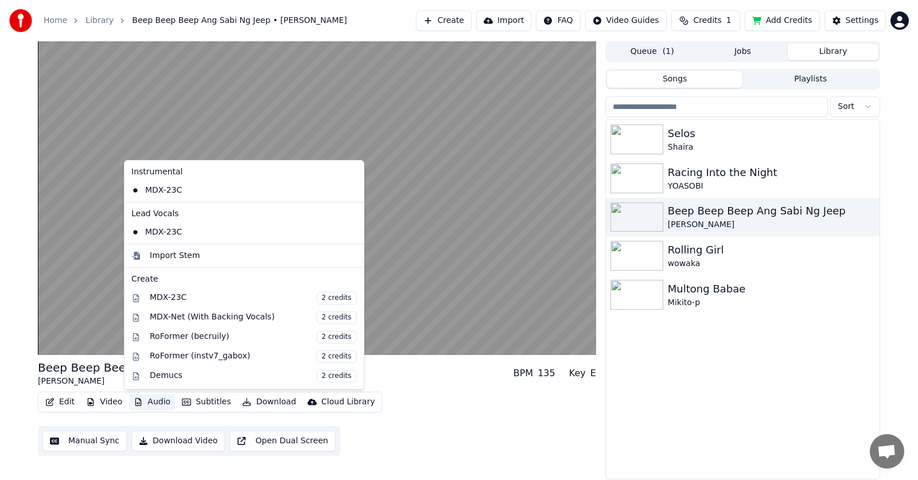
click at [151, 404] on button "Audio" at bounding box center [152, 402] width 46 height 16
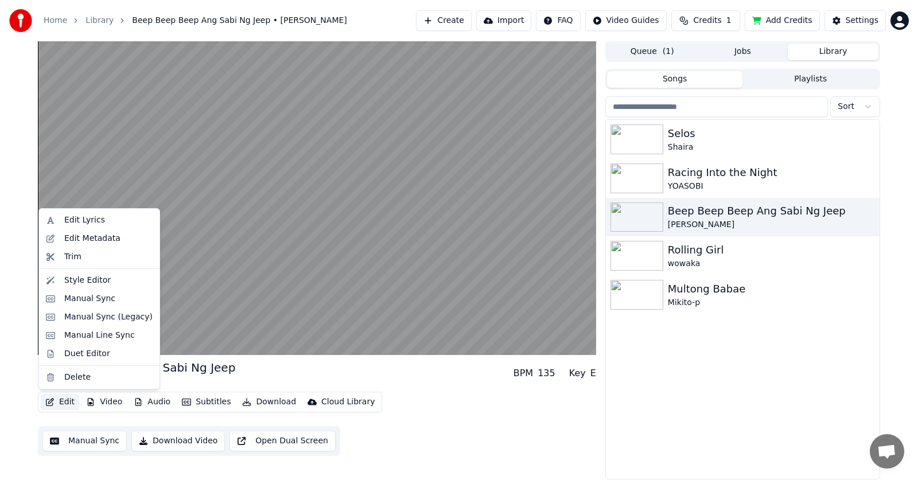
click at [56, 401] on button "Edit" at bounding box center [60, 402] width 38 height 16
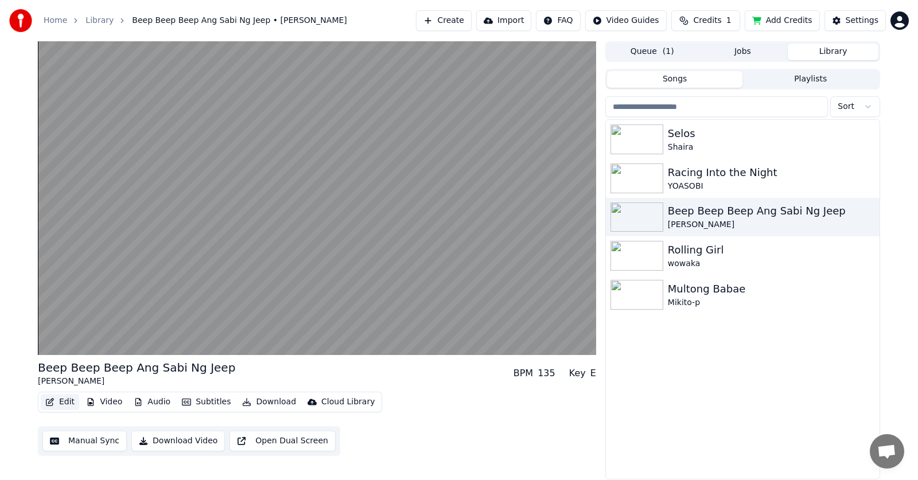
click at [56, 401] on button "Edit" at bounding box center [60, 402] width 38 height 16
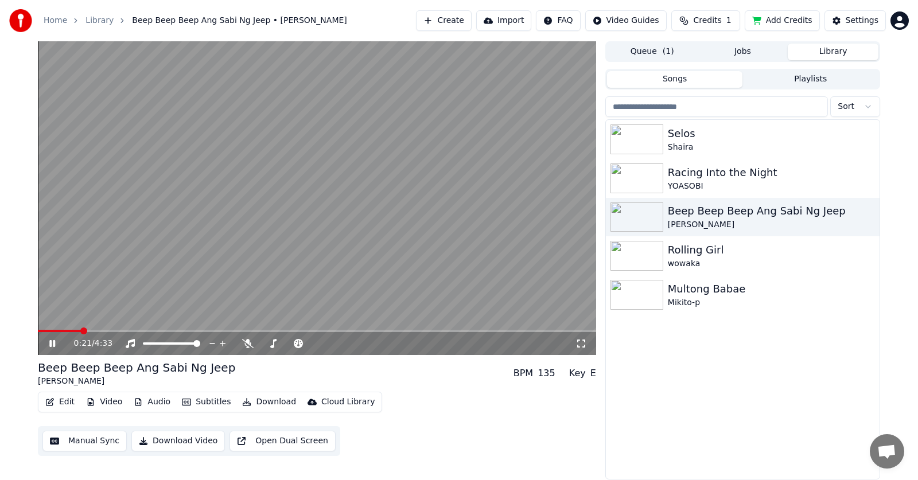
click at [581, 347] on icon at bounding box center [581, 343] width 11 height 9
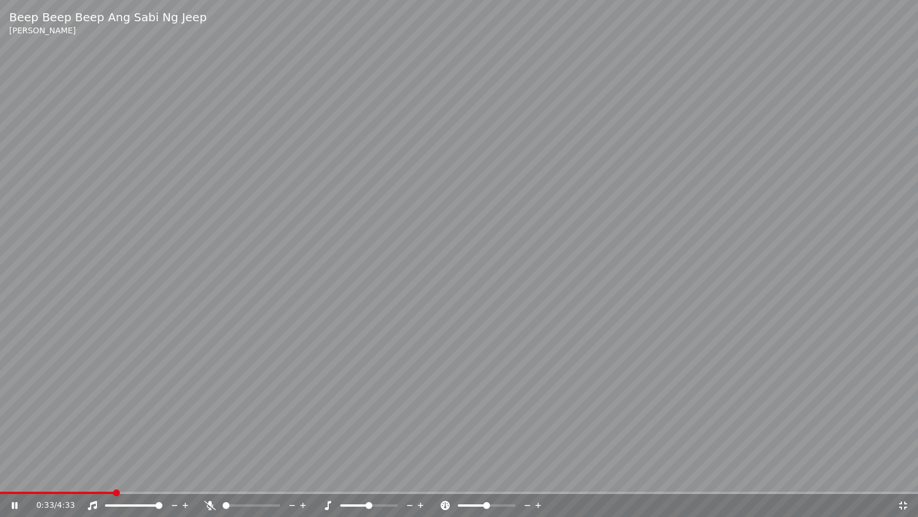
click at [208, 480] on icon at bounding box center [209, 505] width 11 height 9
click at [49, 480] on div "0:36 / 4:33" at bounding box center [459, 505] width 918 height 23
click at [54, 480] on span at bounding box center [27, 492] width 54 height 2
click at [77, 480] on span at bounding box center [459, 492] width 918 height 2
click at [107, 480] on span at bounding box center [459, 492] width 918 height 2
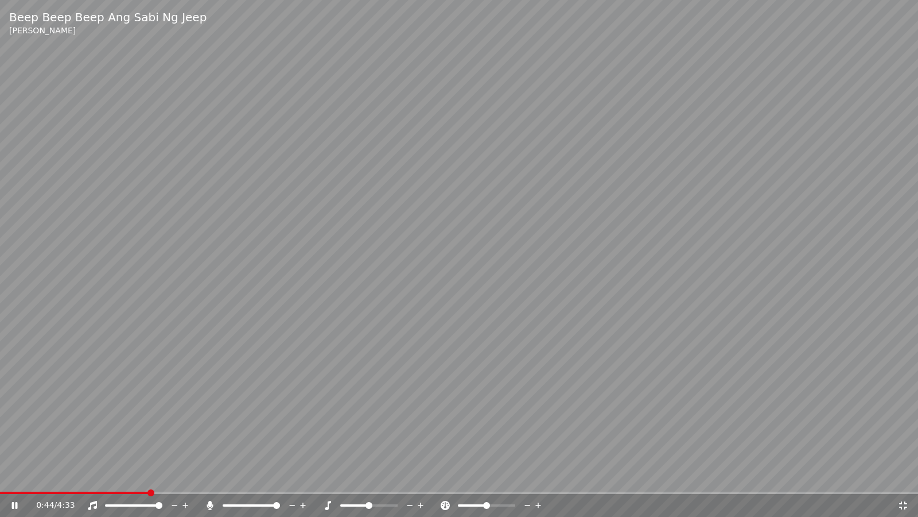
click at [261, 480] on div at bounding box center [262, 504] width 92 height 11
click at [262, 480] on div at bounding box center [262, 504] width 92 height 11
click at [262, 480] on span at bounding box center [242, 505] width 39 height 2
click at [254, 480] on span at bounding box center [242, 505] width 39 height 2
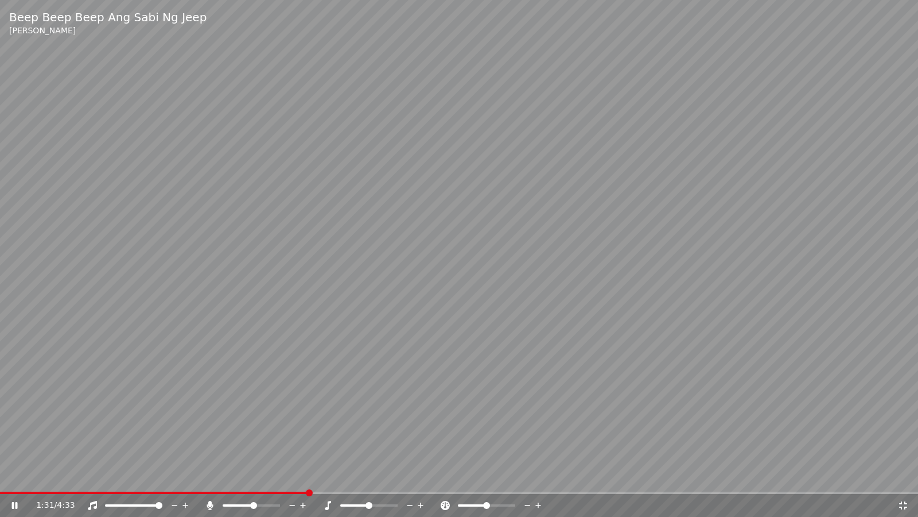
click at [227, 480] on span at bounding box center [238, 505] width 31 height 2
click at [224, 480] on span at bounding box center [224, 505] width 2 height 2
click at [268, 480] on span at bounding box center [251, 505] width 57 height 2
click at [253, 480] on span at bounding box center [245, 505] width 45 height 2
click at [246, 480] on div at bounding box center [262, 504] width 92 height 11
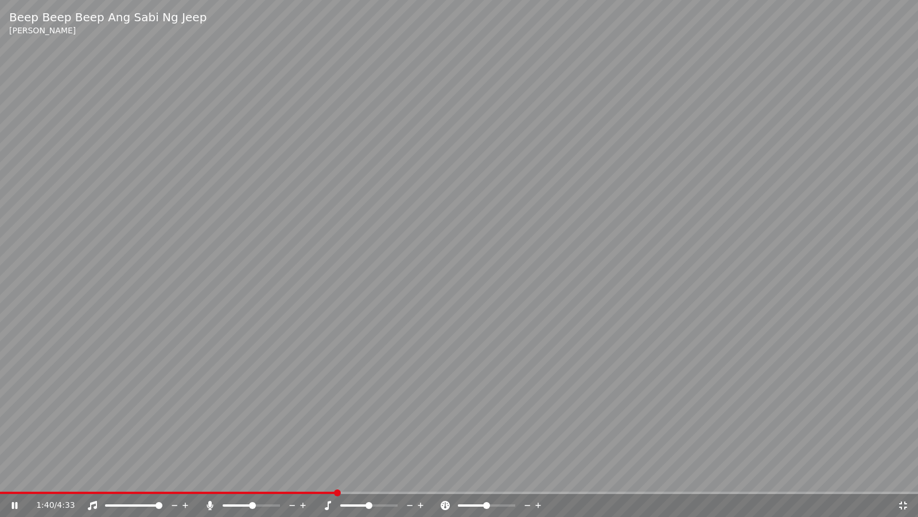
click at [246, 480] on div at bounding box center [262, 504] width 92 height 11
click at [240, 480] on span at bounding box center [238, 505] width 30 height 2
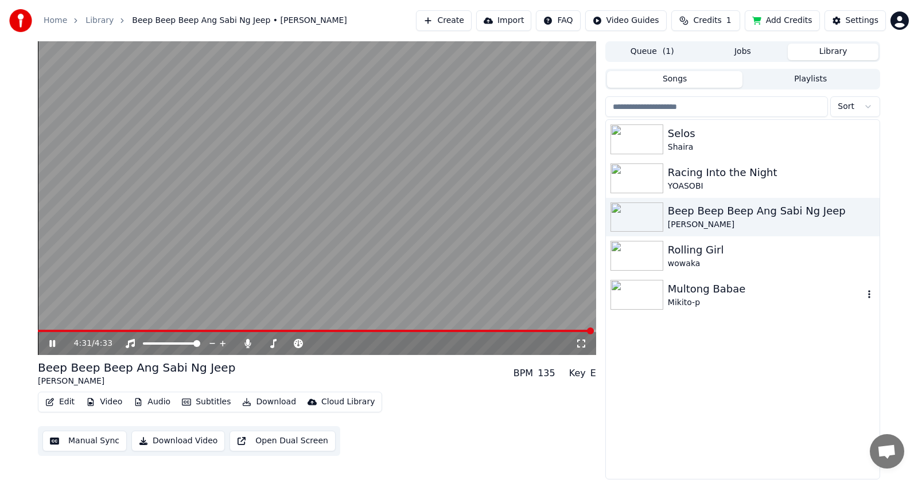
click at [670, 301] on div "Mikito-p" at bounding box center [766, 302] width 196 height 11
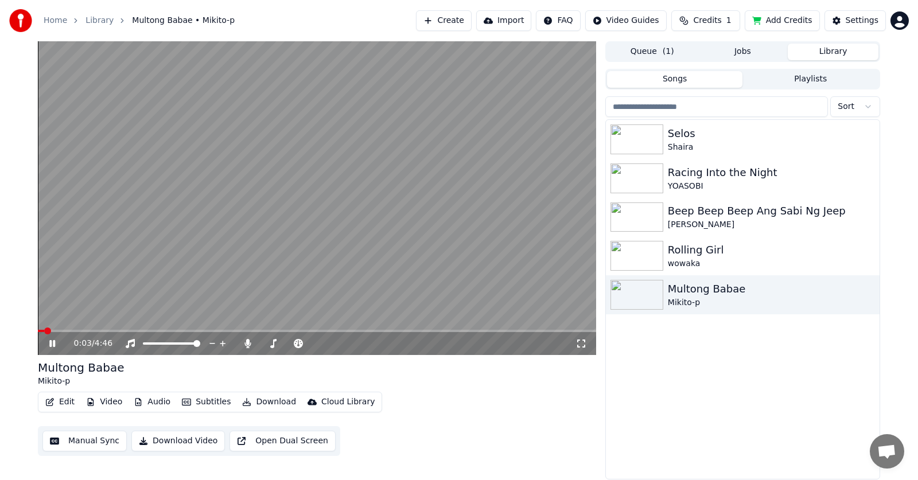
click at [581, 347] on icon at bounding box center [581, 343] width 11 height 9
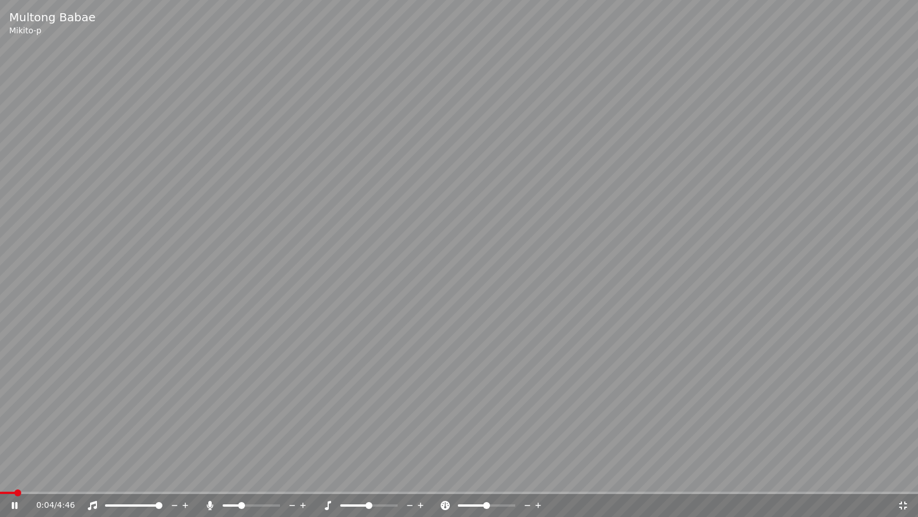
click at [51, 480] on span at bounding box center [459, 492] width 918 height 2
click at [75, 480] on span at bounding box center [459, 492] width 918 height 2
